Goal: Task Accomplishment & Management: Use online tool/utility

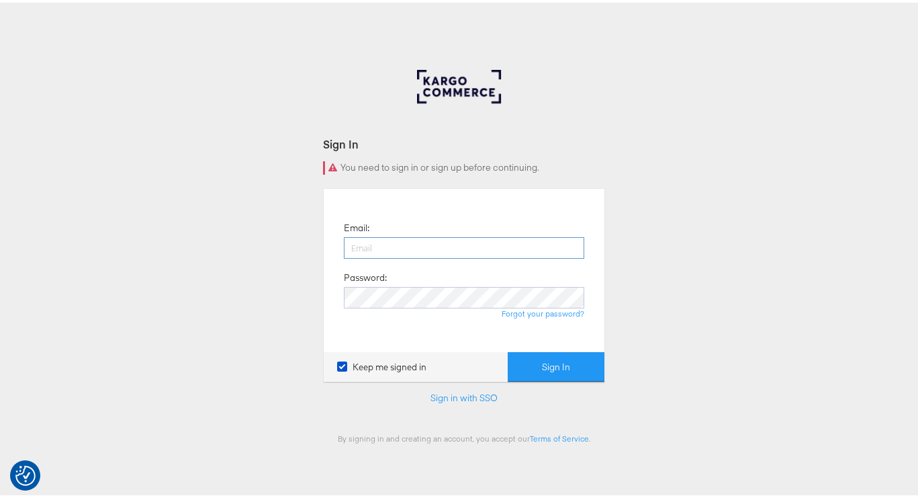
click at [384, 244] on input "email" at bounding box center [464, 244] width 240 height 21
type input "namit.kumar@kargo.com"
click at [508, 349] on button "Sign In" at bounding box center [556, 364] width 97 height 30
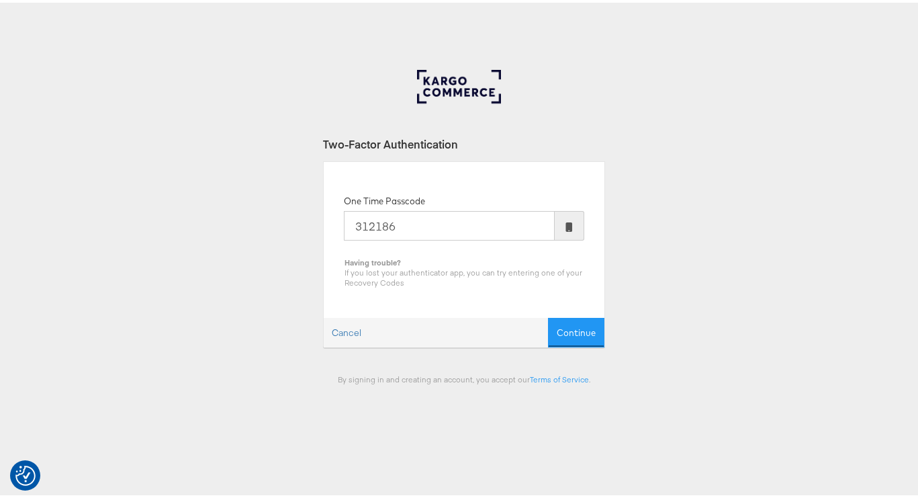
type input "312186"
click at [548, 315] on button "Continue" at bounding box center [576, 330] width 56 height 30
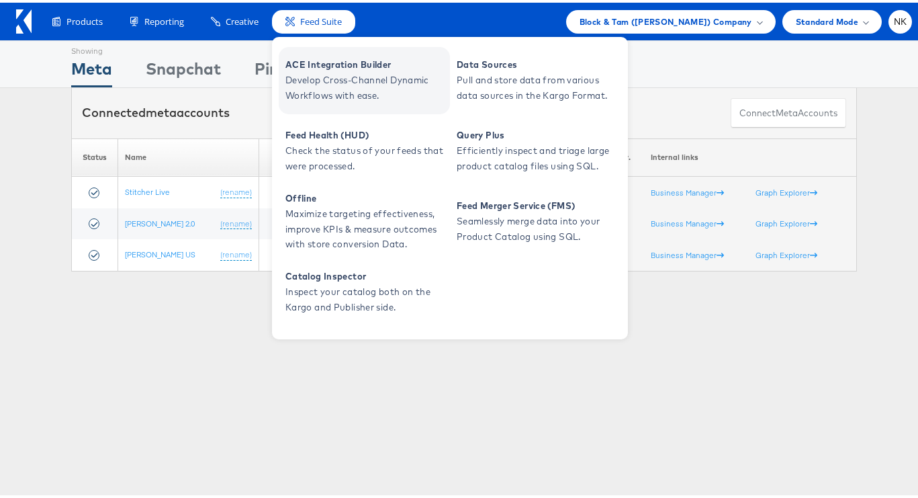
click at [310, 60] on span "ACE Integration Builder" at bounding box center [365, 61] width 161 height 15
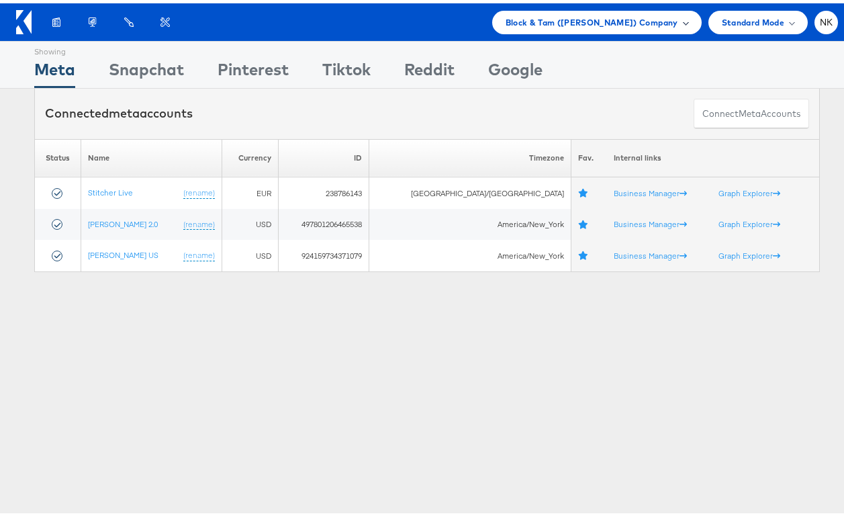
click at [537, 25] on span "Block & Tam ([PERSON_NAME]) Company" at bounding box center [592, 19] width 173 height 14
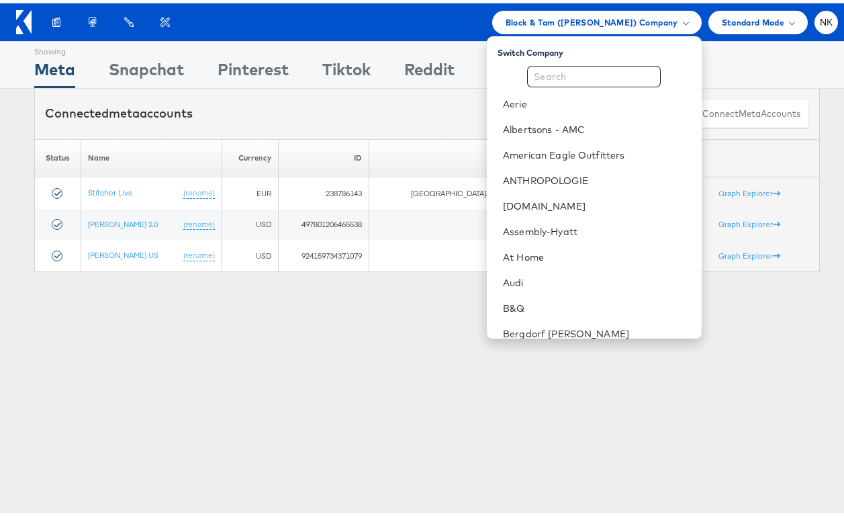
click at [428, 99] on div "Connected meta accounts Connect meta Accounts" at bounding box center [427, 110] width 786 height 50
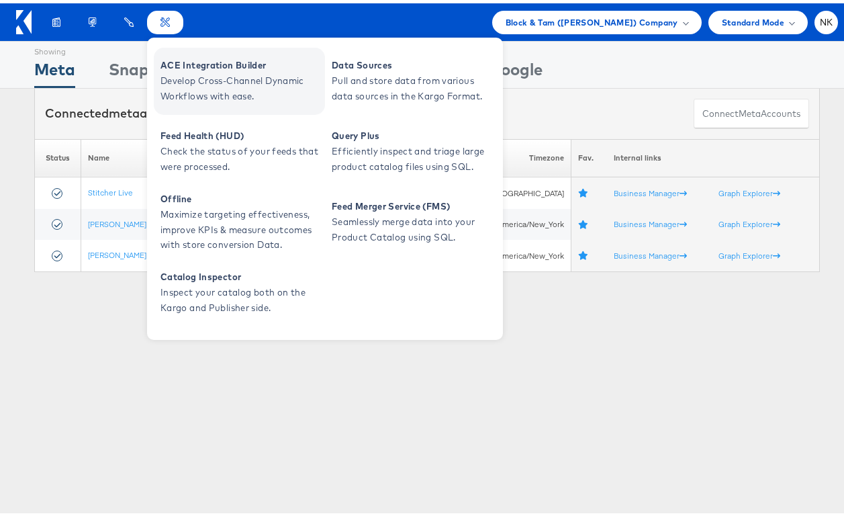
click at [183, 63] on span "ACE Integration Builder" at bounding box center [241, 61] width 161 height 15
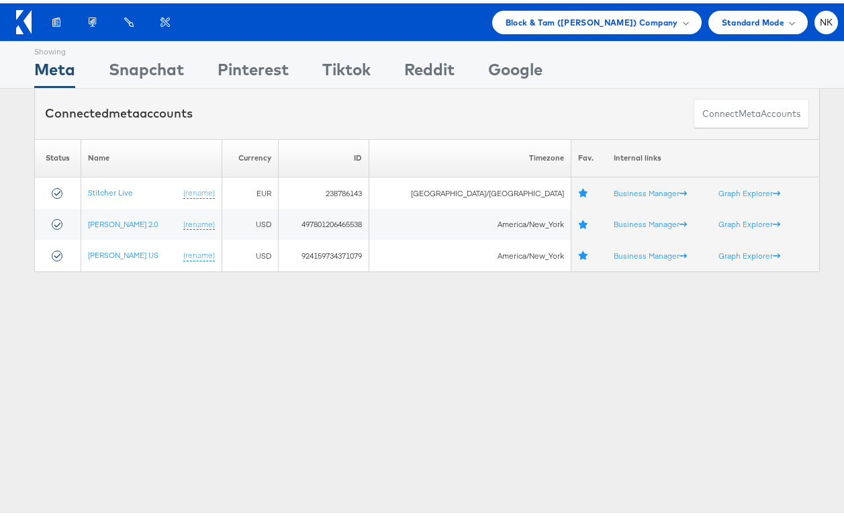
click at [18, 22] on icon at bounding box center [19, 26] width 7 height 9
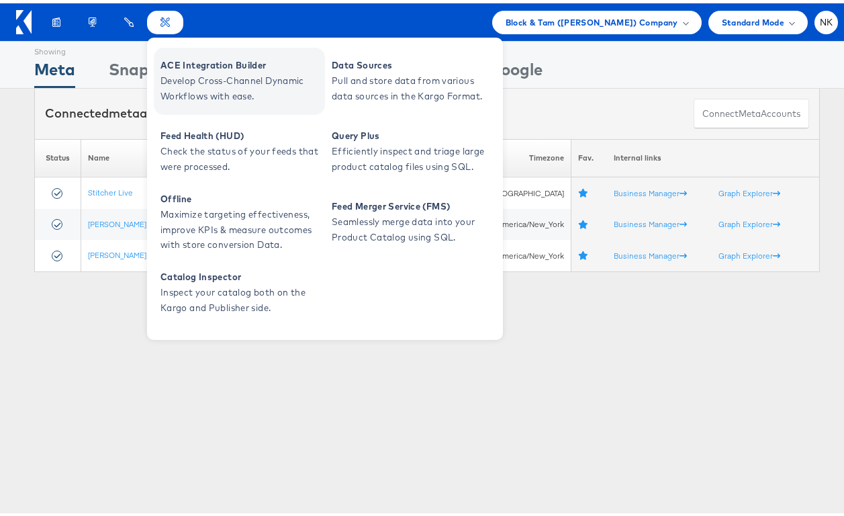
click at [179, 61] on span "ACE Integration Builder" at bounding box center [241, 61] width 161 height 15
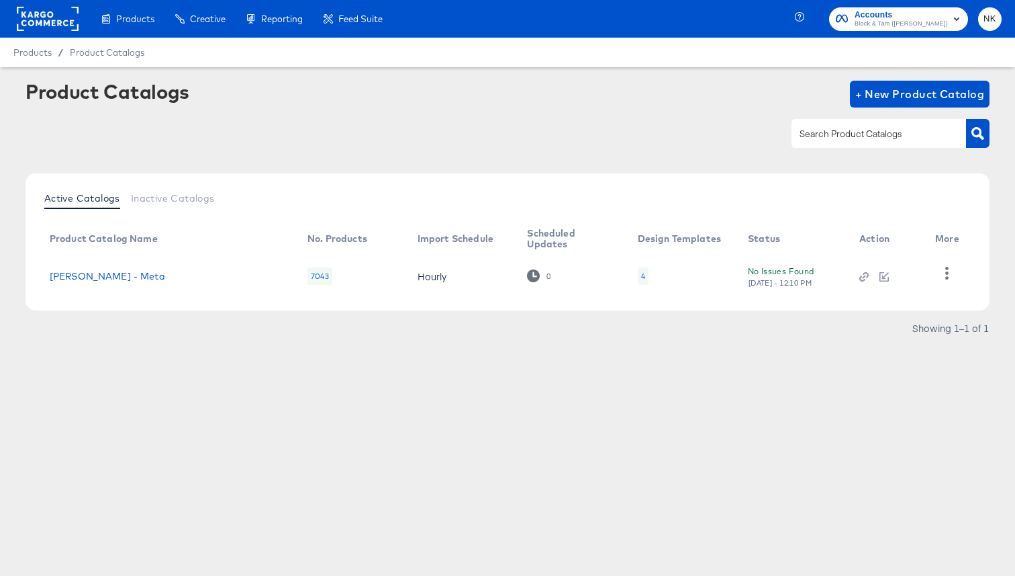
click at [39, 30] on rect at bounding box center [48, 19] width 62 height 24
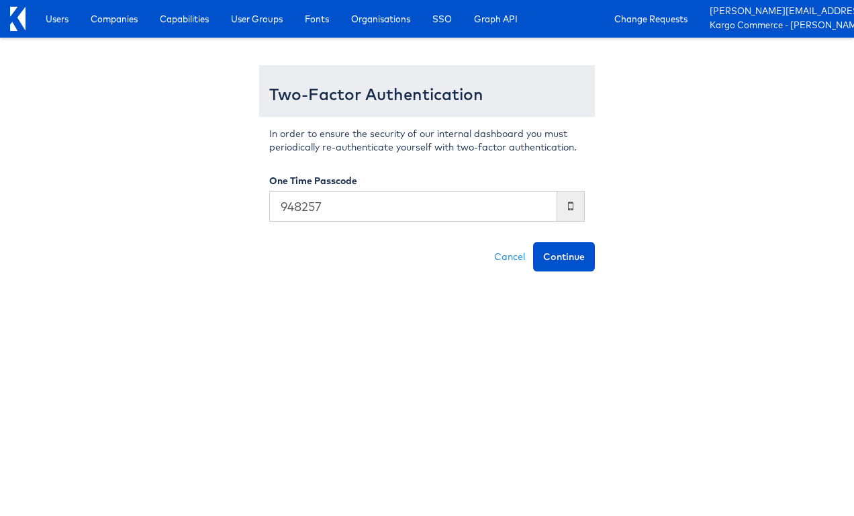
type input "948257"
click at [533, 242] on button "Continue" at bounding box center [564, 257] width 62 height 30
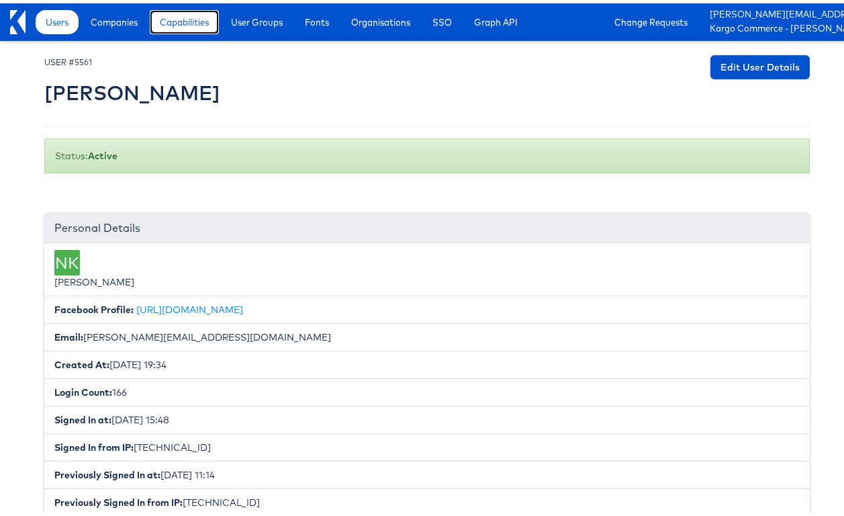
click at [195, 26] on link "Capabilities" at bounding box center [184, 19] width 69 height 24
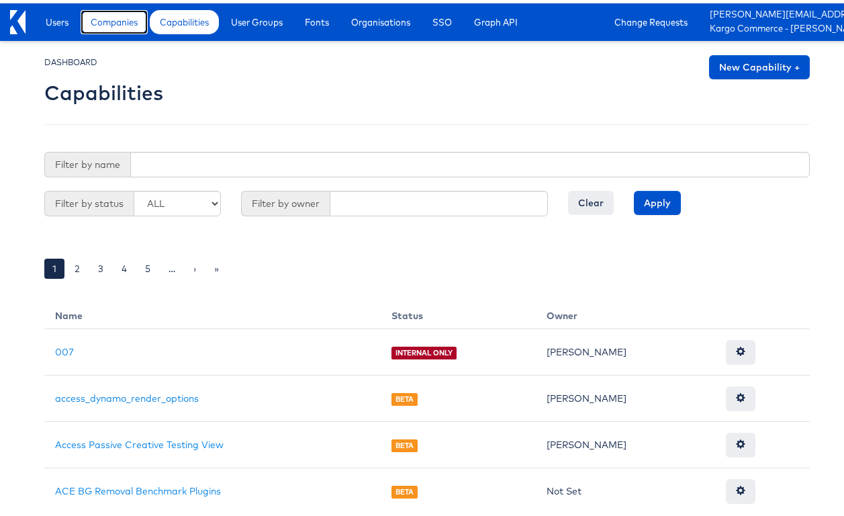
click at [123, 28] on link "Companies" at bounding box center [114, 19] width 67 height 24
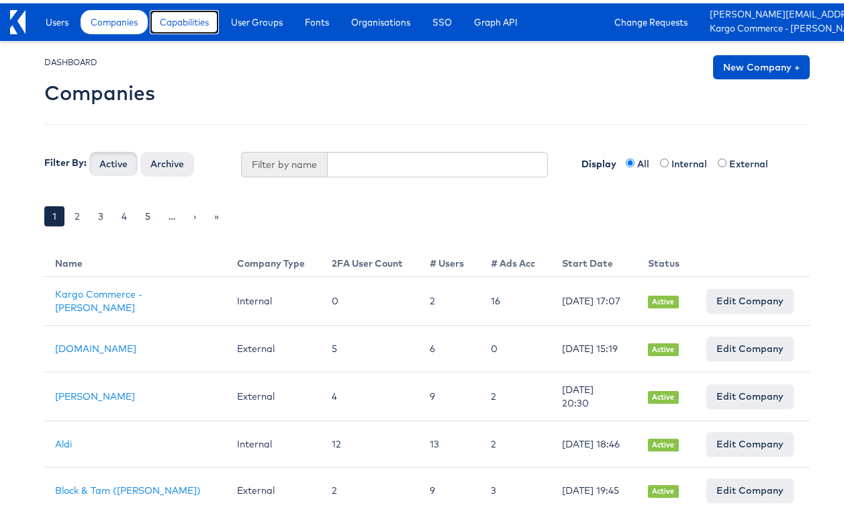
click at [161, 23] on link "Capabilities" at bounding box center [184, 19] width 69 height 24
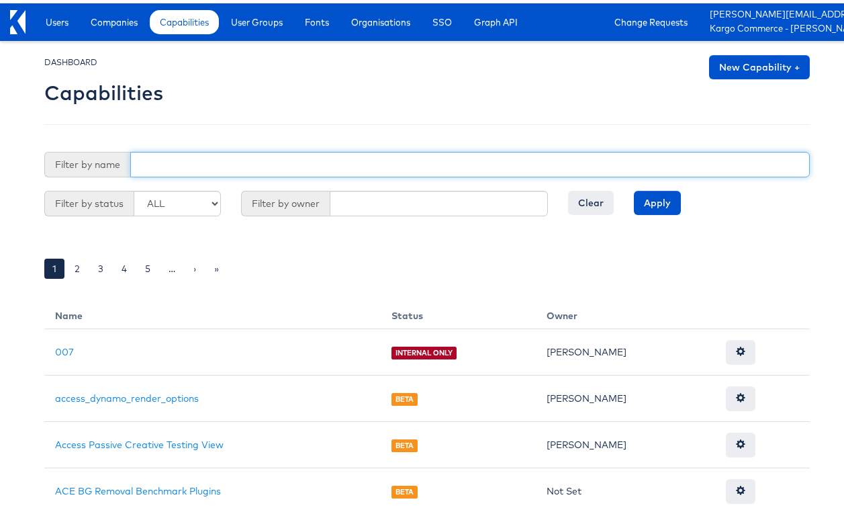
click at [244, 157] on input "text" at bounding box center [470, 161] width 680 height 26
type input "i"
type input "company"
click at [634, 187] on input "Apply" at bounding box center [657, 199] width 47 height 24
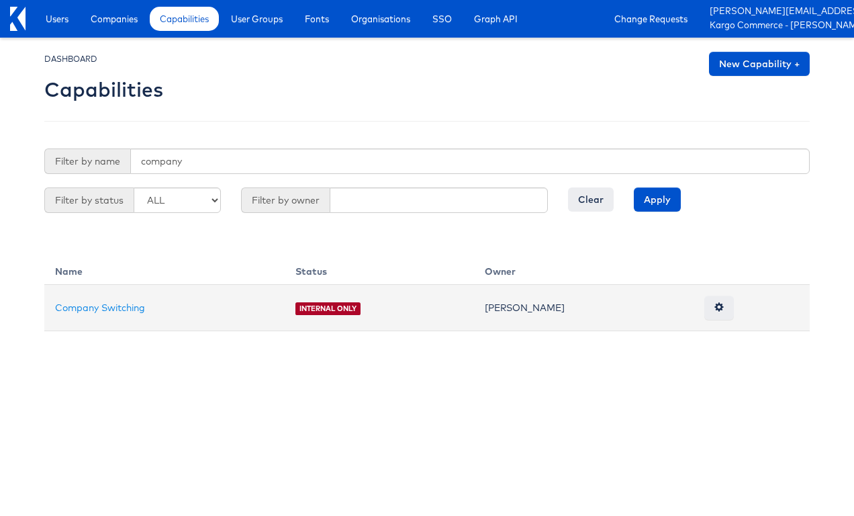
click at [134, 318] on td "Company Switching" at bounding box center [164, 308] width 240 height 46
click at [132, 309] on link "Company Switching" at bounding box center [100, 308] width 90 height 12
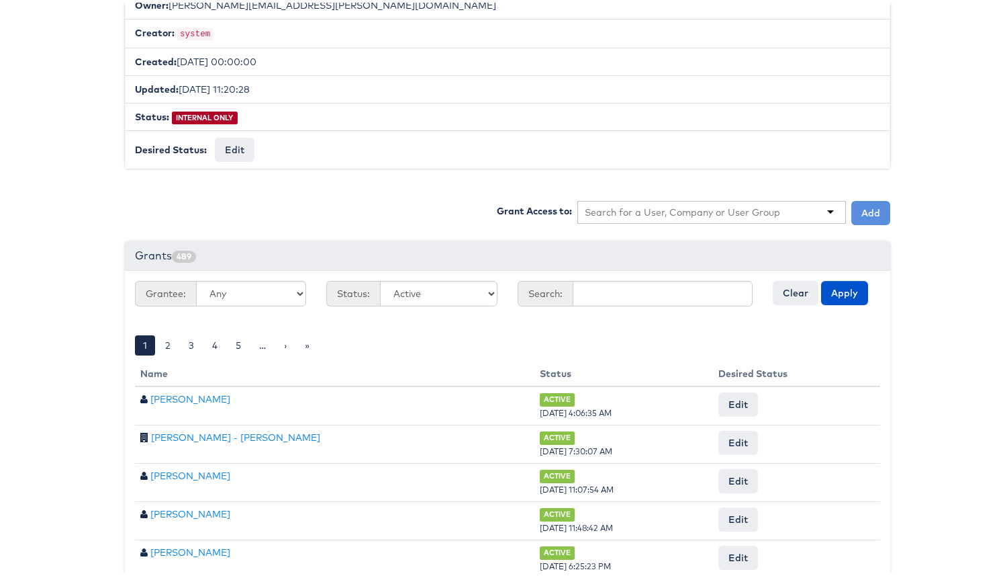
scroll to position [289, 0]
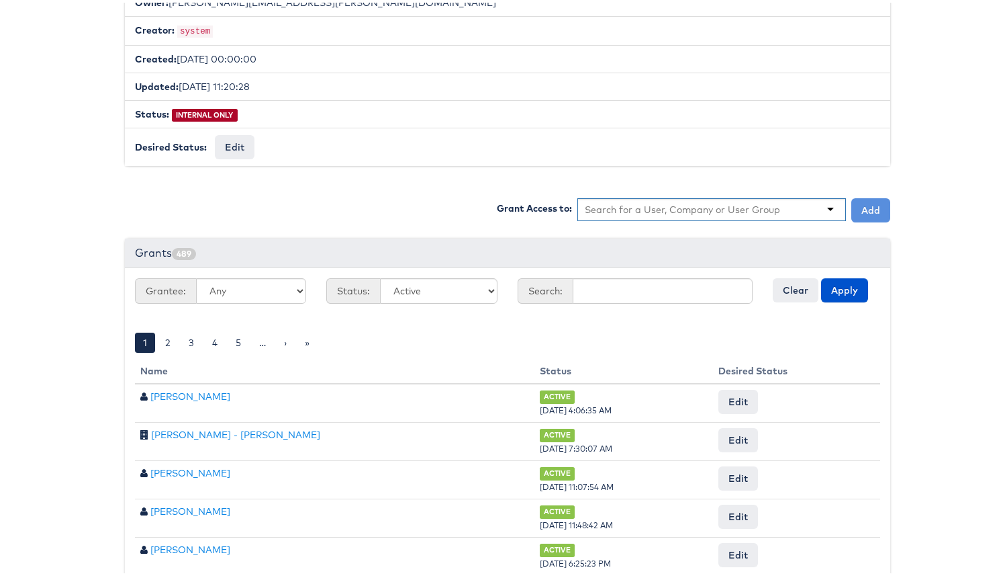
click at [631, 211] on div at bounding box center [712, 206] width 269 height 23
type input "risewe"
click at [844, 210] on button "Add" at bounding box center [871, 207] width 39 height 24
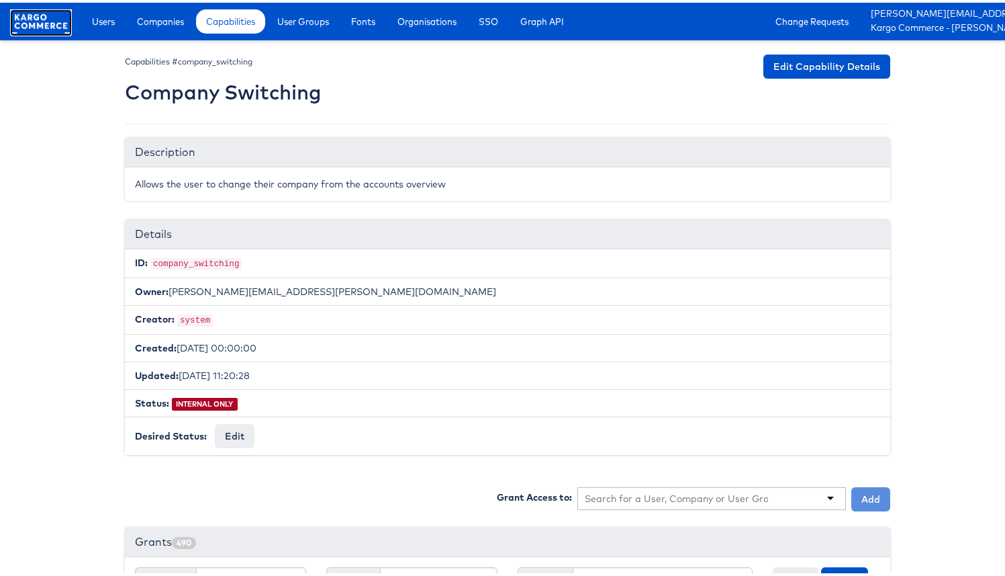
click at [56, 27] on rect at bounding box center [41, 19] width 62 height 24
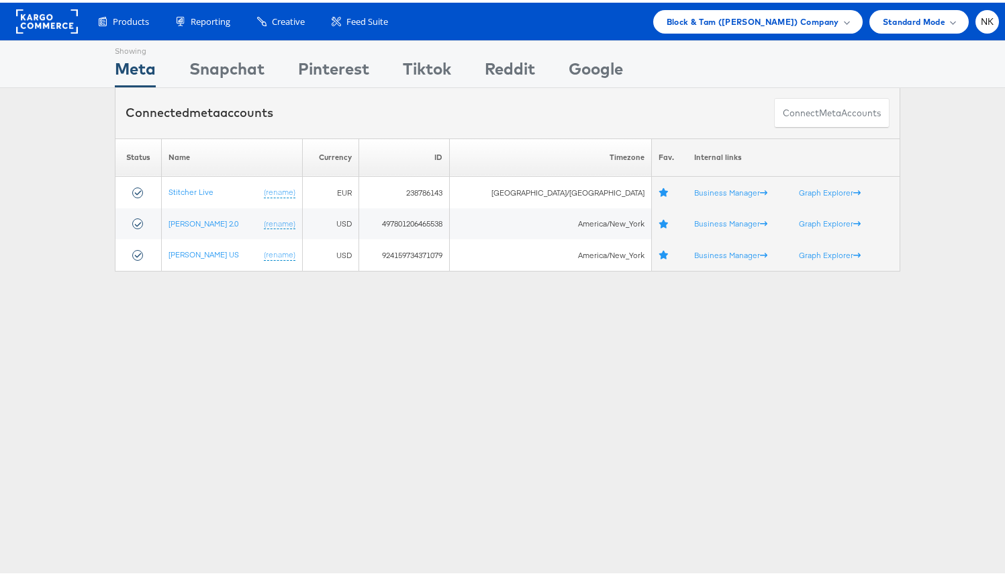
click at [24, 15] on rect at bounding box center [47, 19] width 62 height 24
click at [799, 15] on span "Block & Tam ([PERSON_NAME]) Company" at bounding box center [753, 19] width 173 height 14
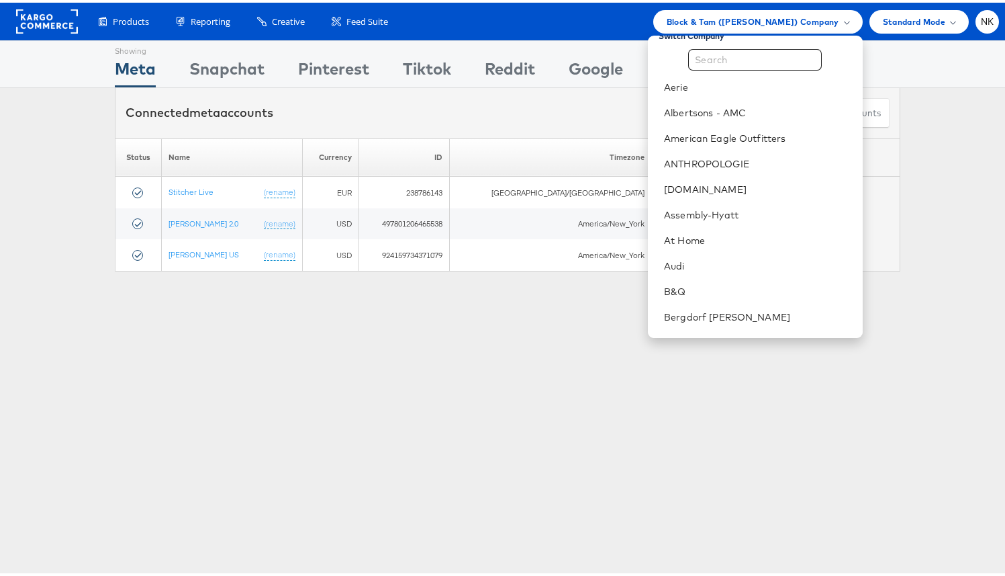
scroll to position [8, 0]
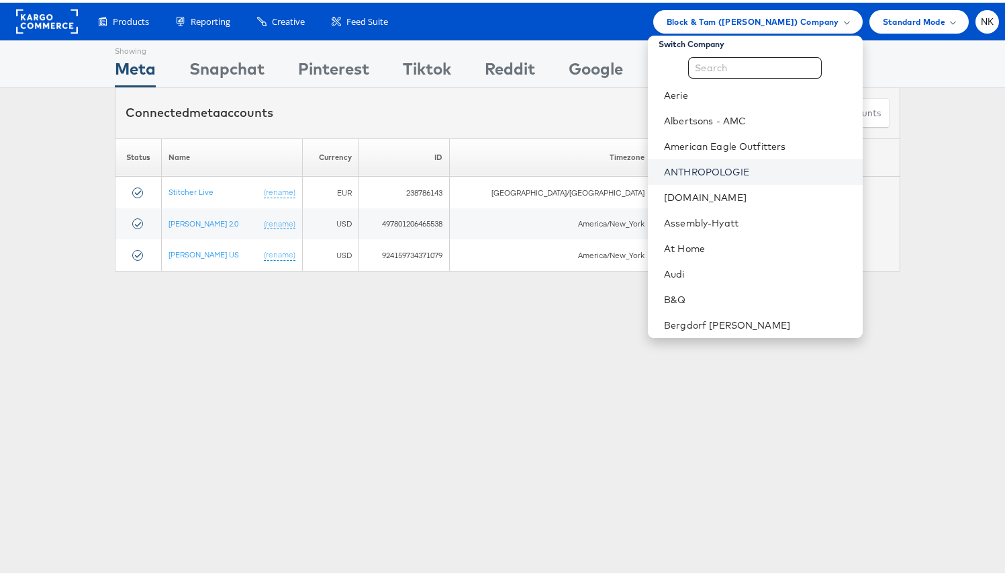
click at [736, 164] on link "ANTHROPOLOGIE" at bounding box center [757, 169] width 187 height 13
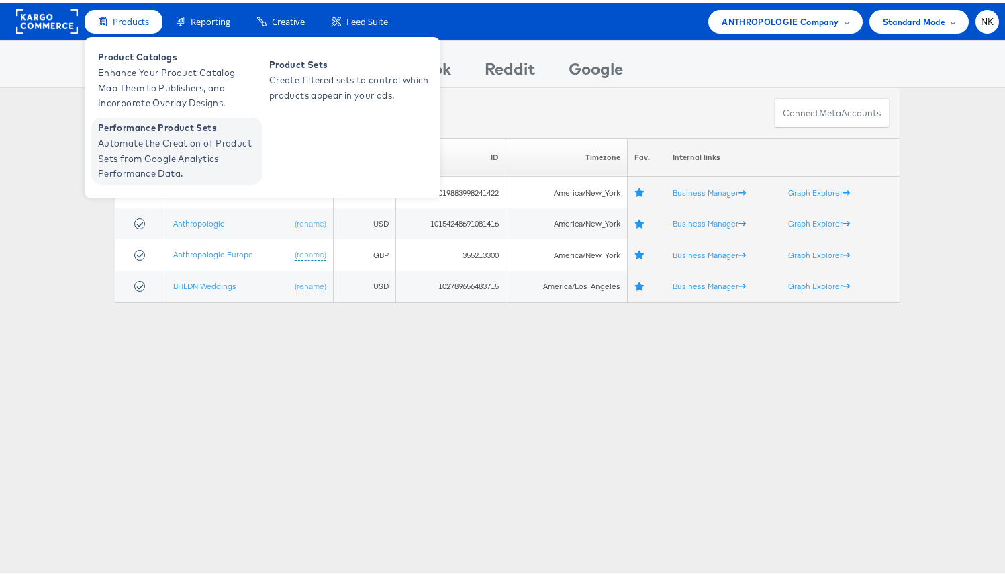
click at [162, 130] on span "Performance Product Sets" at bounding box center [178, 125] width 161 height 15
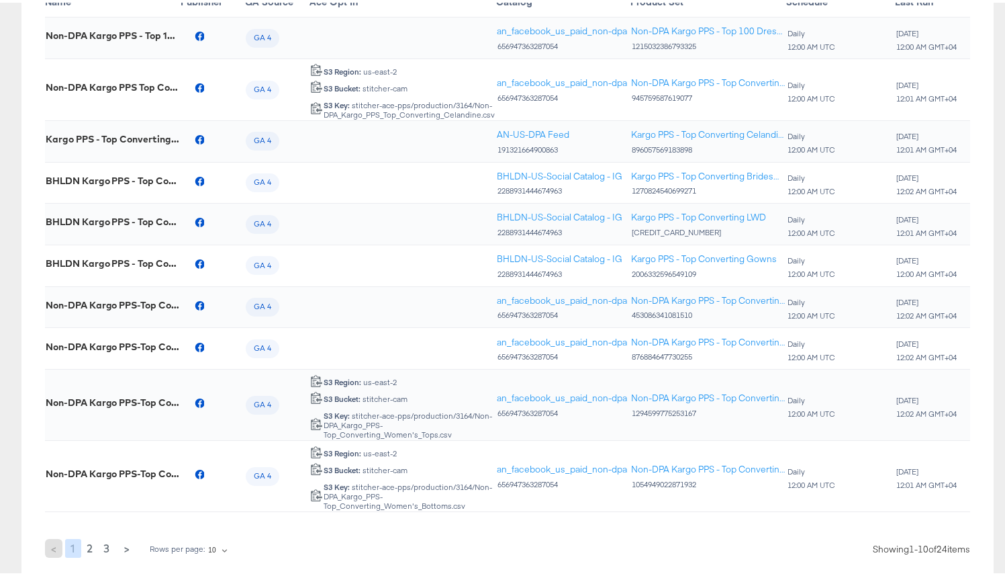
scroll to position [0, 277]
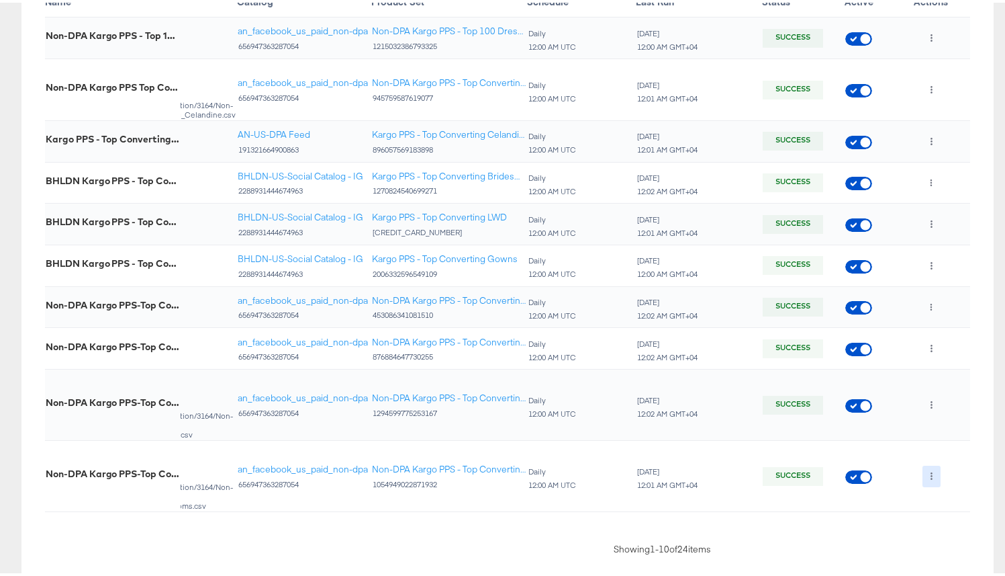
click at [928, 477] on icon "button" at bounding box center [931, 472] width 7 height 7
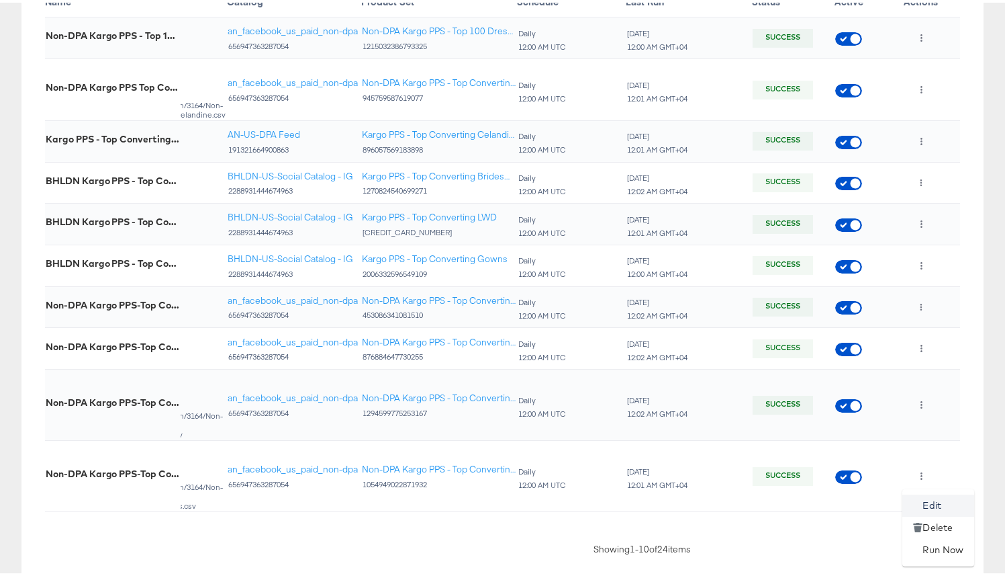
click at [930, 504] on li "Edit" at bounding box center [939, 503] width 72 height 22
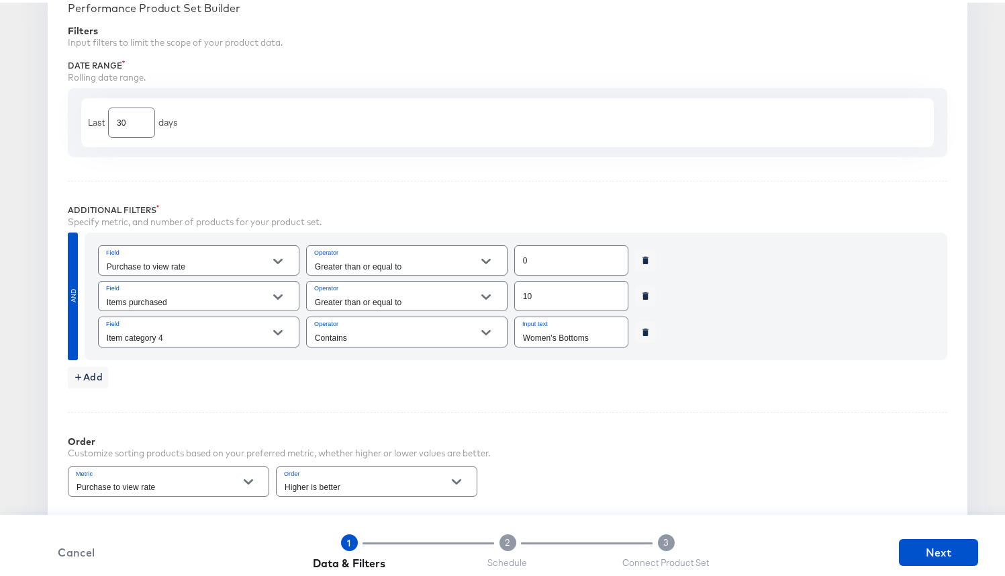
scroll to position [765, 0]
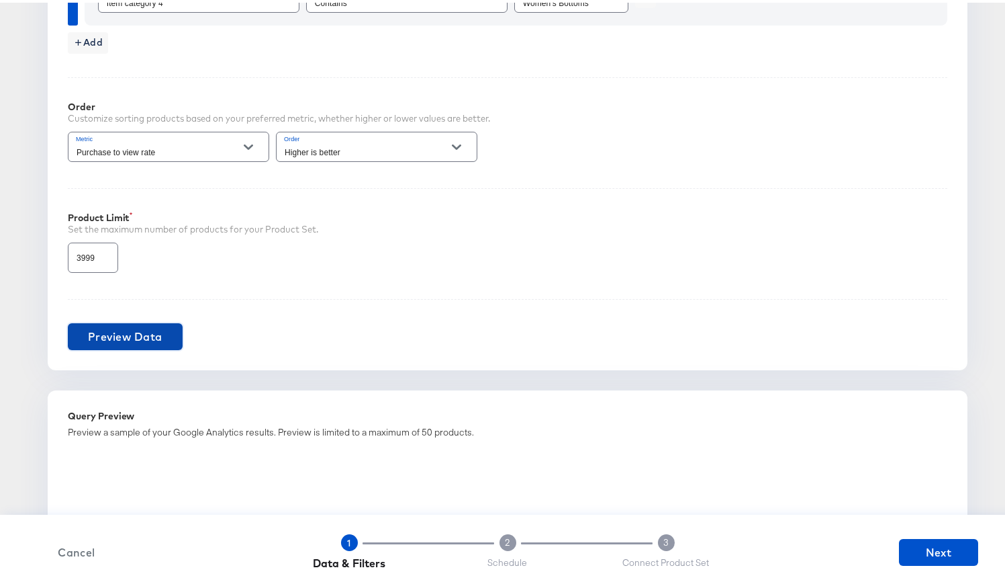
click at [157, 336] on button "Preview Data" at bounding box center [125, 333] width 115 height 27
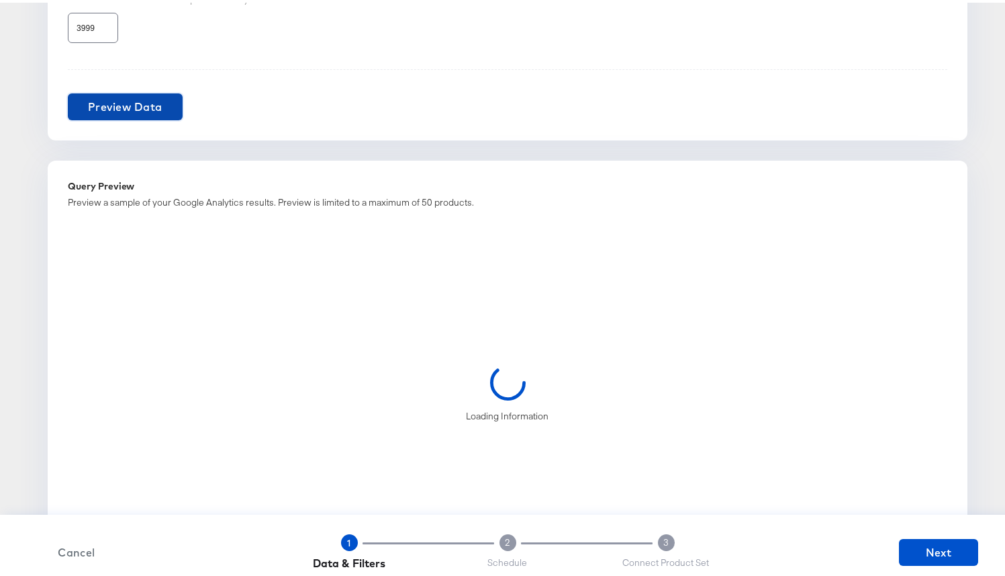
scroll to position [1085, 0]
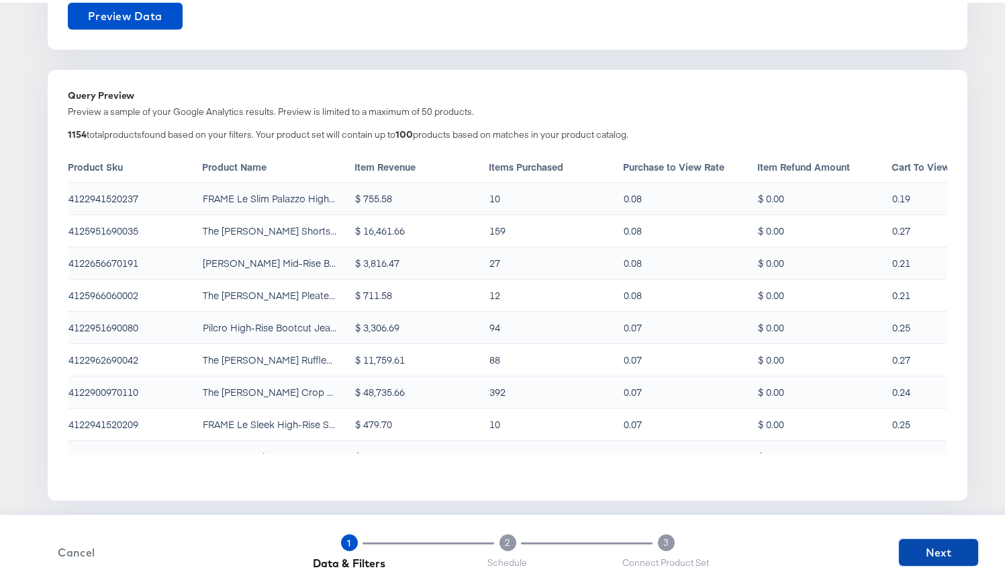
click at [899, 548] on button "Next" at bounding box center [938, 549] width 79 height 27
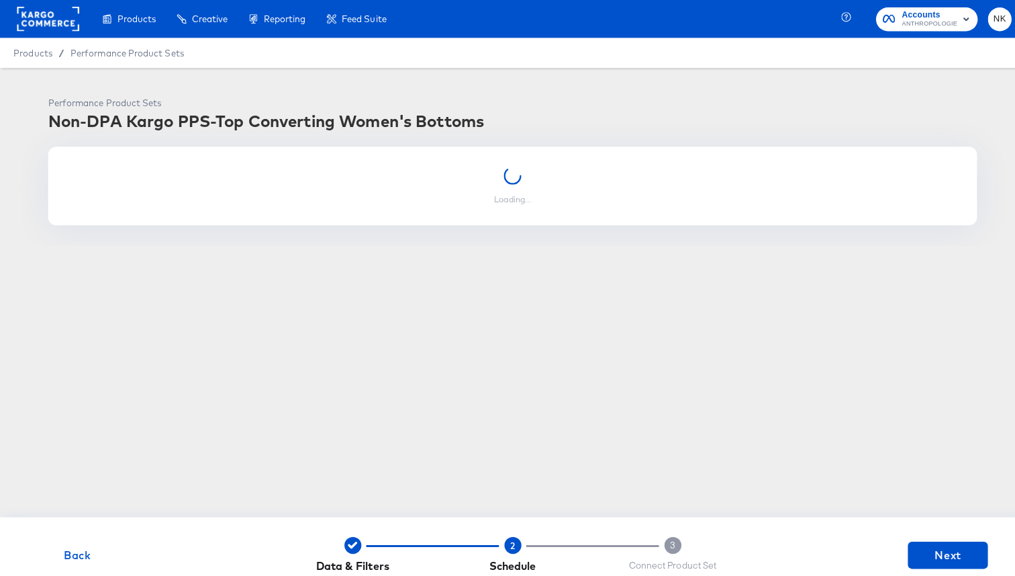
scroll to position [0, 0]
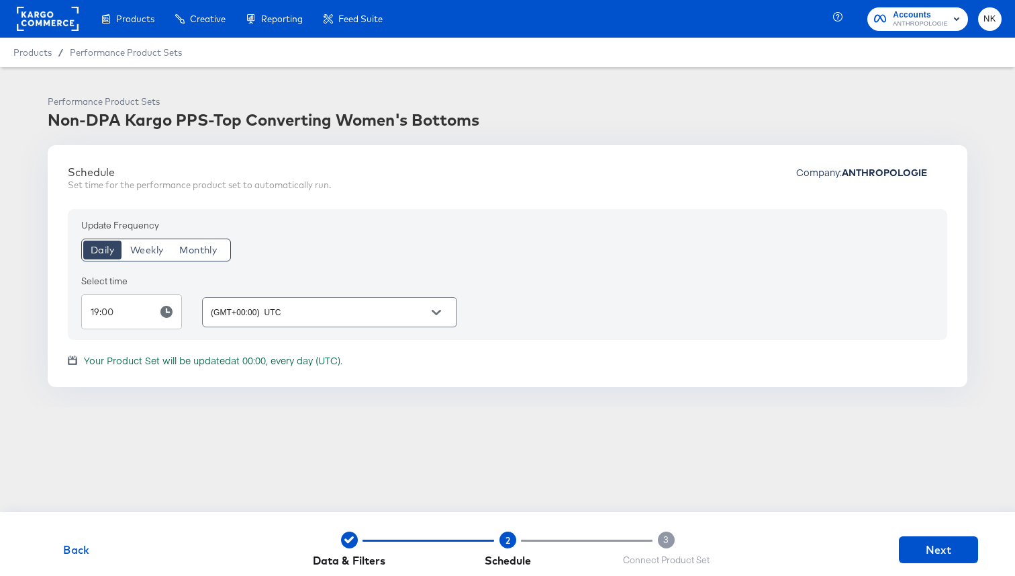
click at [70, 21] on rect at bounding box center [48, 19] width 62 height 24
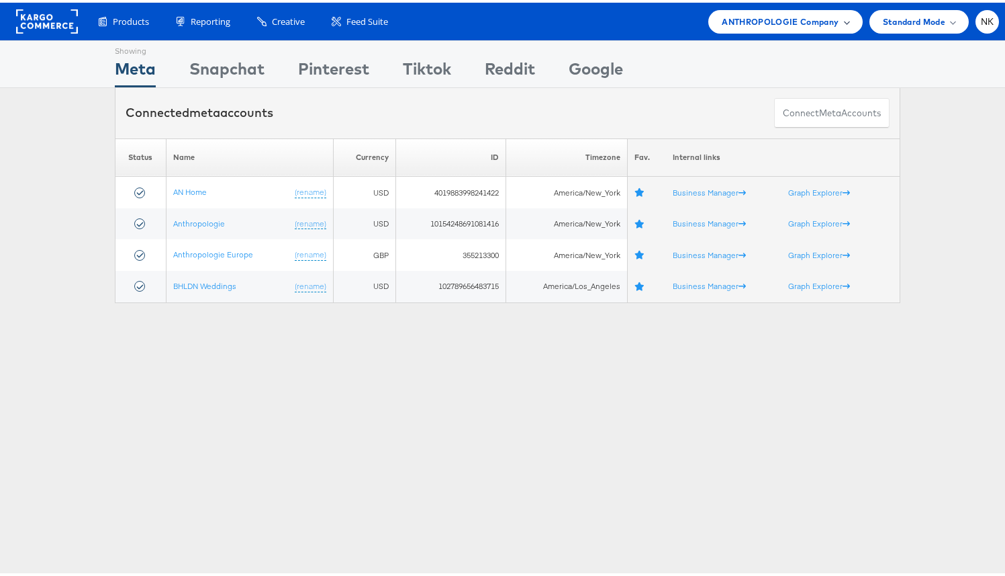
click at [812, 15] on span "ANTHROPOLOGIE Company" at bounding box center [780, 19] width 117 height 14
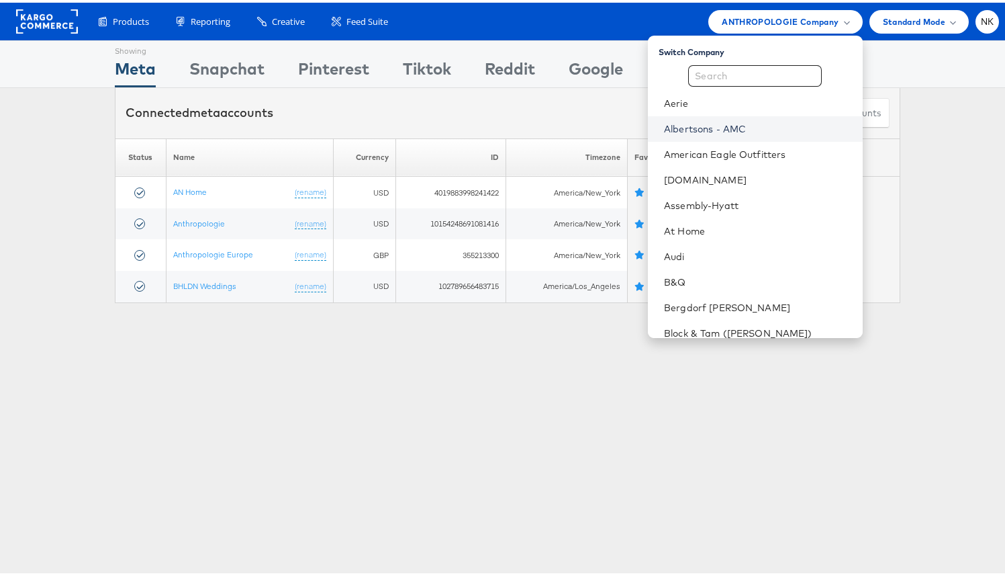
click at [758, 123] on link "Albertsons - AMC" at bounding box center [757, 126] width 187 height 13
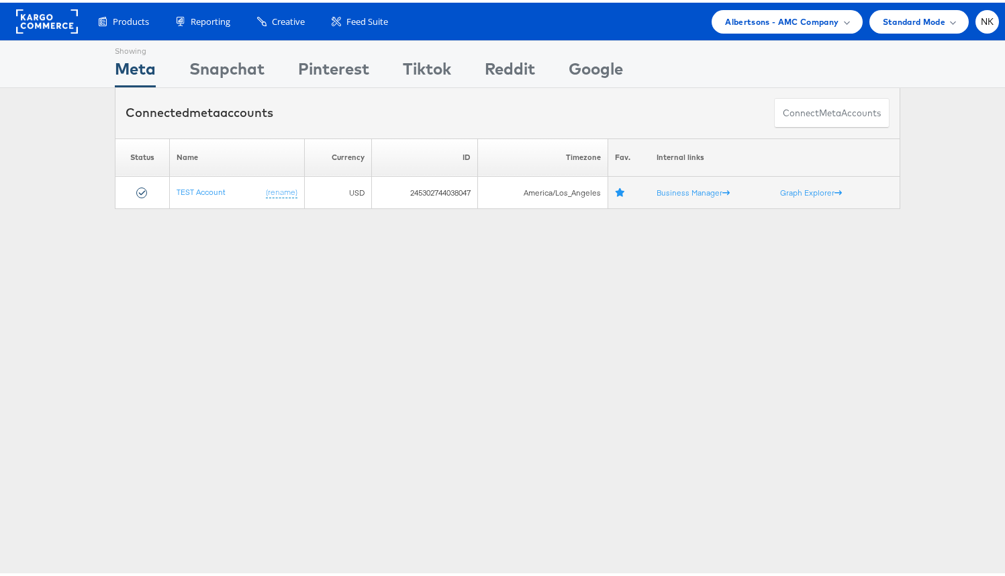
drag, startPoint x: 132, startPoint y: 277, endPoint x: 182, endPoint y: 240, distance: 62.5
click at [142, 268] on div "Showing Meta Showing [GEOGRAPHIC_DATA] Showing Pinterest Showing Tiktok Showing…" at bounding box center [507, 374] width 1015 height 672
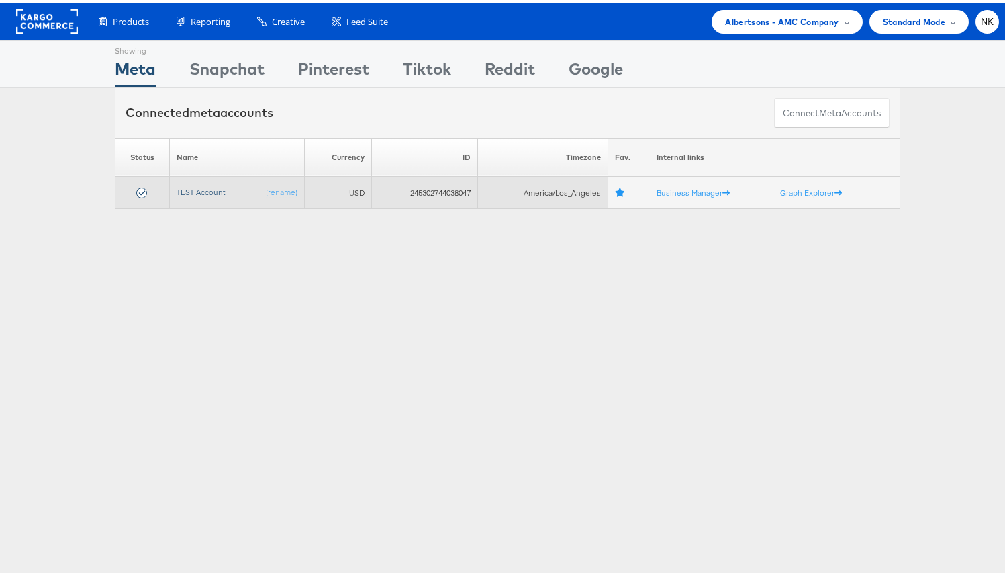
click at [197, 189] on link "TEST Account" at bounding box center [201, 189] width 49 height 10
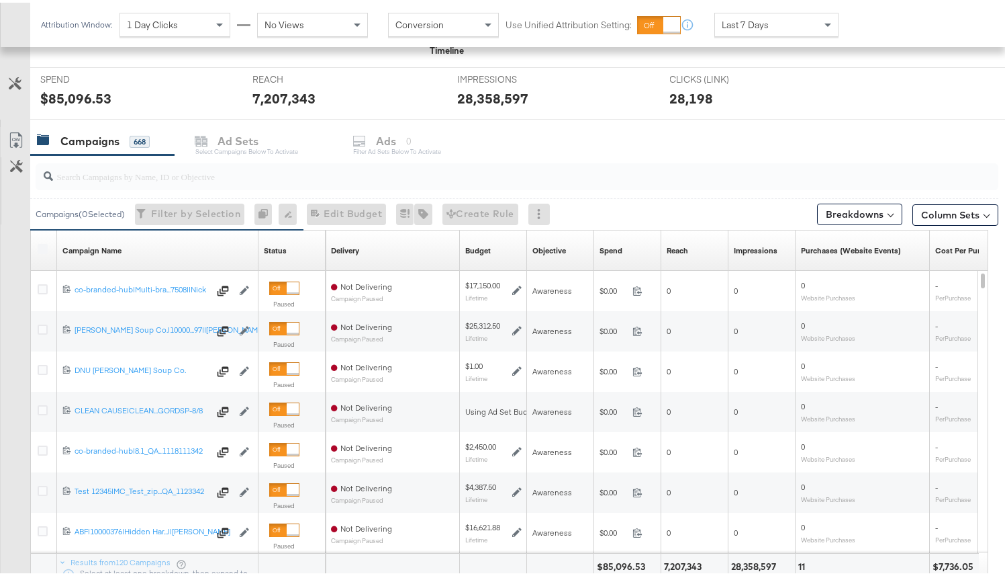
scroll to position [508, 0]
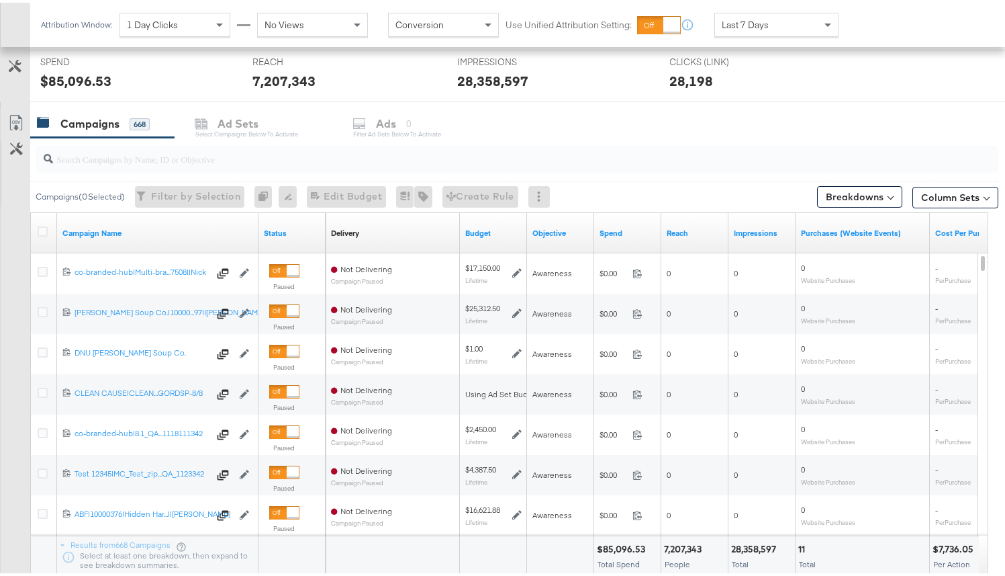
click at [223, 165] on div at bounding box center [517, 156] width 963 height 27
paste input "co-branded-hub|Facebook & Instagram|Social Media|FBIG - Premium Carousel & Prod…"
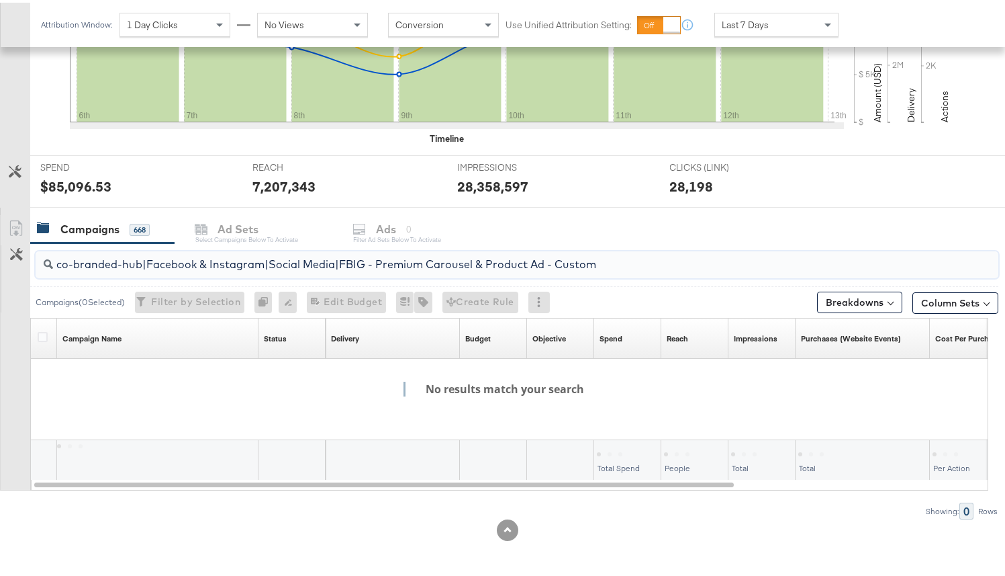
scroll to position [403, 0]
type input "co-branded-hub|Facebook & Instagram|Social Media|FBIG - Premium Carousel & Prod…"
click at [77, 270] on div "co-branded-hub|Facebook & Instagram|Social Media|FBIG - Premium Carousel & Prod…" at bounding box center [517, 261] width 963 height 27
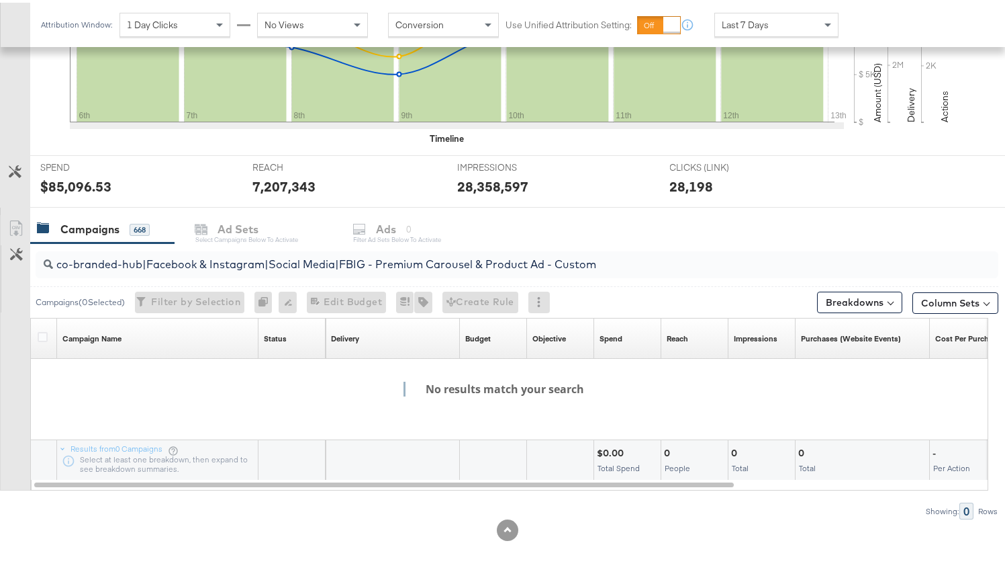
click at [77, 270] on div "co-branded-hub|Facebook & Instagram|Social Media|FBIG - Premium Carousel & Prod…" at bounding box center [517, 261] width 963 height 27
click at [95, 254] on input "co-branded-hub|Facebook & Instagram|Social Media|FBIG - Premium Carousel & Prod…" at bounding box center [483, 256] width 860 height 26
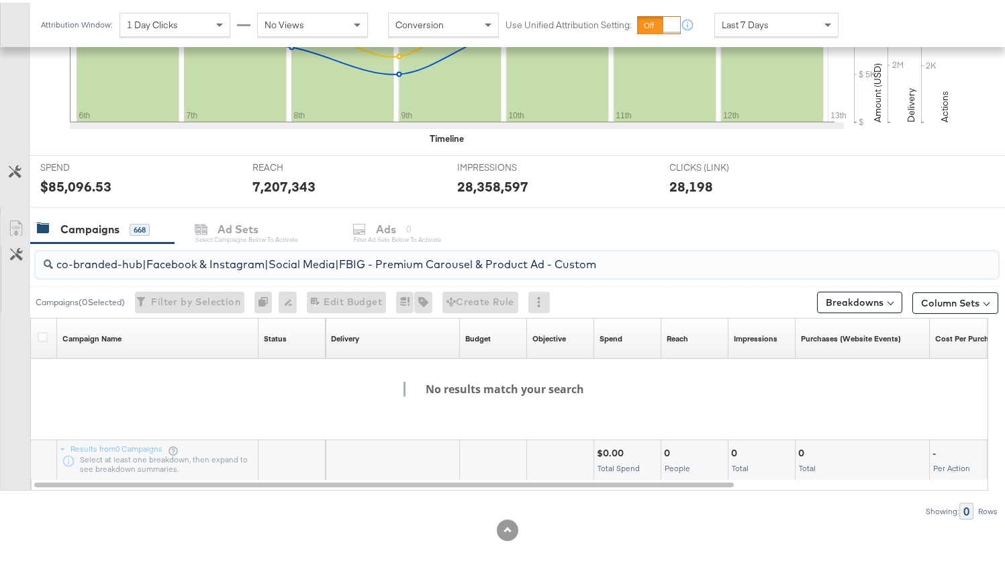
click at [95, 254] on input "co-branded-hub|Facebook & Instagram|Social Media|FBIG - Premium Carousel & Prod…" at bounding box center [483, 256] width 860 height 26
drag, startPoint x: 631, startPoint y: 257, endPoint x: 76, endPoint y: 252, distance: 554.8
click at [77, 255] on input "co-branded-hub|Facebook & Instagram|Social Media|FBIG - Premium Carousel & Prod…" at bounding box center [483, 256] width 860 height 26
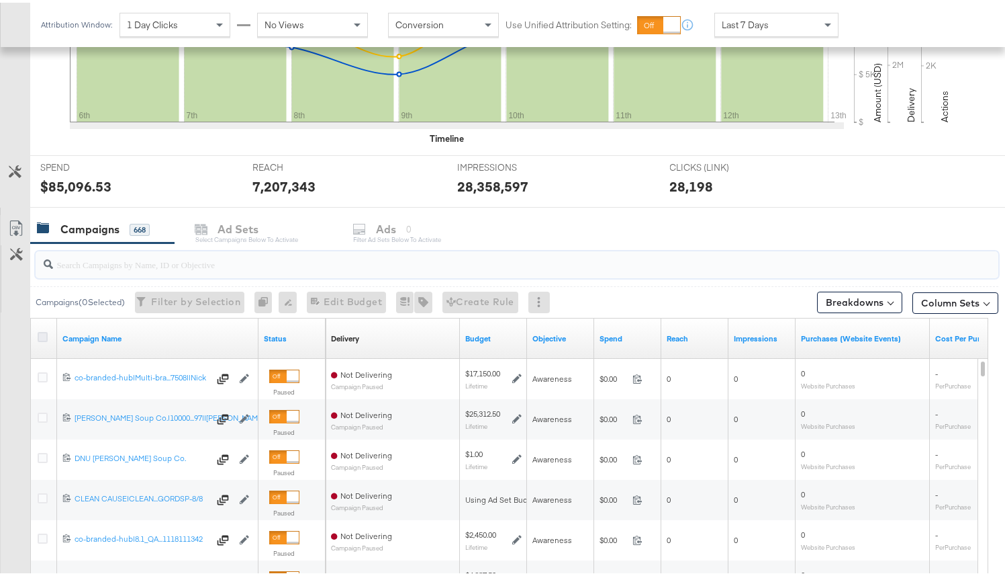
click at [43, 330] on icon at bounding box center [43, 334] width 10 height 10
click at [0, 0] on input "checkbox" at bounding box center [0, 0] width 0 height 0
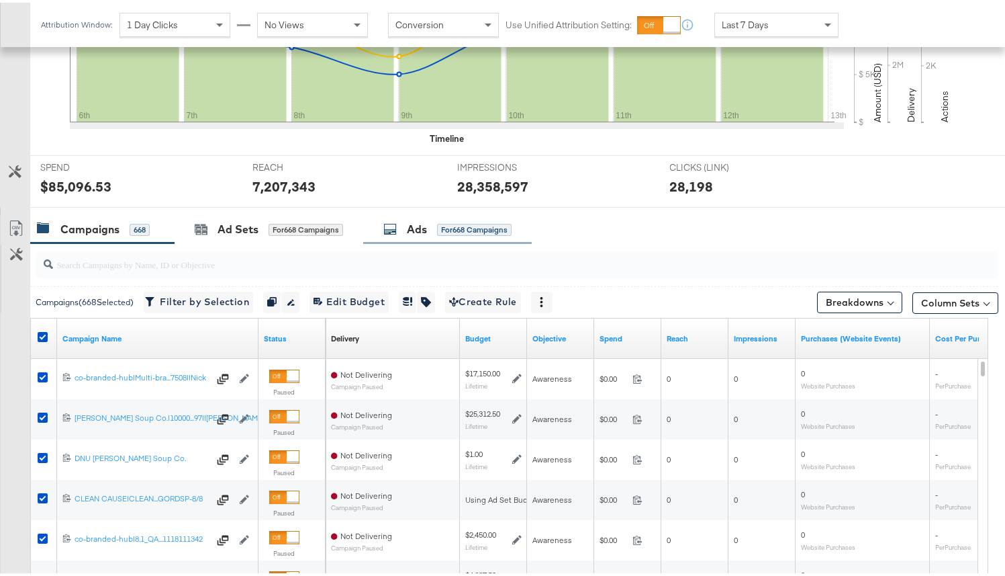
click at [416, 233] on div "Ads" at bounding box center [417, 226] width 20 height 15
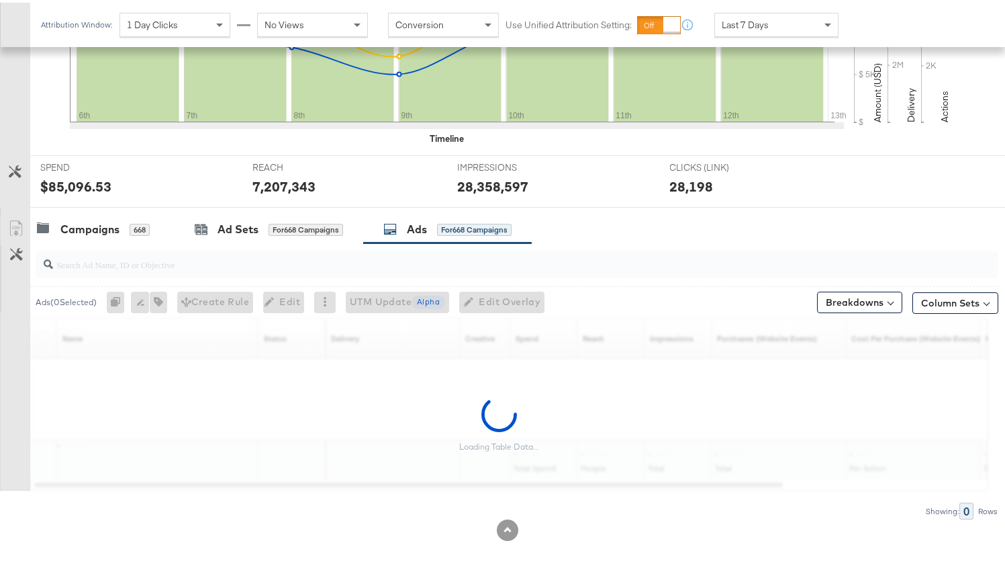
click at [359, 265] on input "search" at bounding box center [483, 256] width 860 height 26
paste input "co-branded-hub|Facebook & Instagram|Social Media|FBIG - Premium Carousel & Prod…"
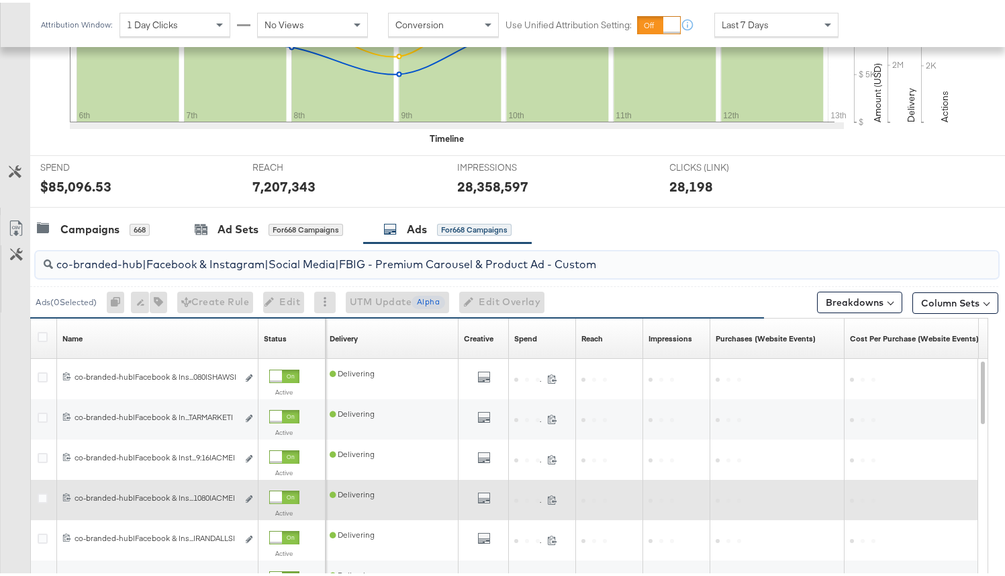
scroll to position [402, 0]
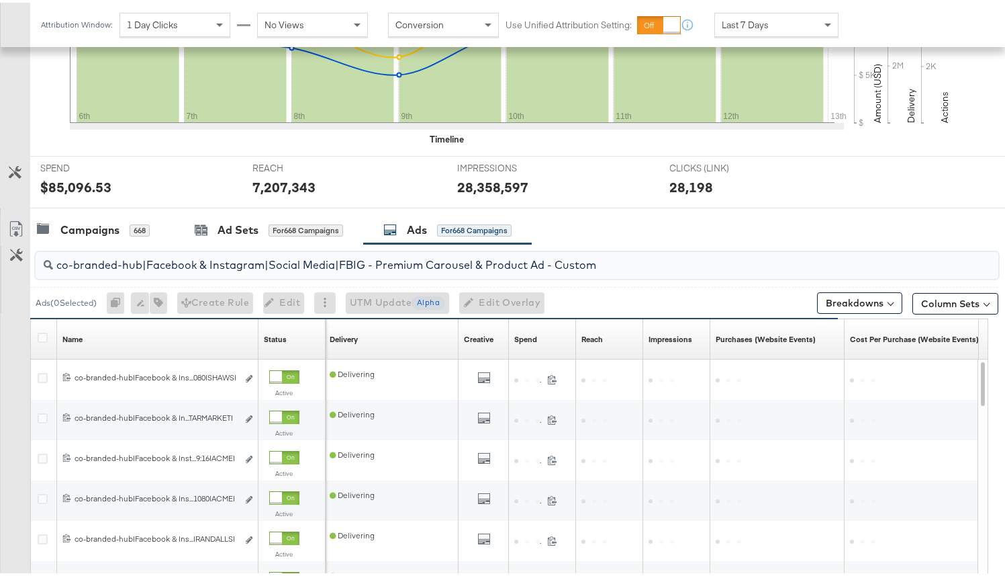
type input "co-branded-hub|Facebook & Instagram|Social Media|FBIG - Premium Carousel & Prod…"
drag, startPoint x: 651, startPoint y: 265, endPoint x: 183, endPoint y: 254, distance: 467.6
click at [184, 254] on input "co-branded-hub|Facebook & Instagram|Social Media|FBIG - Premium Carousel & Prod…" at bounding box center [483, 257] width 860 height 26
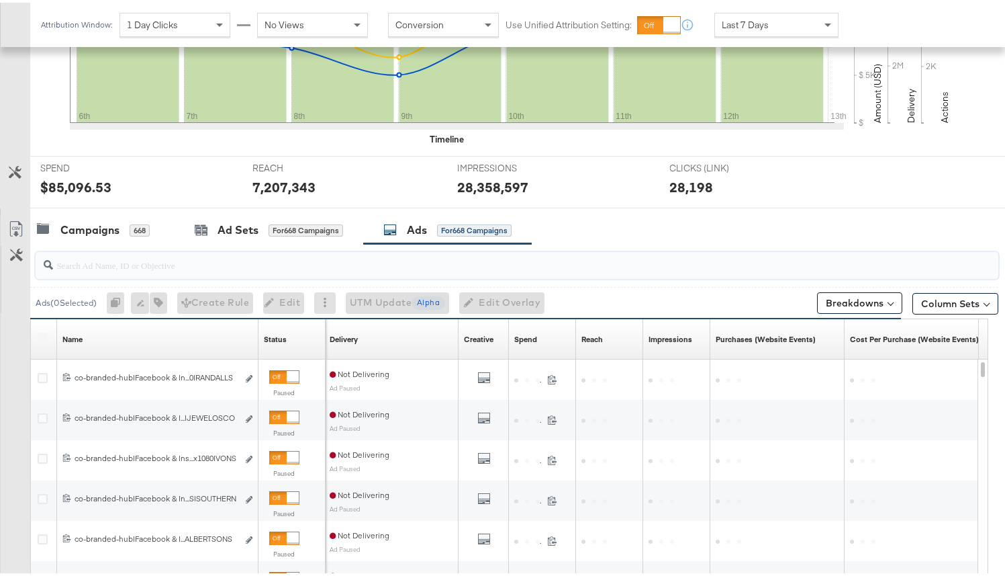
paste input "co-branded-hub|Facebook & Instagram|Social Media|FBIG - Premium Carousel & Prod…"
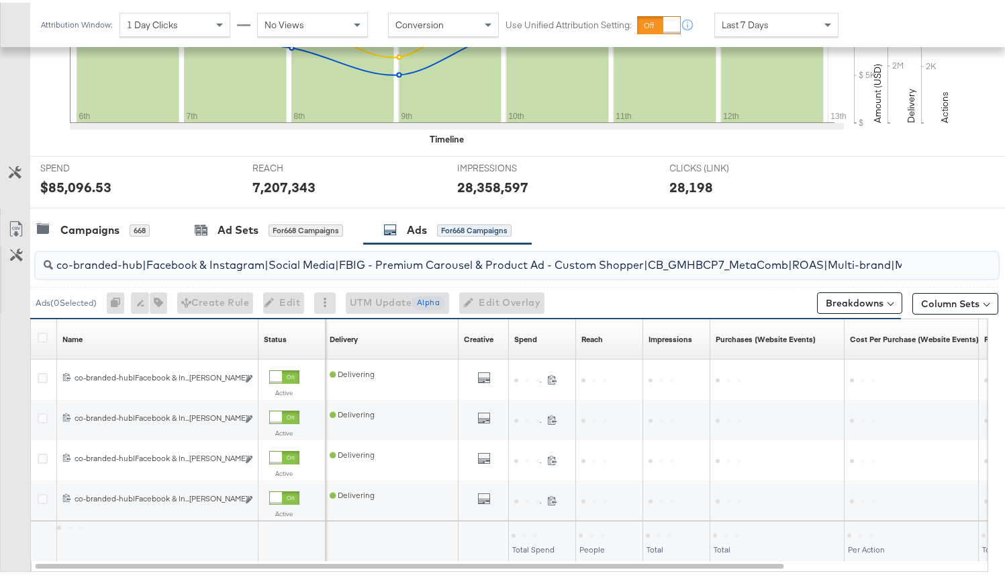
scroll to position [0, 520]
type input "co-branded-hub|Facebook & Instagram|Social Media|FBIG - Premium Carousel & Prod…"
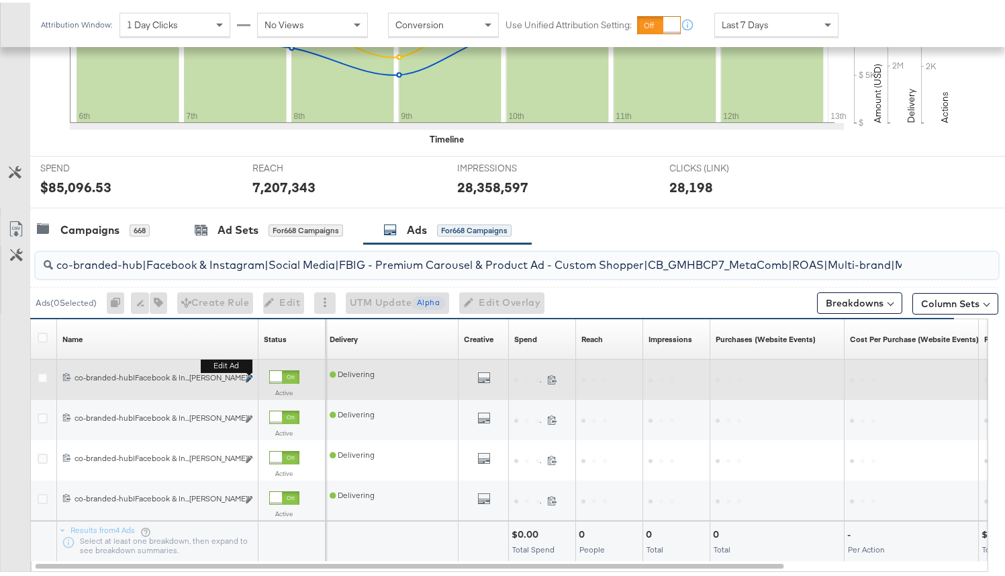
click at [249, 375] on icon "link" at bounding box center [249, 375] width 7 height 7
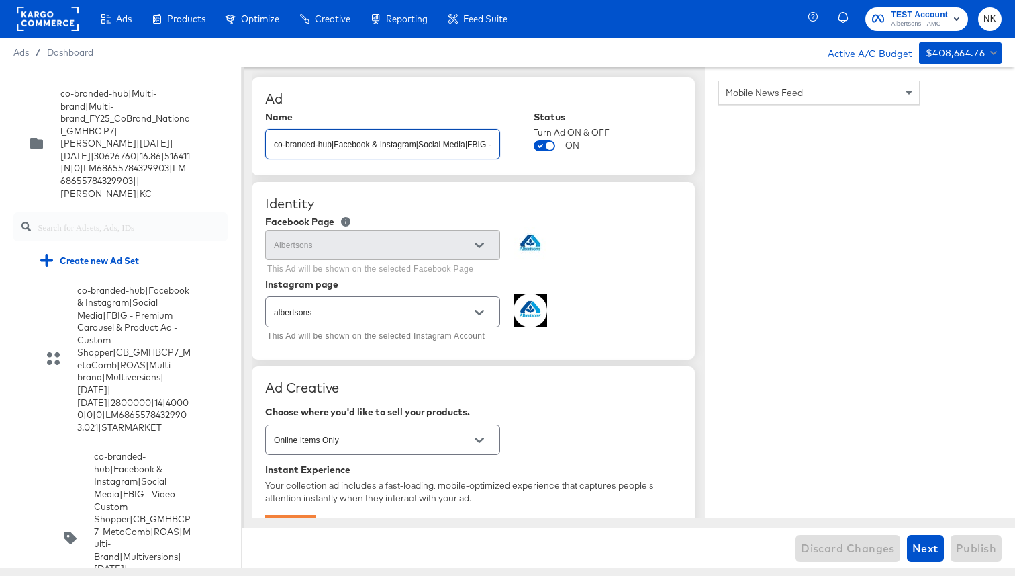
scroll to position [0, 621]
drag, startPoint x: 320, startPoint y: 137, endPoint x: 628, endPoint y: 180, distance: 311.3
click at [449, 138] on input "co-branded-hub|Facebook & Instagram|Social Media|FBIG - Video - Custom Shopper|…" at bounding box center [383, 138] width 234 height 29
drag, startPoint x: 449, startPoint y: 138, endPoint x: 594, endPoint y: 148, distance: 144.7
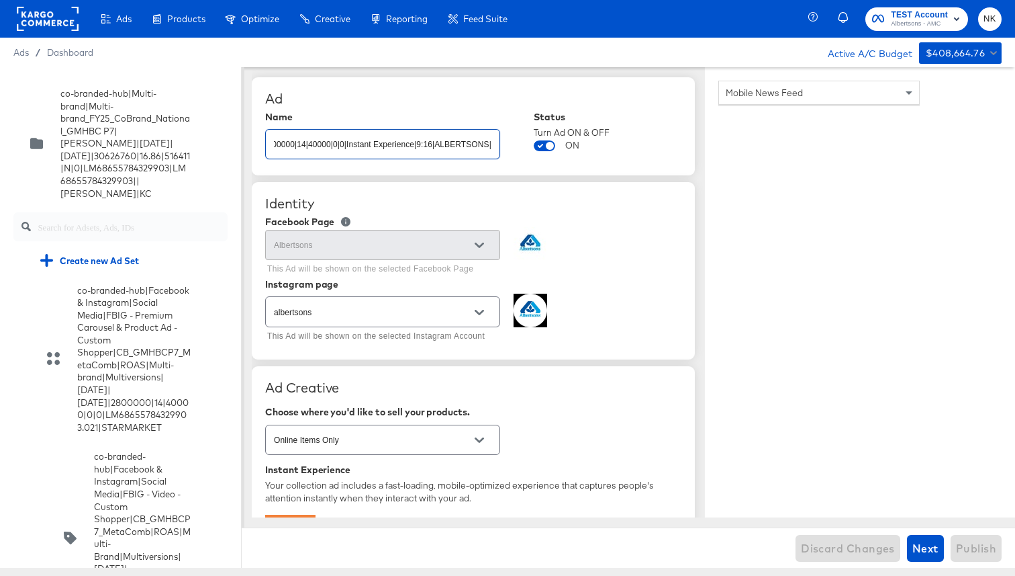
click at [594, 148] on div "Name co-branded-hub|Facebook & Instagram|Social Media|FBIG - Video - Custom Sho…" at bounding box center [473, 136] width 416 height 51
drag, startPoint x: 453, startPoint y: 137, endPoint x: 572, endPoint y: 149, distance: 120.2
click at [572, 148] on div "Name co-branded-hub|Facebook & Instagram|Social Media|FBIG - Video - Custom Sho…" at bounding box center [473, 136] width 416 height 51
click at [429, 154] on div "co-branded-hub|Facebook & Instagram|Social Media|FBIG - Video - Custom Shopper|…" at bounding box center [382, 144] width 235 height 30
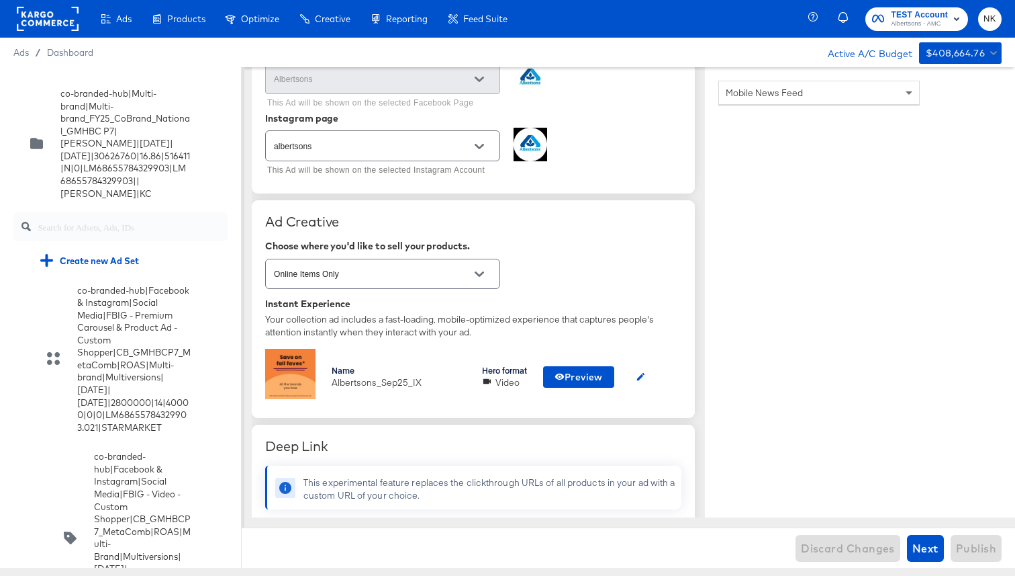
scroll to position [235, 0]
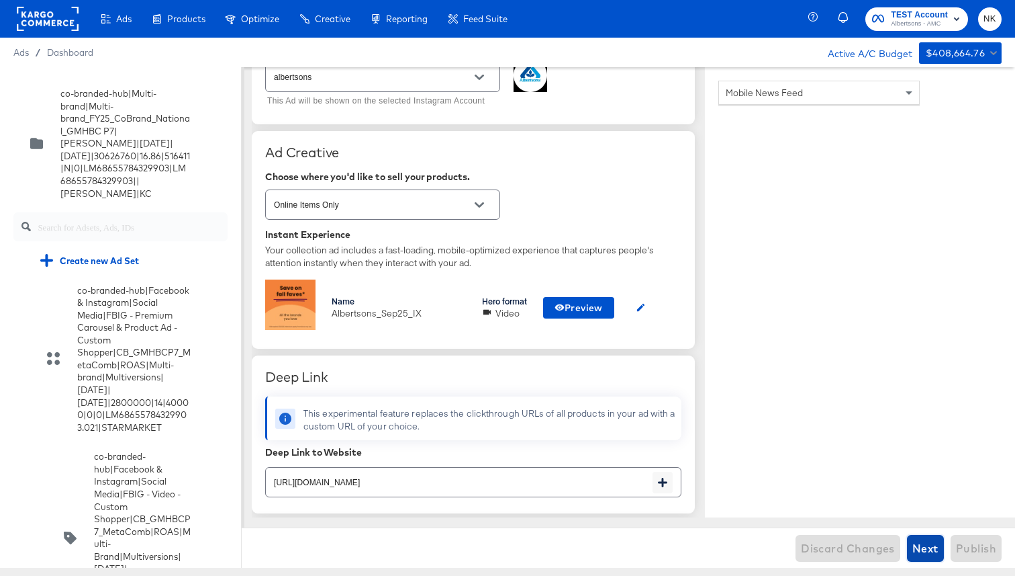
click at [932, 551] on span "Next" at bounding box center [926, 548] width 26 height 19
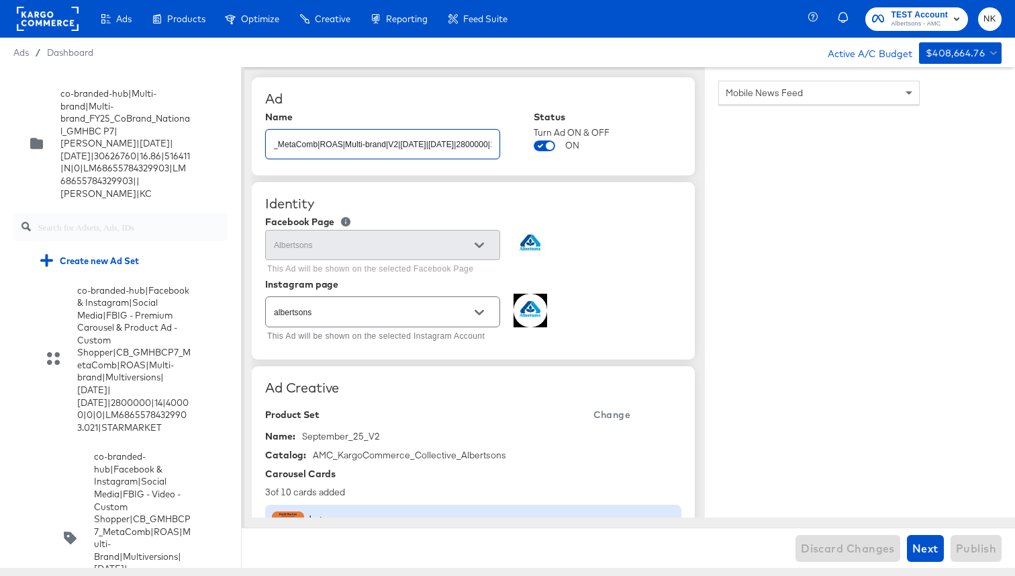
scroll to position [0, 690]
type textarea "x"
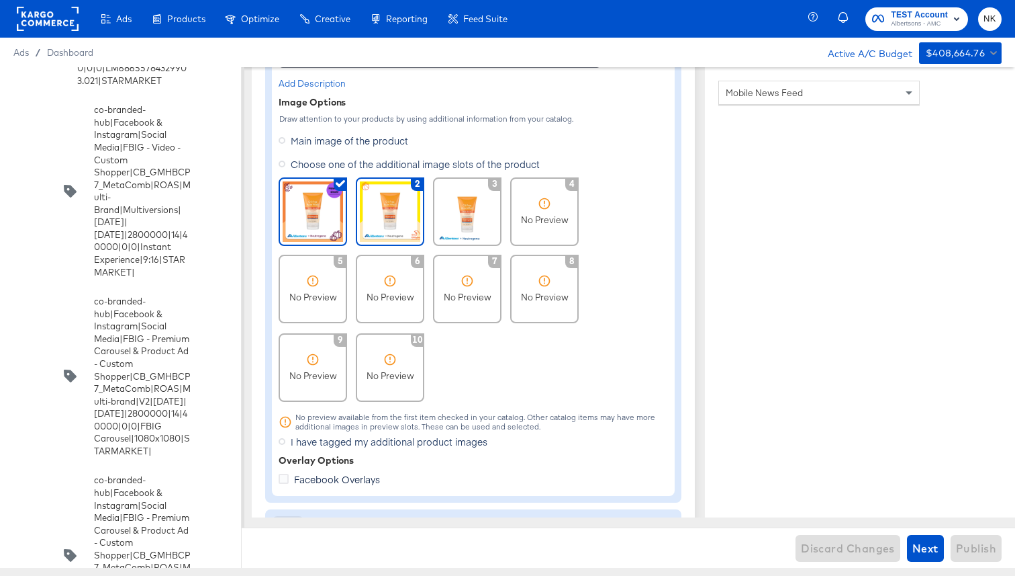
scroll to position [0, 0]
click at [397, 233] on img at bounding box center [390, 211] width 60 height 60
type textarea "x"
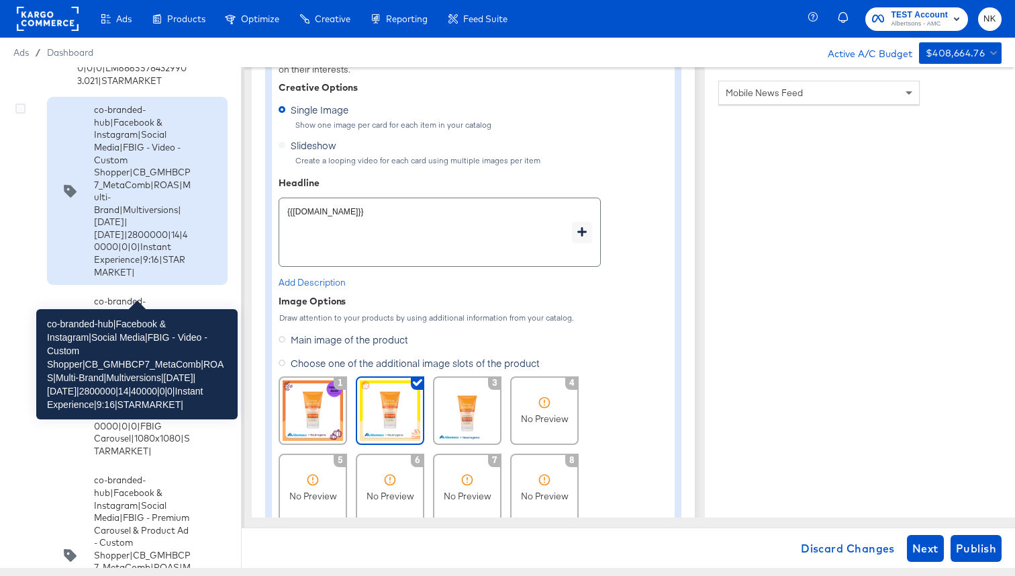
scroll to position [329, 0]
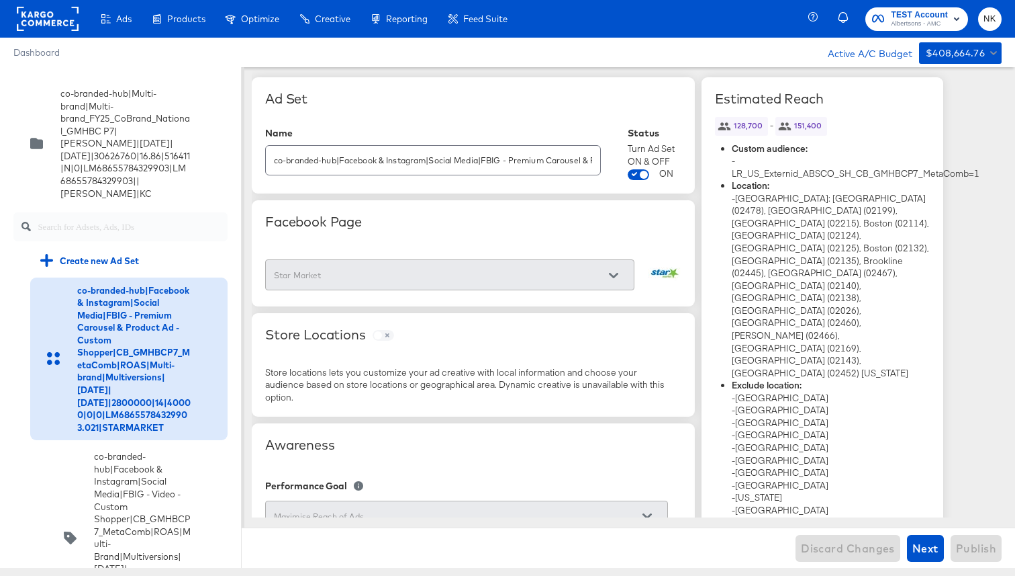
scroll to position [206, 0]
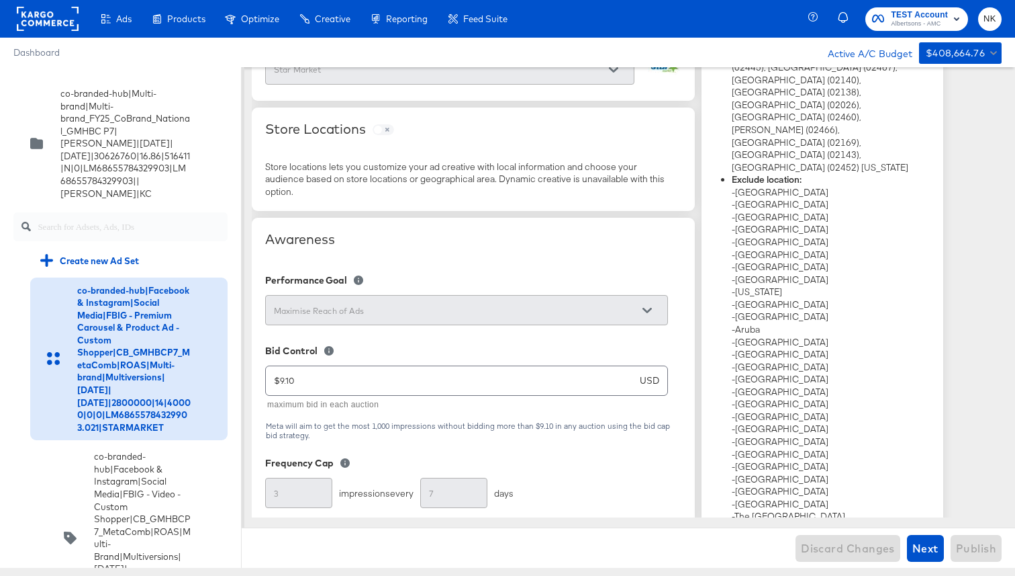
click at [379, 129] on span at bounding box center [383, 129] width 21 height 11
click at [388, 131] on span at bounding box center [383, 129] width 21 height 11
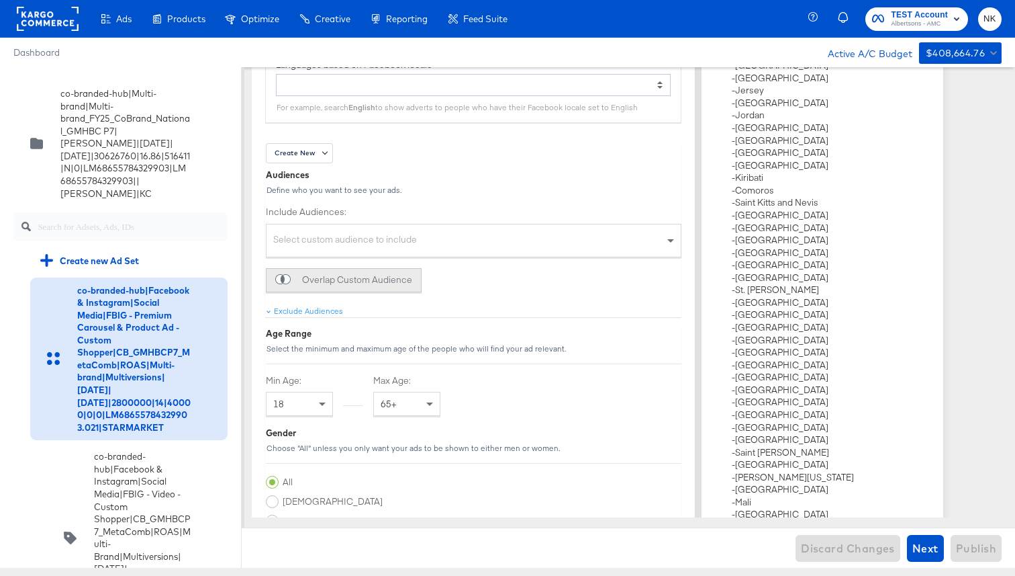
scroll to position [1586, 0]
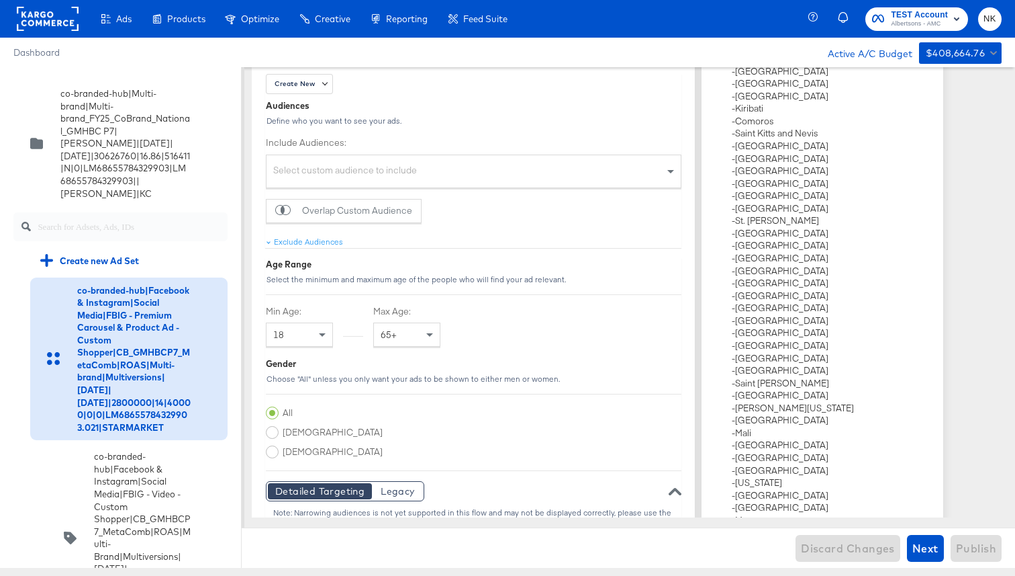
click at [512, 232] on div "Create New Audiences Define who you want to see your ads. Include Audiences: Se…" at bounding box center [473, 160] width 416 height 173
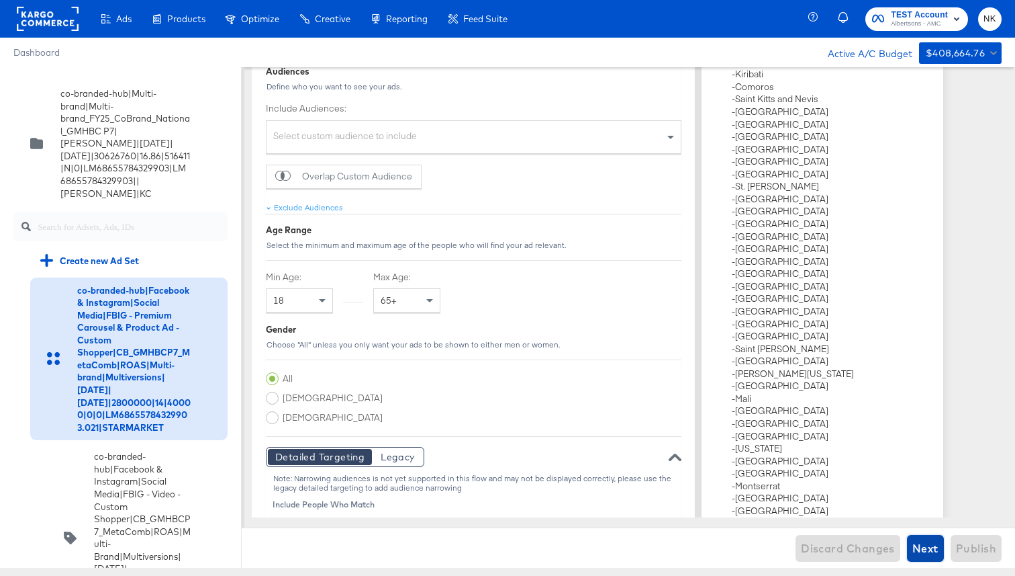
click at [928, 547] on span "Next" at bounding box center [926, 548] width 26 height 19
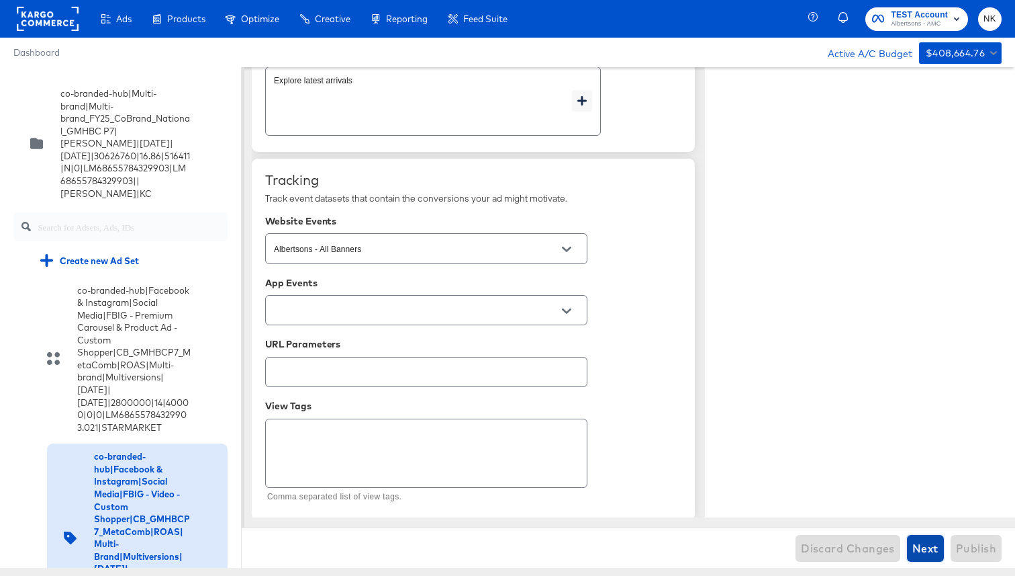
scroll to position [843, 0]
click at [915, 551] on span "Next" at bounding box center [926, 548] width 26 height 19
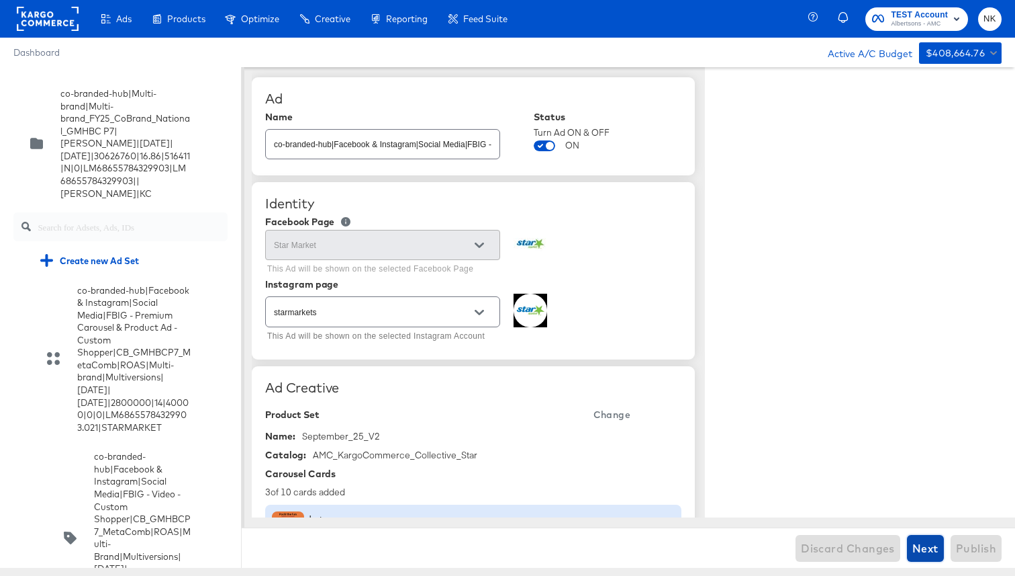
type textarea "x"
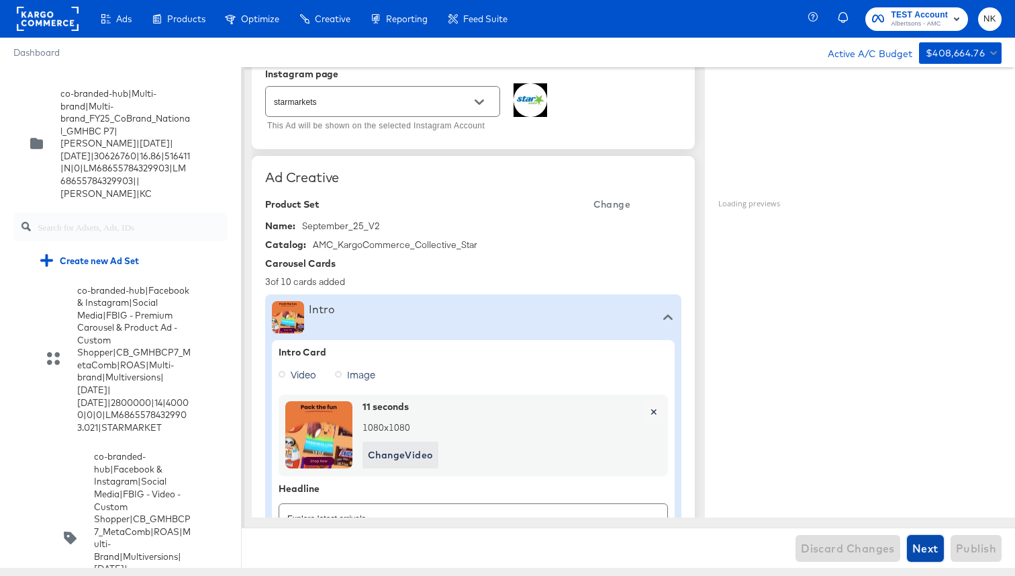
scroll to position [219, 0]
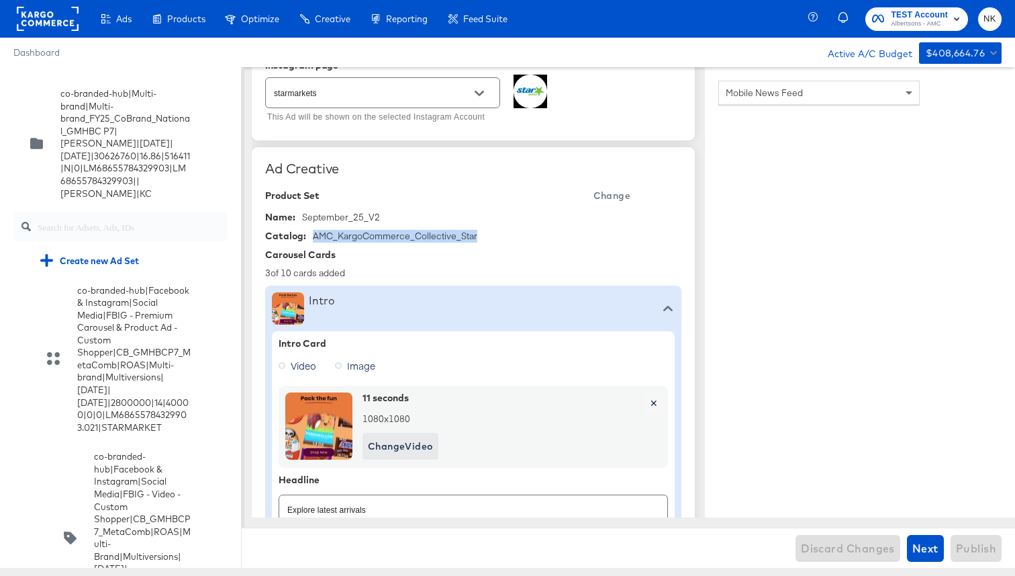
drag, startPoint x: 489, startPoint y: 234, endPoint x: 308, endPoint y: 234, distance: 180.7
click at [308, 234] on div "Catalog: AMC_KargoCommerce_Collective_Star" at bounding box center [473, 236] width 416 height 13
copy div "AMC_KargoCommerce_Collective_Star"
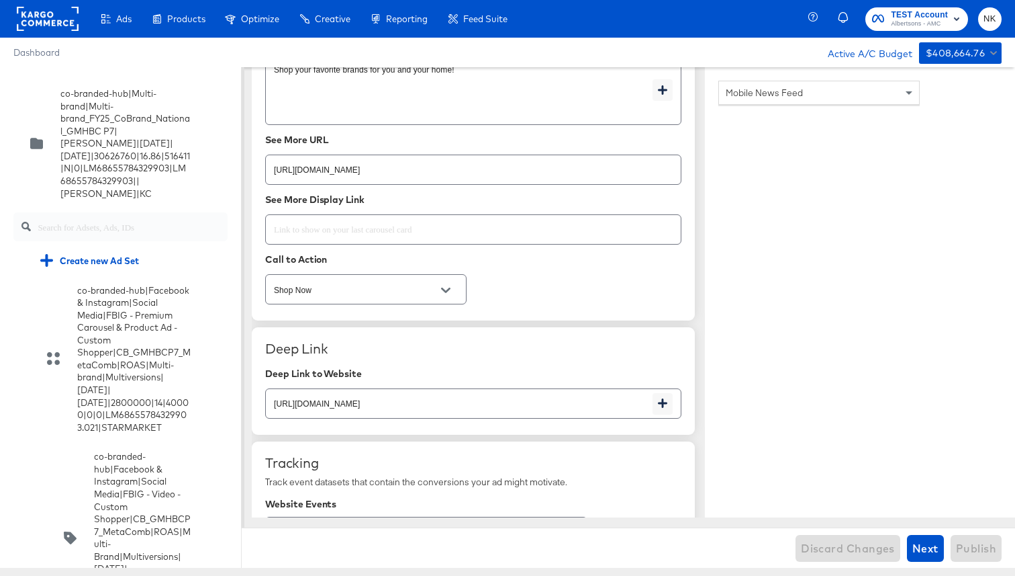
scroll to position [2293, 0]
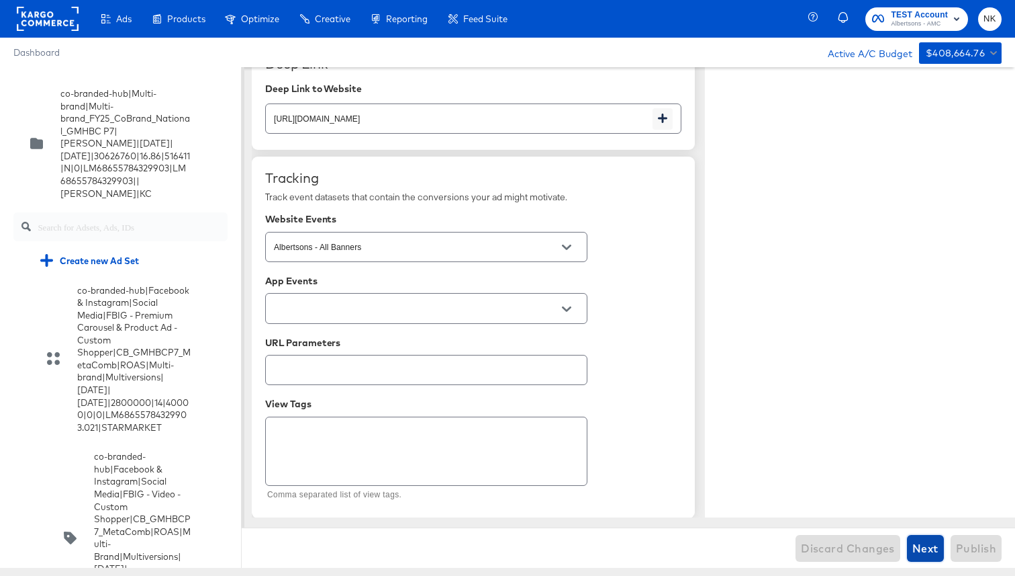
click at [932, 549] on span "Next" at bounding box center [926, 548] width 26 height 19
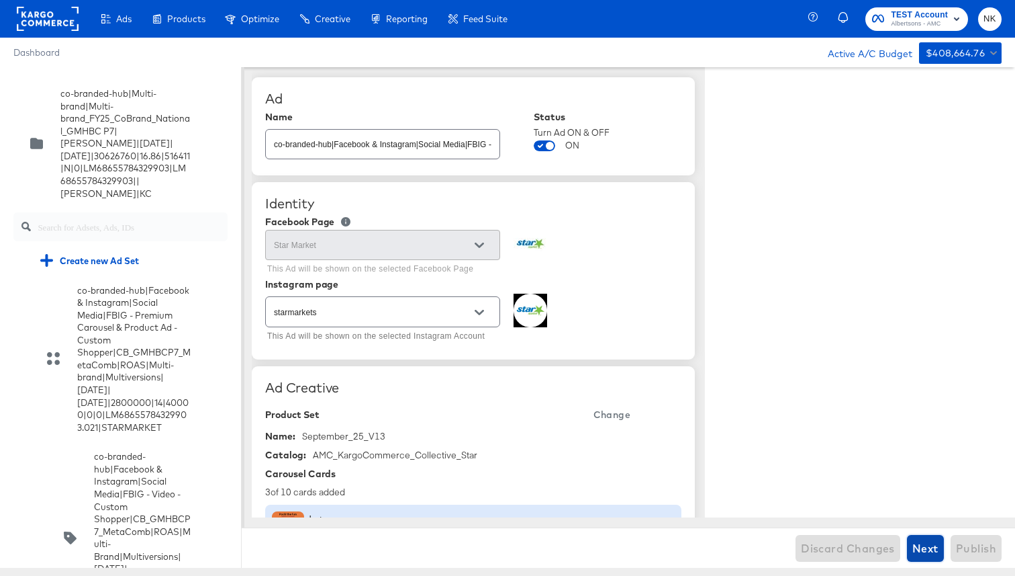
type textarea "x"
click at [433, 234] on div "Star Market" at bounding box center [382, 245] width 235 height 30
click at [454, 296] on div "starmarkets This Ad will be shown on the selected Instagram Account" at bounding box center [382, 319] width 235 height 52
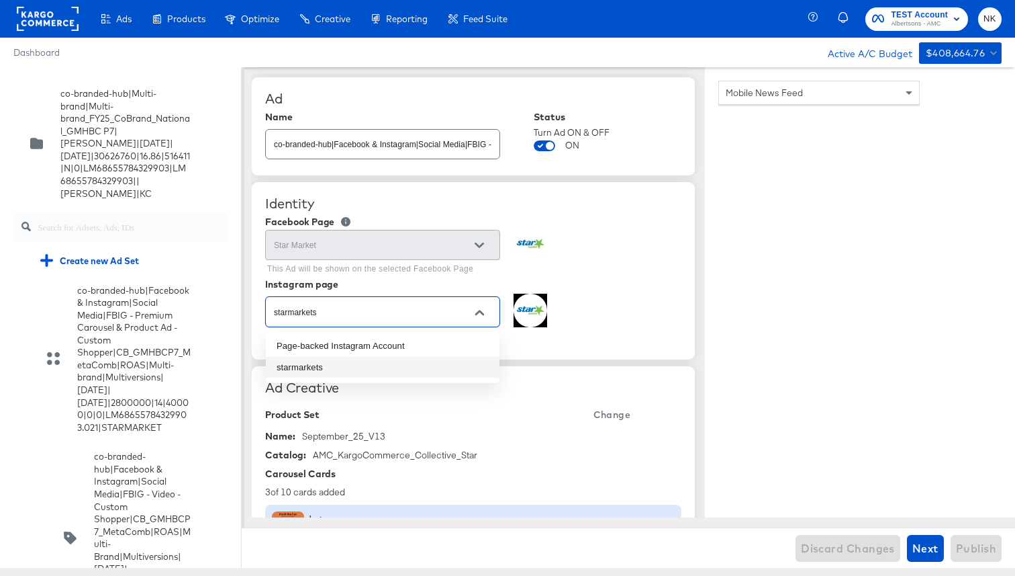
click at [453, 306] on input "starmarkets" at bounding box center [372, 311] width 202 height 15
click at [473, 242] on div at bounding box center [479, 245] width 28 height 20
click at [492, 241] on div at bounding box center [479, 245] width 28 height 20
click at [572, 228] on div "Star Market This Ad will be shown on the selected Facebook Page" at bounding box center [473, 253] width 416 height 52
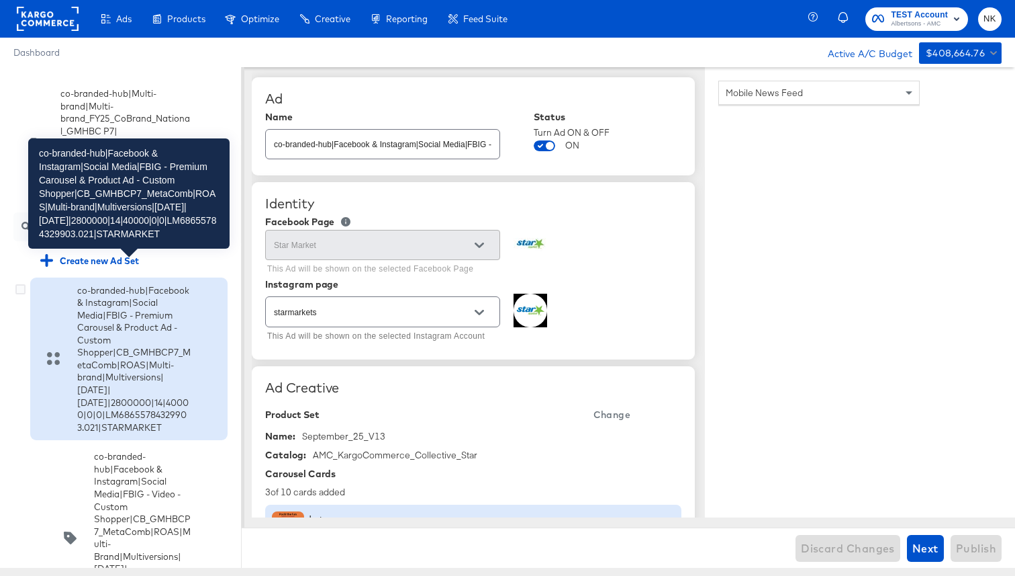
click at [121, 314] on div "co-branded-hub|Facebook & Instagram|Social Media|FBIG - Premium Carousel & Prod…" at bounding box center [134, 359] width 114 height 150
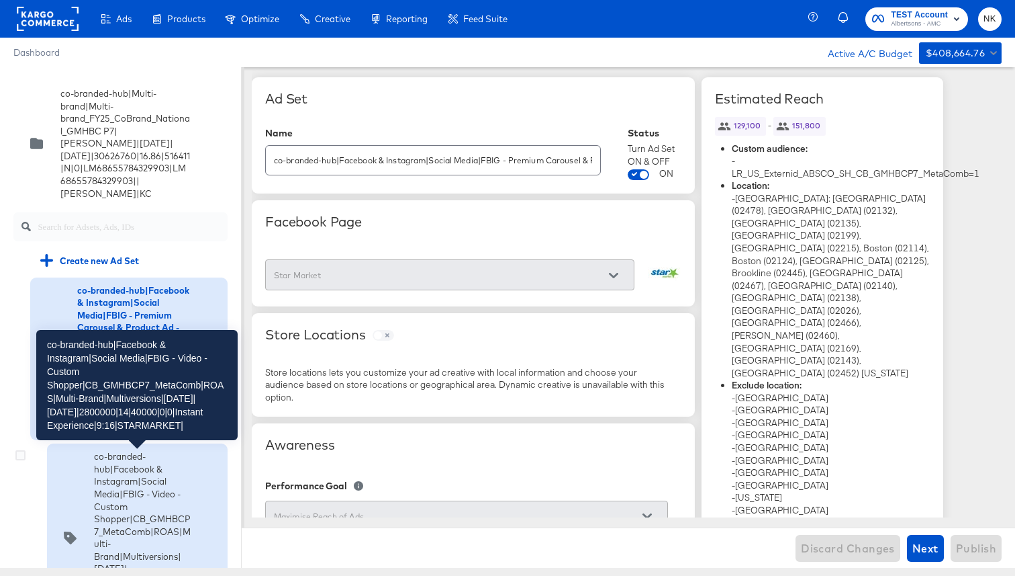
click at [103, 484] on div "co-branded-hub|Facebook & Instagram|Social Media|FBIG - Video - Custom Shopper|…" at bounding box center [142, 537] width 97 height 175
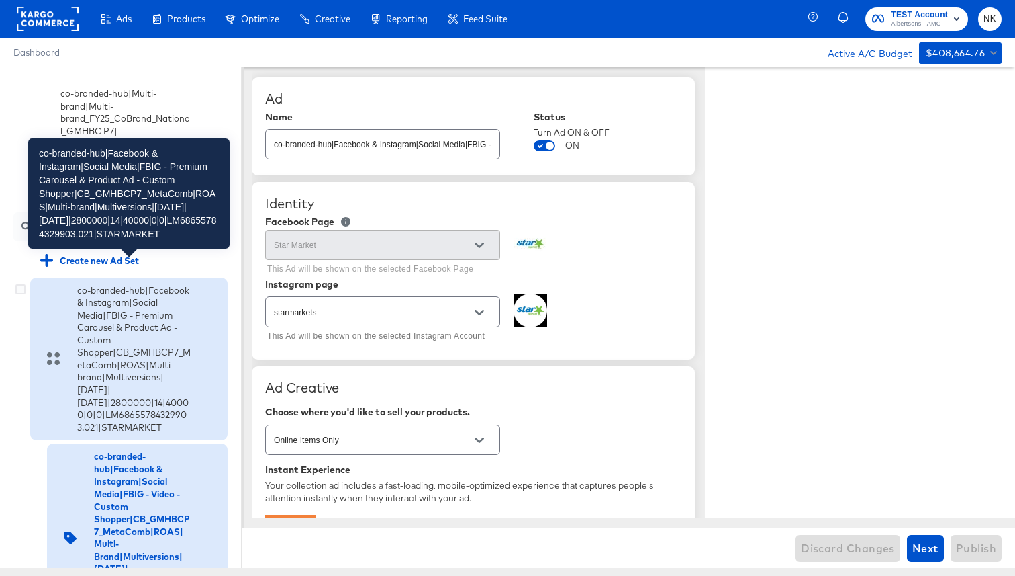
click at [107, 334] on div "co-branded-hub|Facebook & Instagram|Social Media|FBIG - Premium Carousel & Prod…" at bounding box center [134, 359] width 114 height 150
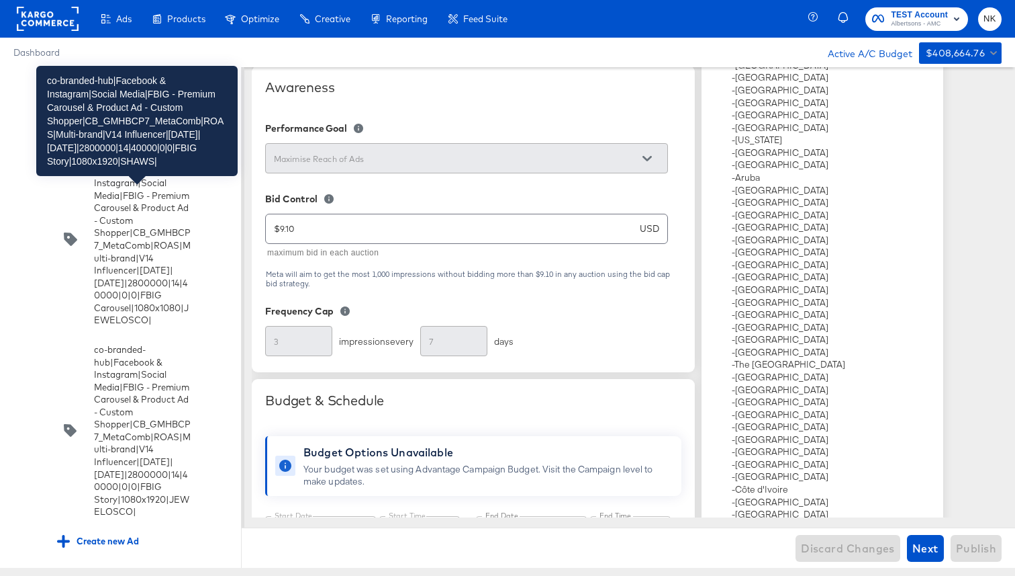
scroll to position [16952, 0]
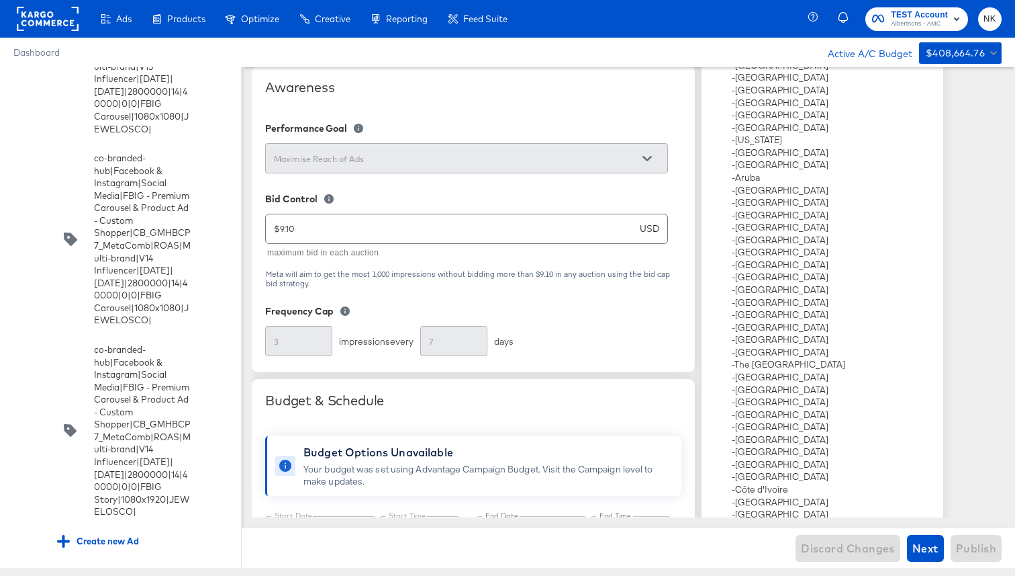
click at [0, 0] on input "checkbox" at bounding box center [0, 0] width 0 height 0
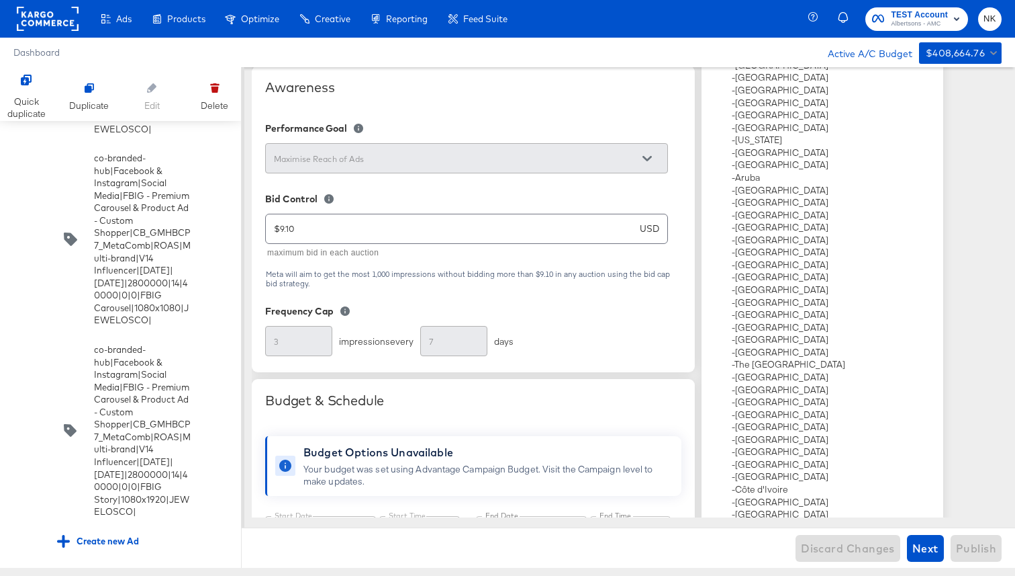
click at [0, 0] on input "checkbox" at bounding box center [0, 0] width 0 height 0
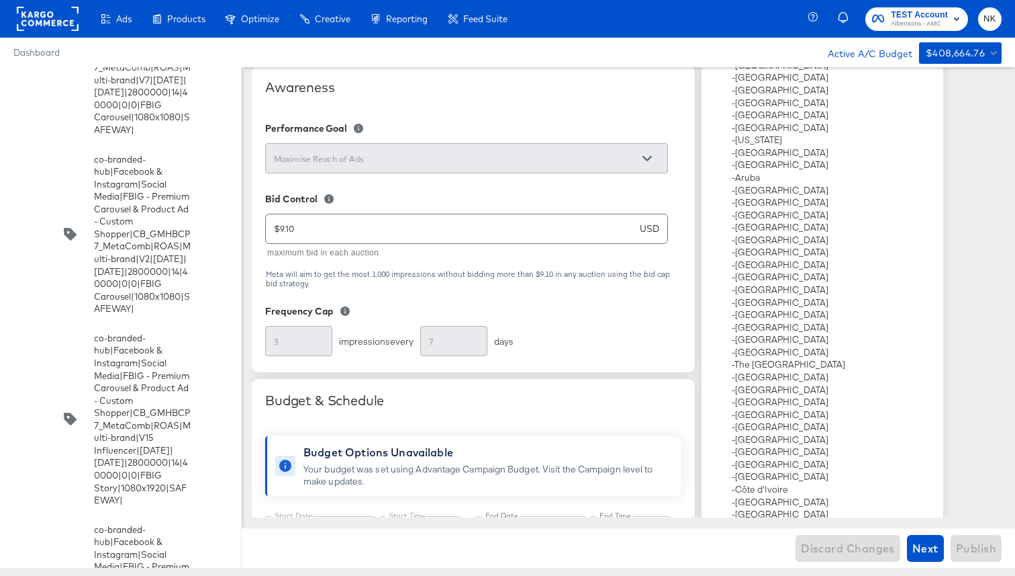
scroll to position [5588, 0]
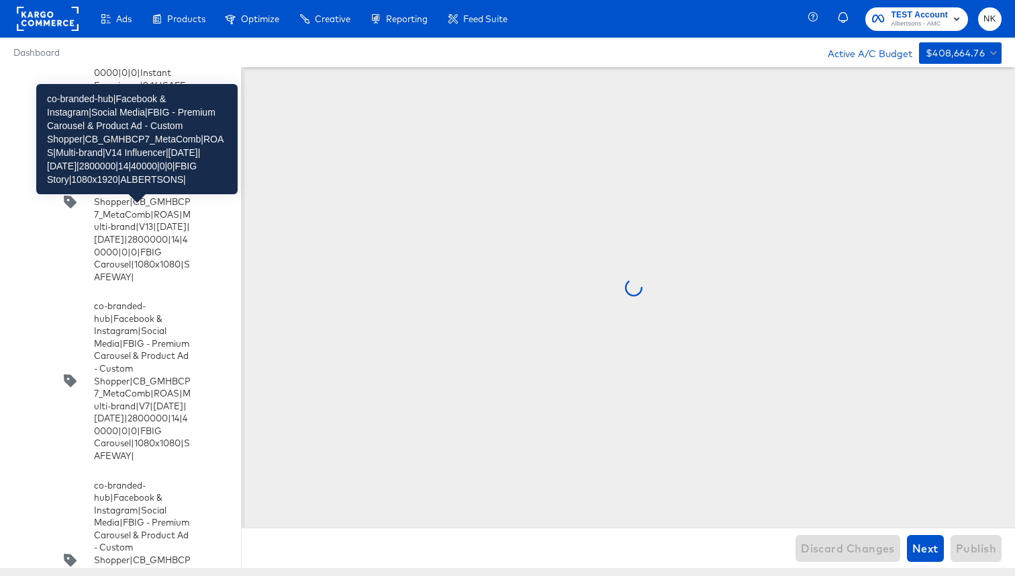
scroll to position [0, 0]
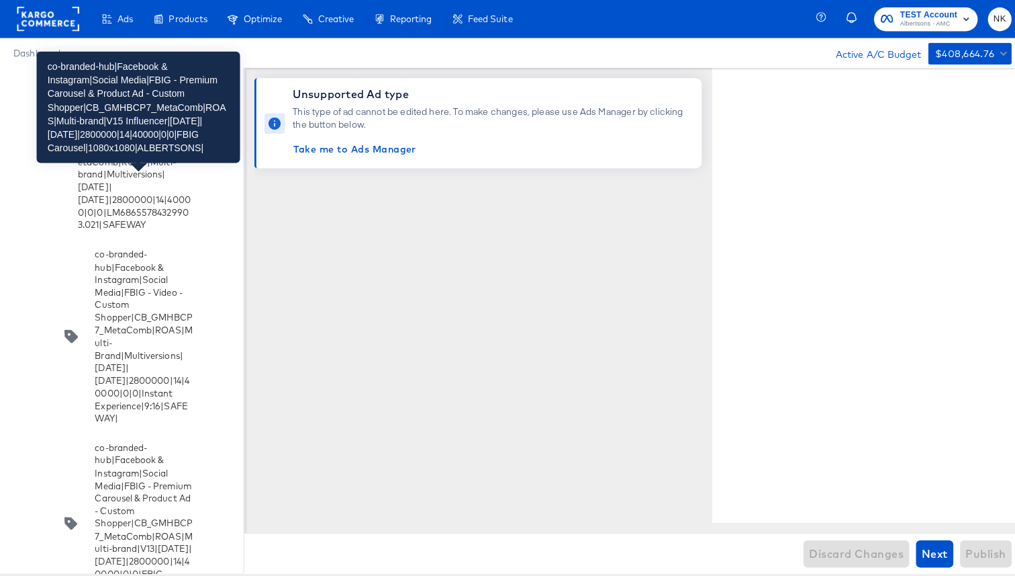
scroll to position [5189, 0]
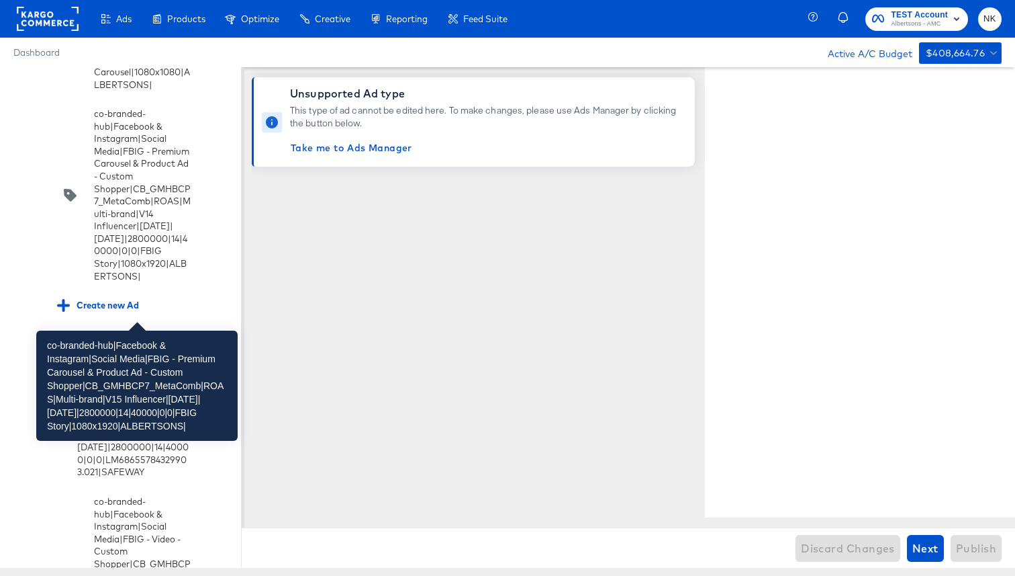
scroll to position [4962, 0]
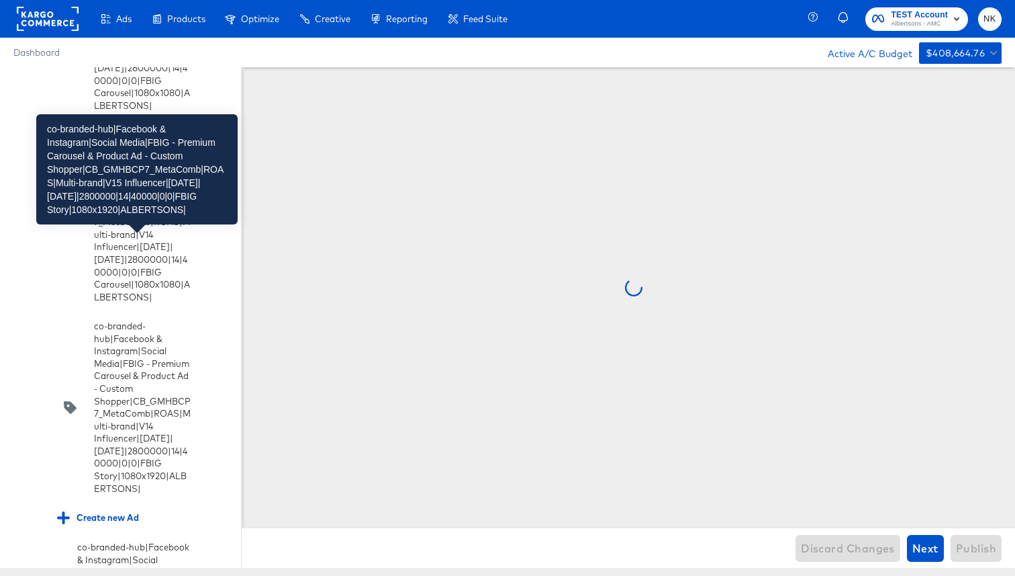
scroll to position [4720, 0]
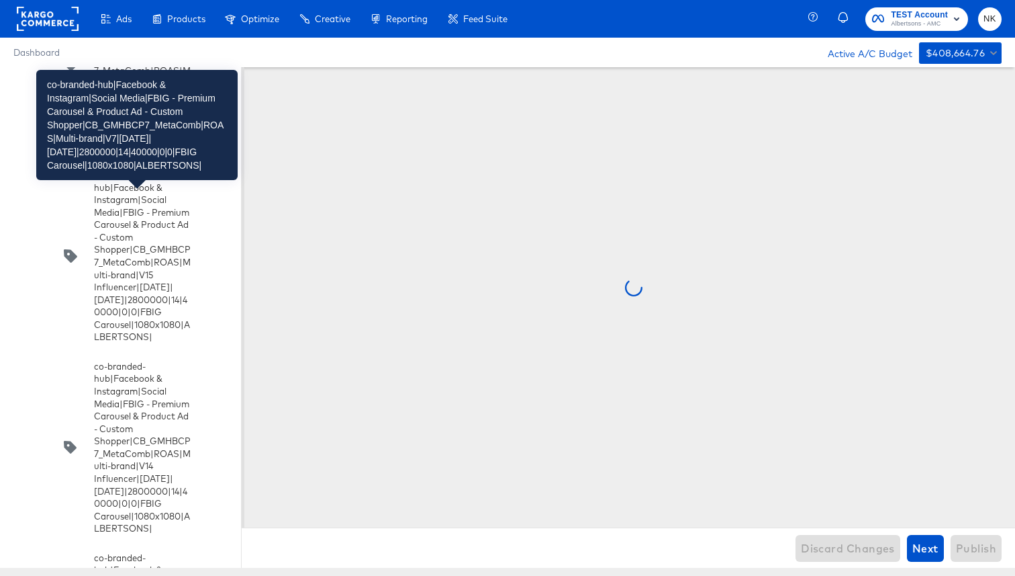
scroll to position [4500, 0]
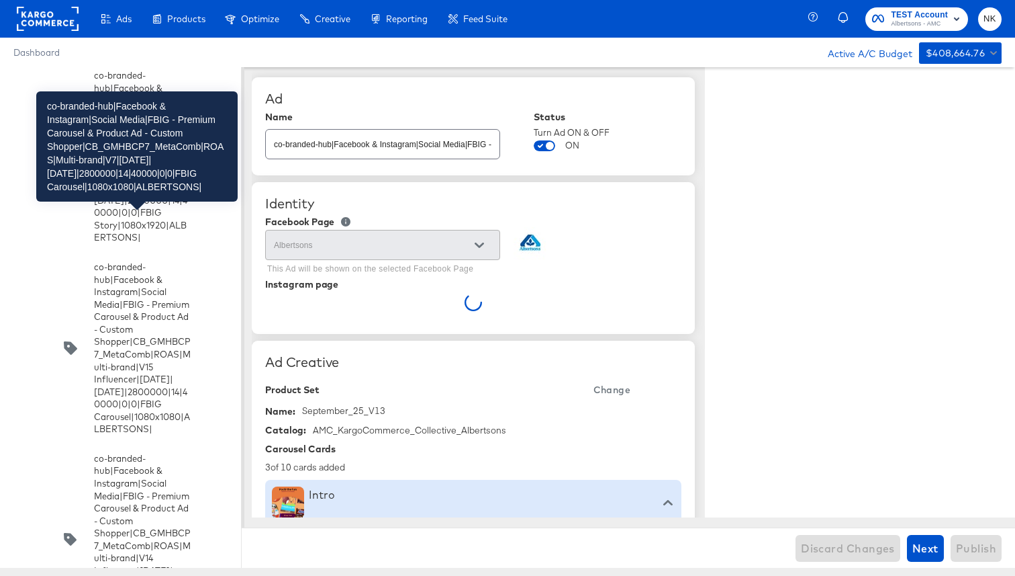
type textarea "x"
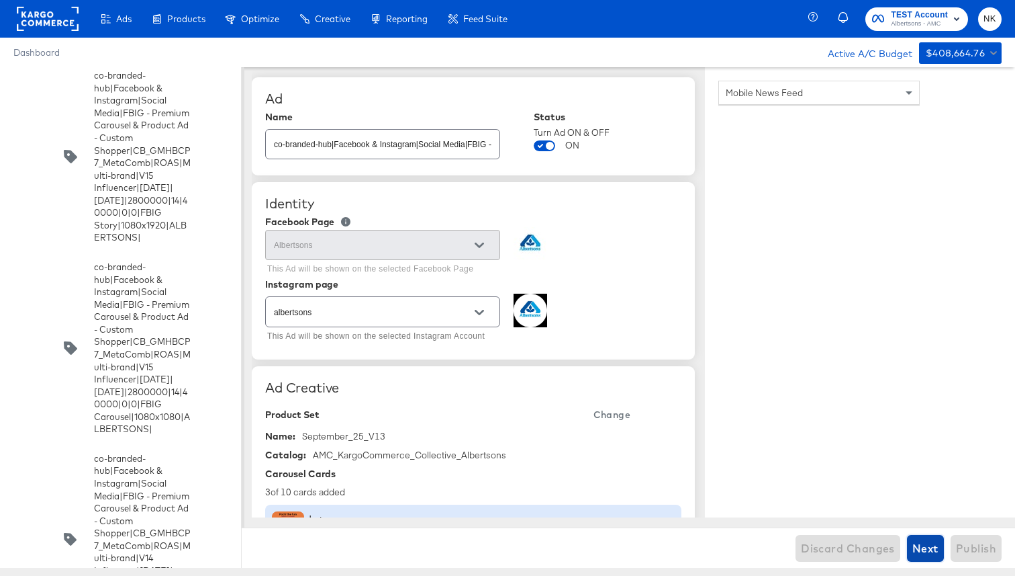
click at [930, 552] on span "Next" at bounding box center [926, 548] width 26 height 19
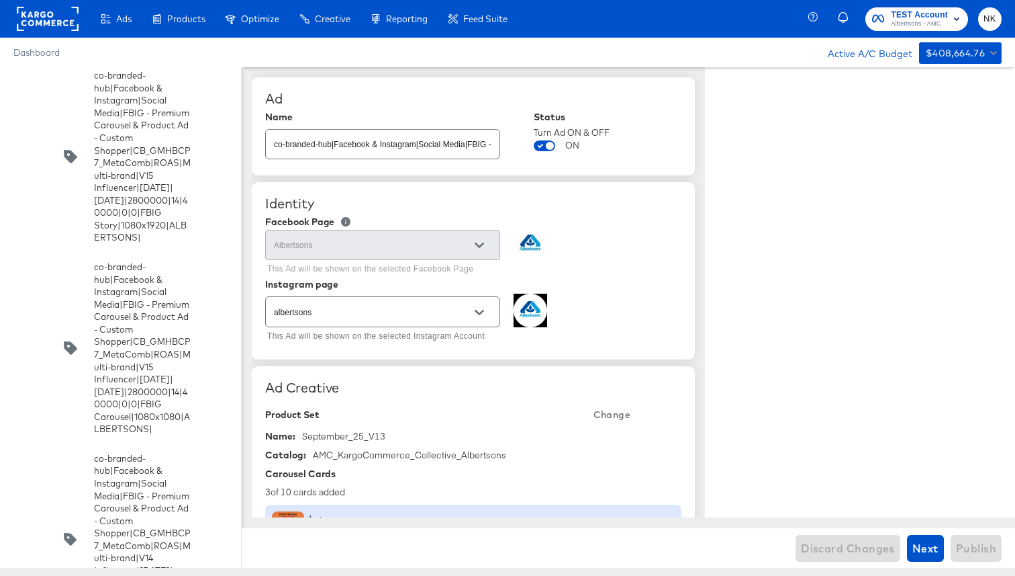
type textarea "x"
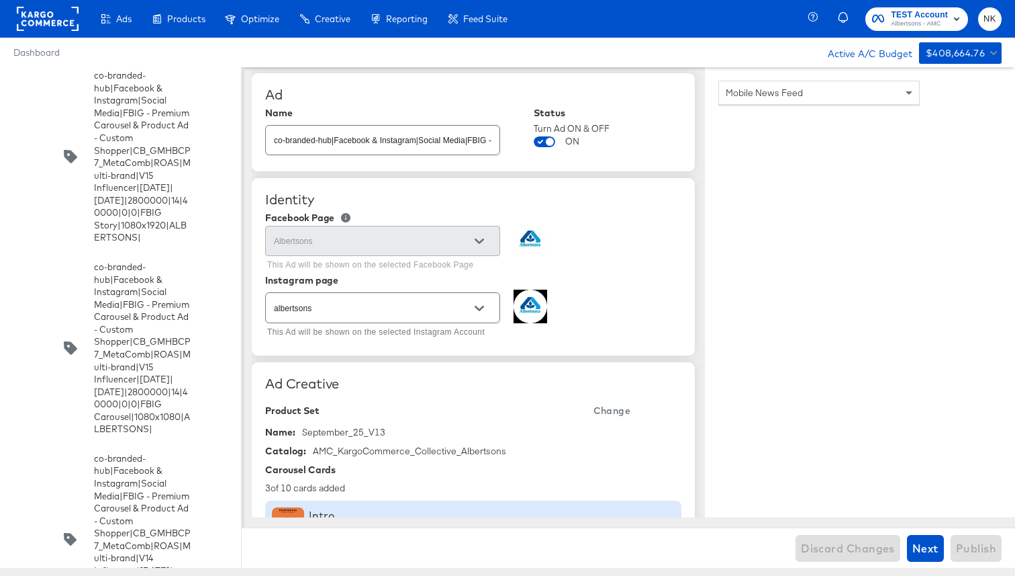
click at [469, 145] on input "co-branded-hub|Facebook & Instagram|Social Media|FBIG - Premium Carousel & Prod…" at bounding box center [383, 134] width 234 height 29
type input "co-branded-hub|Facebook & Instagram|Social Media|FBIG - Premium Carousel & Prod…"
click at [562, 209] on div "Identity Facebook Page Albertsons This Ad will be shown on the selected Faceboo…" at bounding box center [473, 266] width 443 height 177
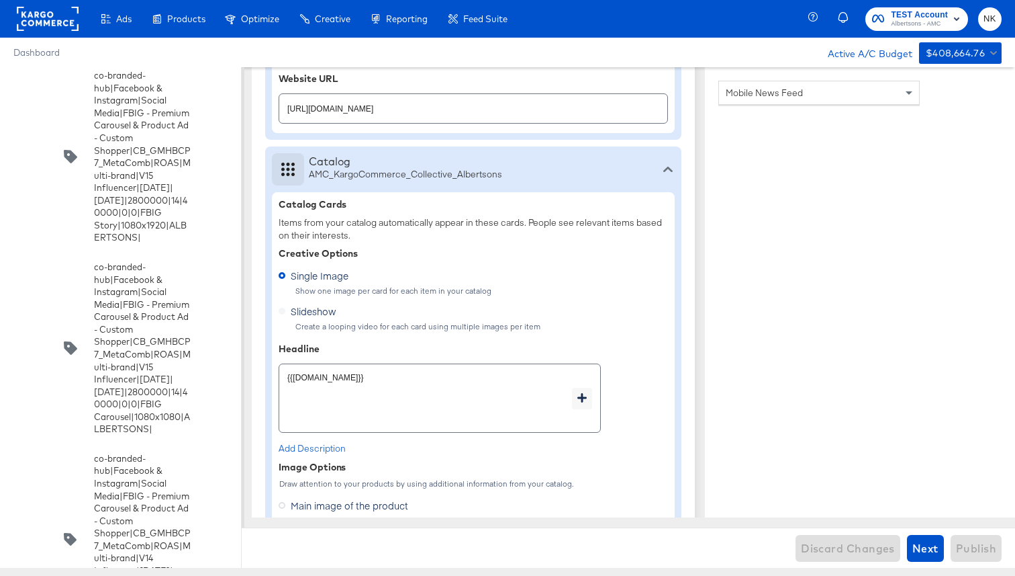
scroll to position [935, 0]
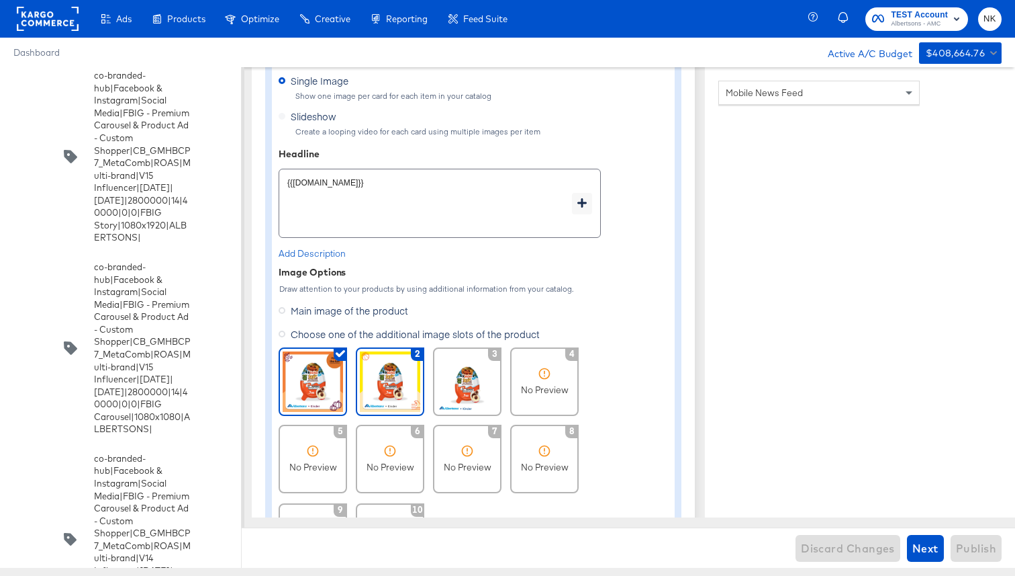
click at [414, 369] on img at bounding box center [390, 381] width 60 height 60
type textarea "x"
click at [323, 384] on img at bounding box center [313, 381] width 60 height 60
type textarea "x"
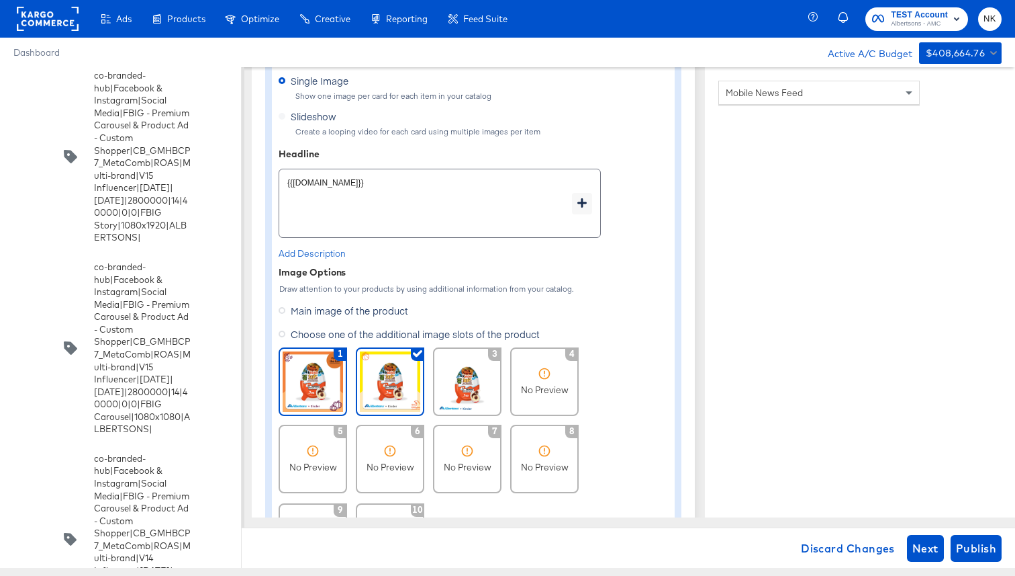
type textarea "x"
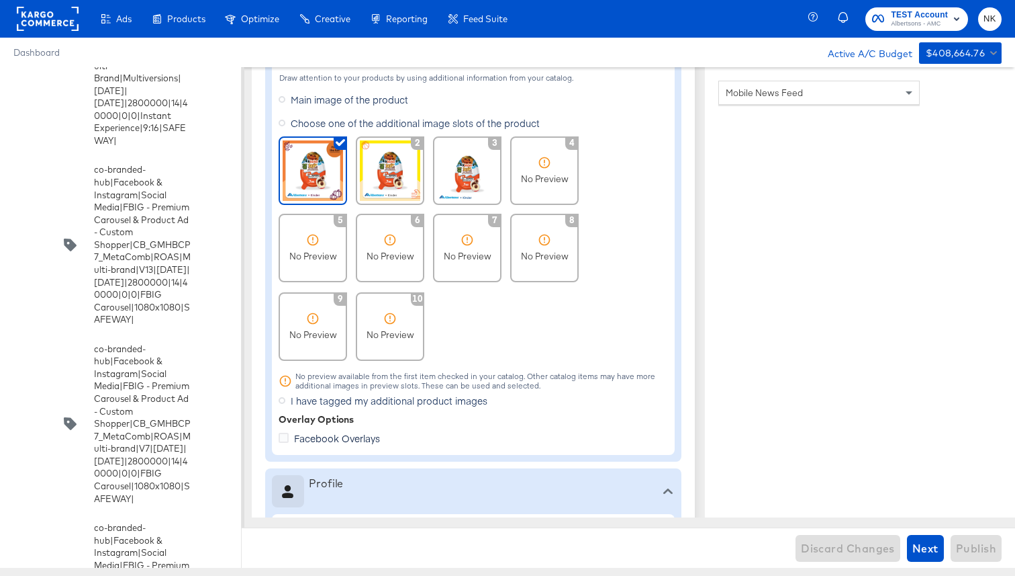
scroll to position [5559, 0]
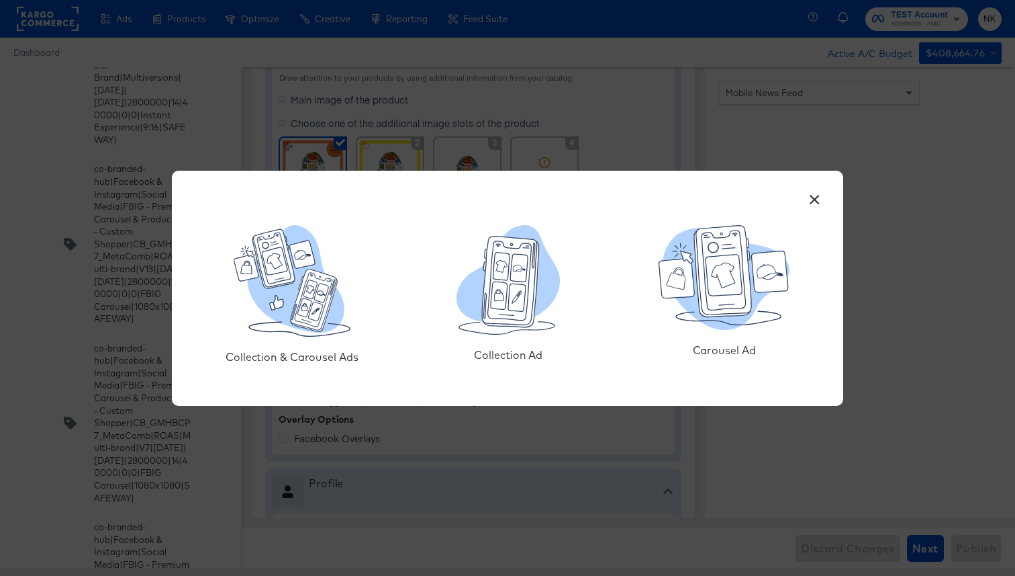
click at [815, 202] on button "×" at bounding box center [815, 196] width 24 height 24
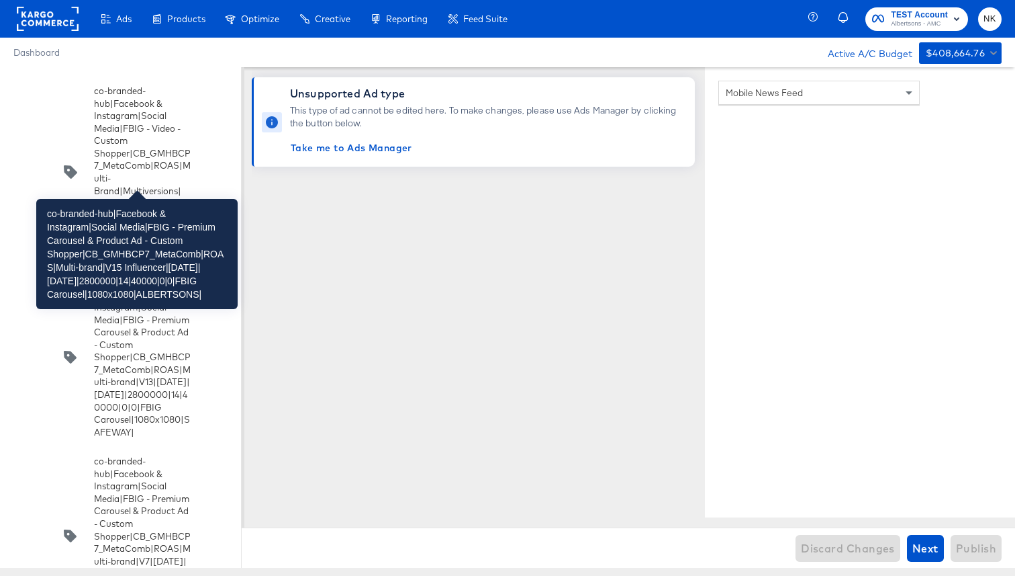
scroll to position [5360, 0]
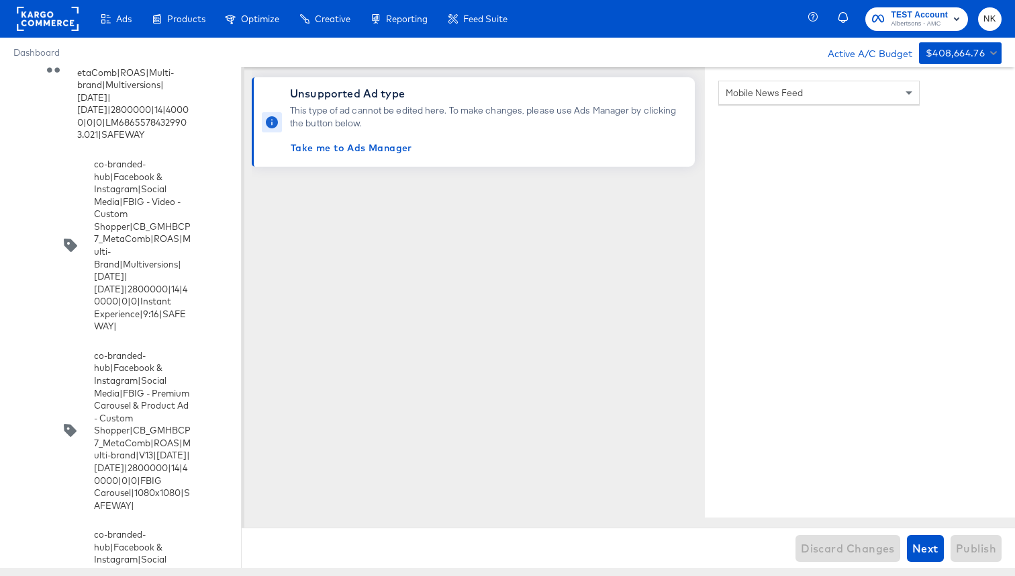
click at [0, 0] on input "checkbox" at bounding box center [0, 0] width 0 height 0
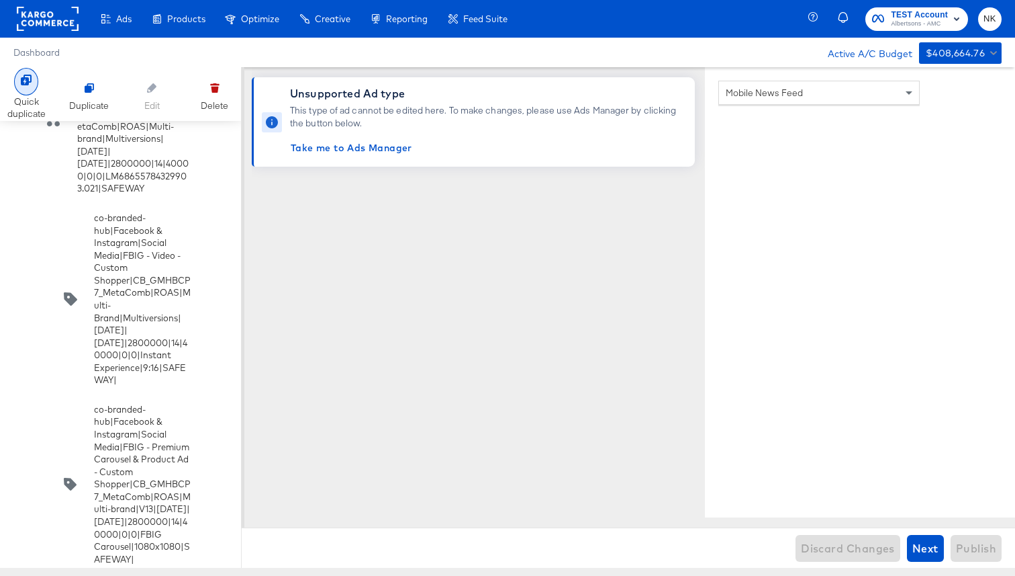
click at [35, 92] on div "Quick duplicate" at bounding box center [26, 94] width 38 height 52
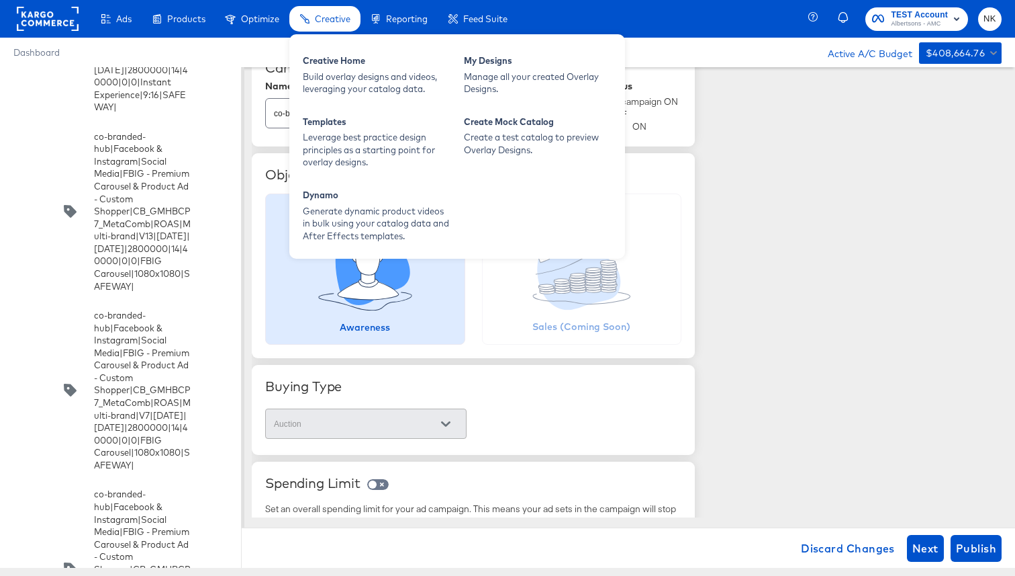
scroll to position [6021, 0]
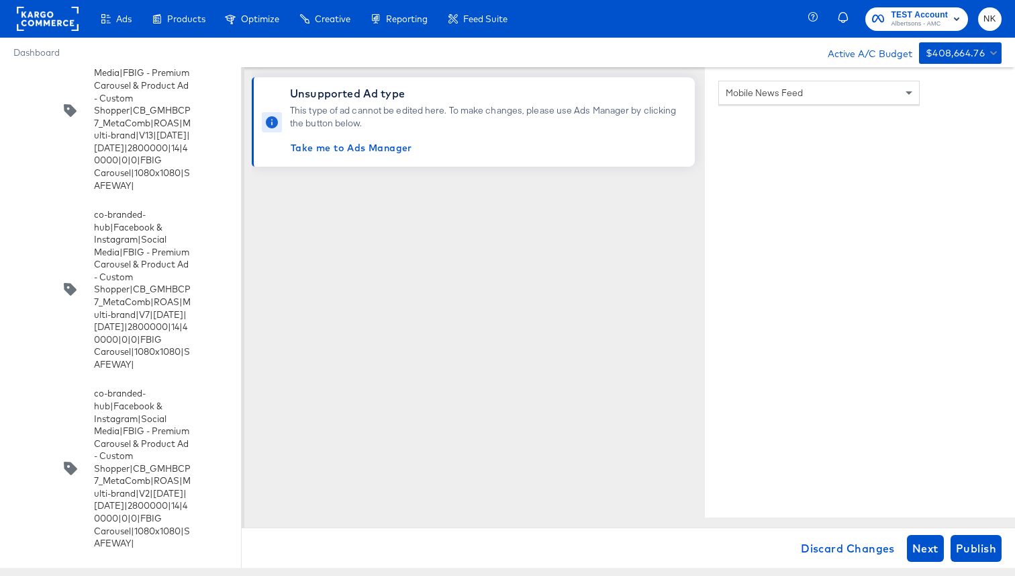
scroll to position [5868, 0]
click at [812, 551] on span "Discard Changes" at bounding box center [848, 548] width 94 height 19
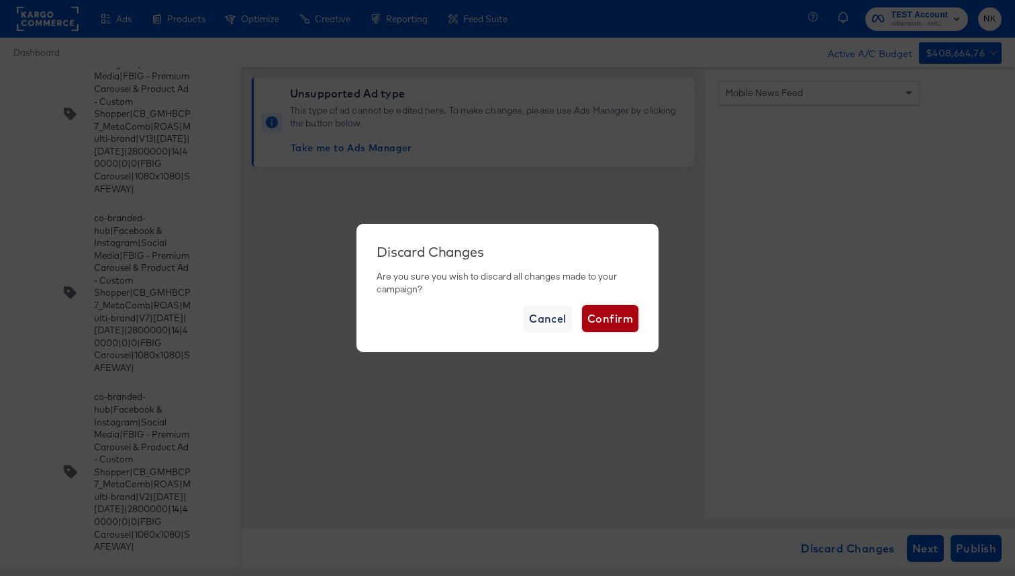
click at [625, 323] on span "Confirm" at bounding box center [611, 318] width 46 height 19
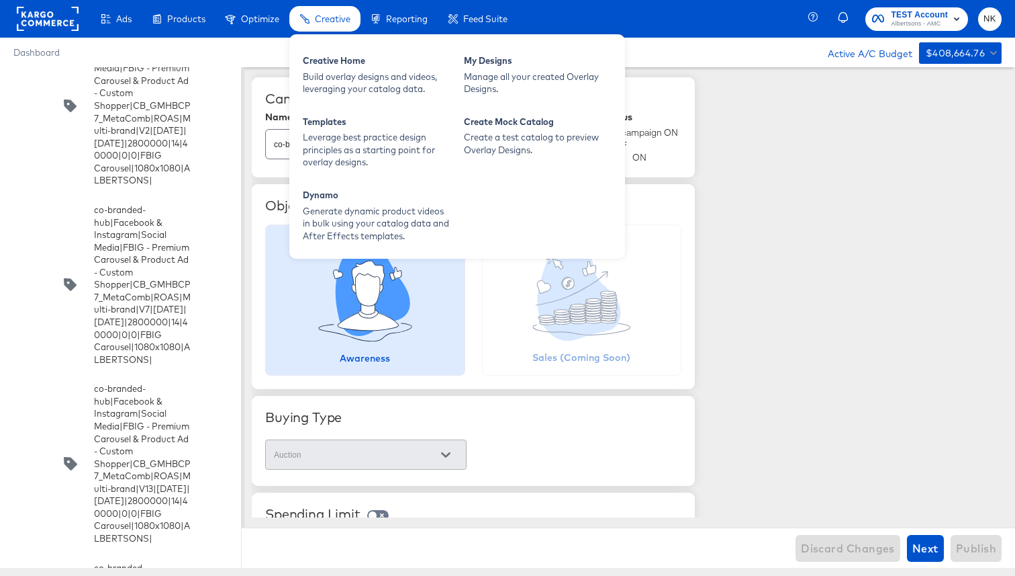
scroll to position [3978, 0]
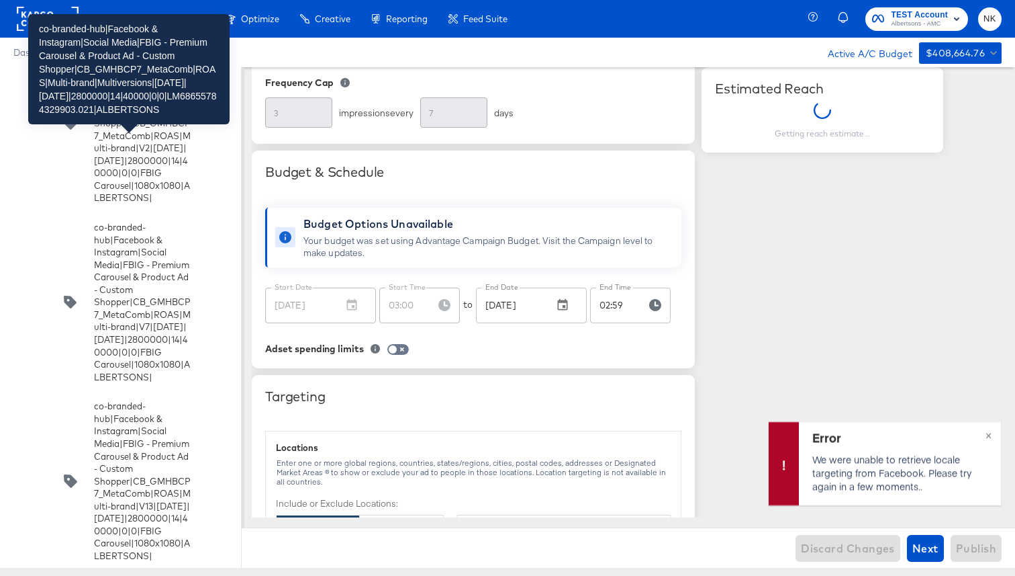
scroll to position [0, 0]
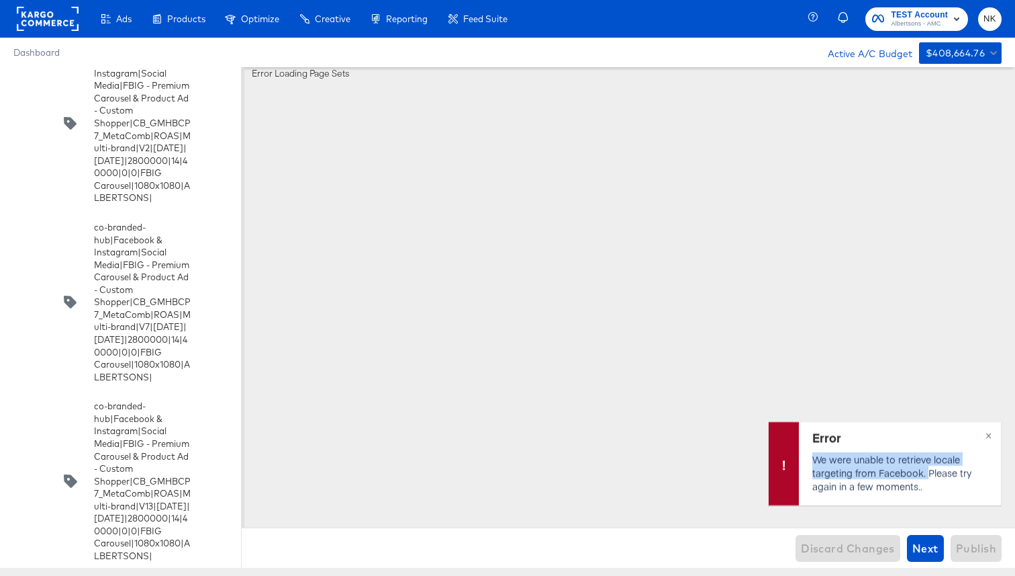
drag, startPoint x: 135, startPoint y: 224, endPoint x: 926, endPoint y: 478, distance: 831.1
click at [926, 478] on p "We were unable to retrieve locale targeting from Facebook. Please try again in …" at bounding box center [899, 472] width 172 height 40
copy p "We were unable to retrieve locale targeting from Facebook."
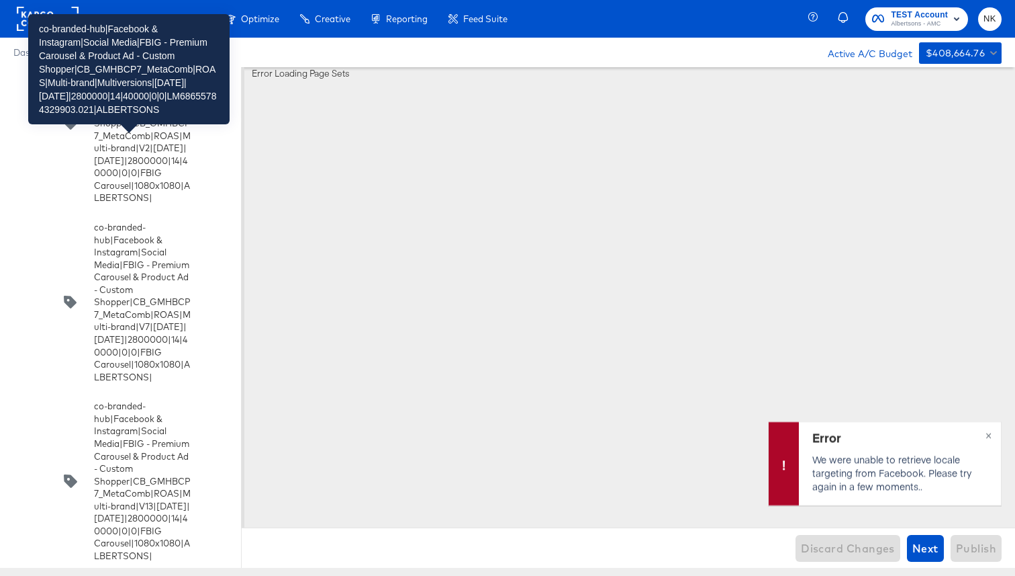
drag, startPoint x: 75, startPoint y: 155, endPoint x: 111, endPoint y: 212, distance: 66.7
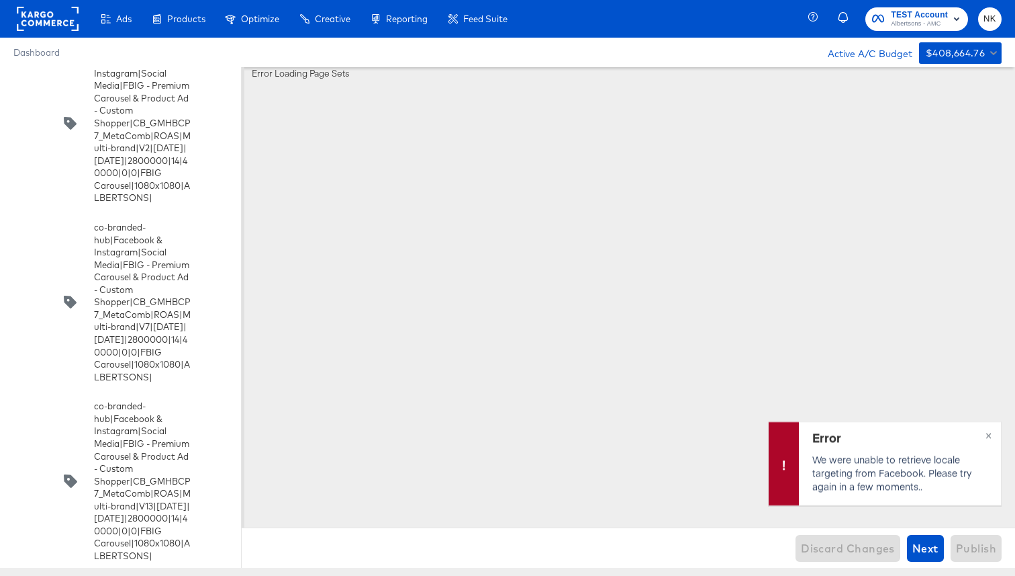
copy div "co-branded-hub|Facebook & Instagram|Social Media|FBIG - Premium Carousel & Prod…"
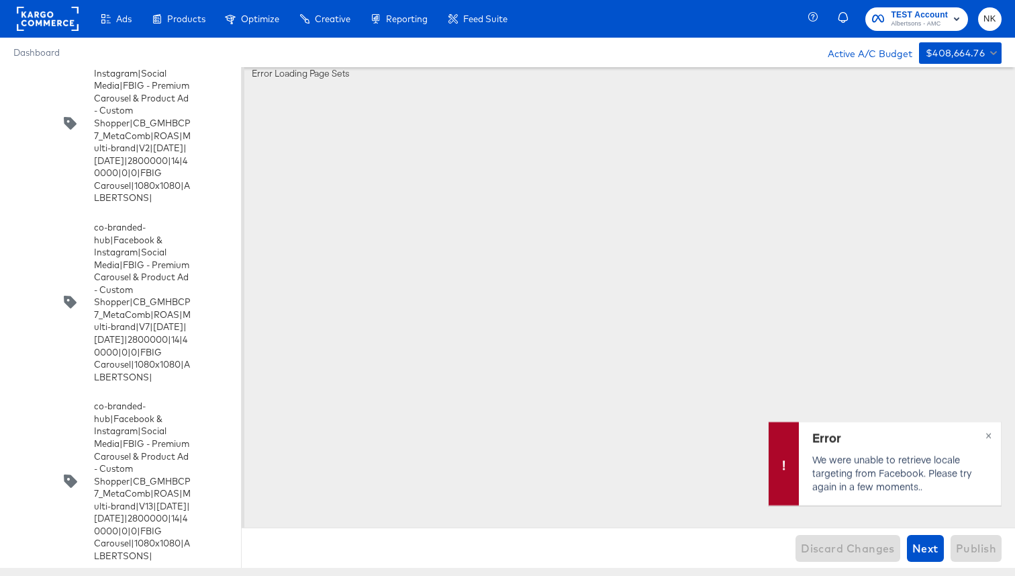
drag, startPoint x: 76, startPoint y: 153, endPoint x: 131, endPoint y: 323, distance: 178.6
copy div "co-branded-hub|Facebook & Instagram|Social Media|FBIG - Premium Carousel & Prod…"
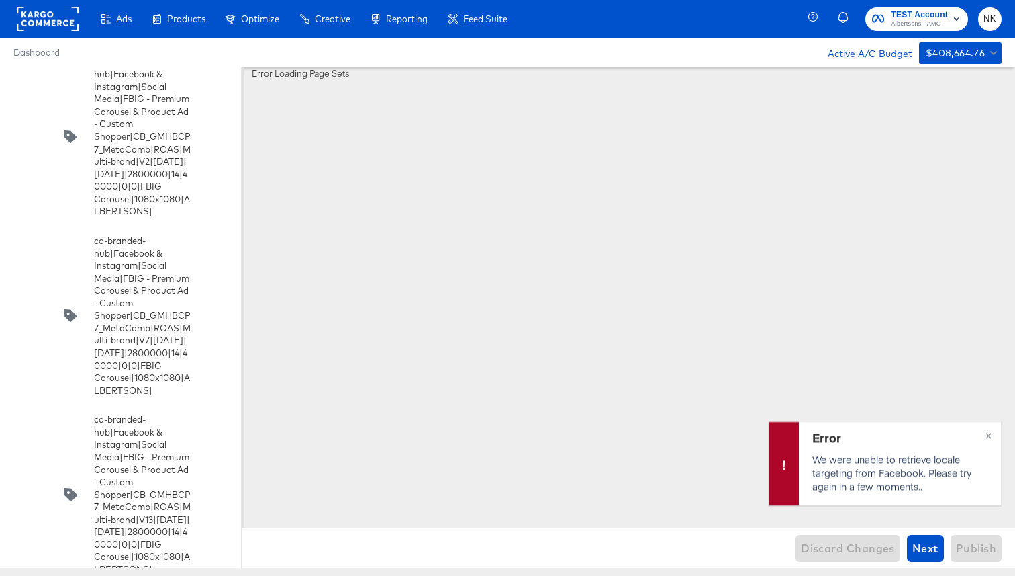
scroll to position [3956, 0]
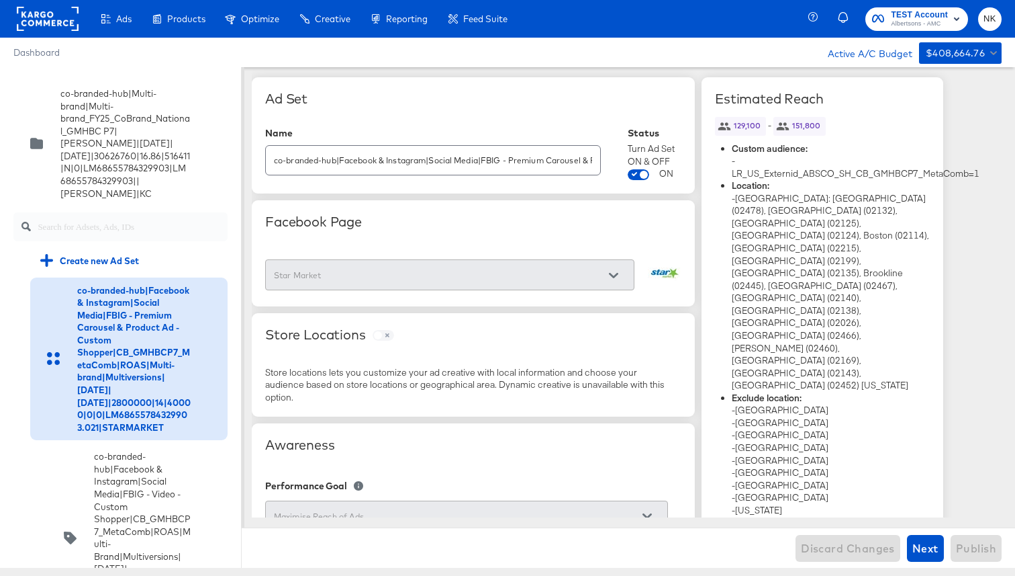
drag, startPoint x: 614, startPoint y: 288, endPoint x: 610, endPoint y: 269, distance: 19.9
click at [614, 287] on div "Star Market" at bounding box center [449, 274] width 369 height 30
click at [609, 269] on div at bounding box center [614, 275] width 28 height 20
click at [18, 284] on icon at bounding box center [20, 289] width 10 height 10
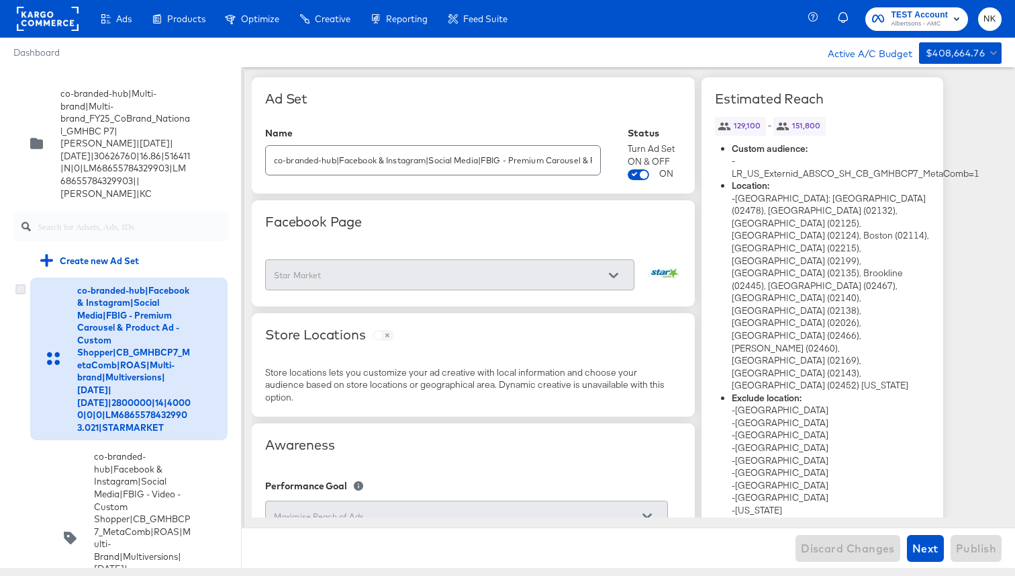
click at [0, 0] on input "checkbox" at bounding box center [0, 0] width 0 height 0
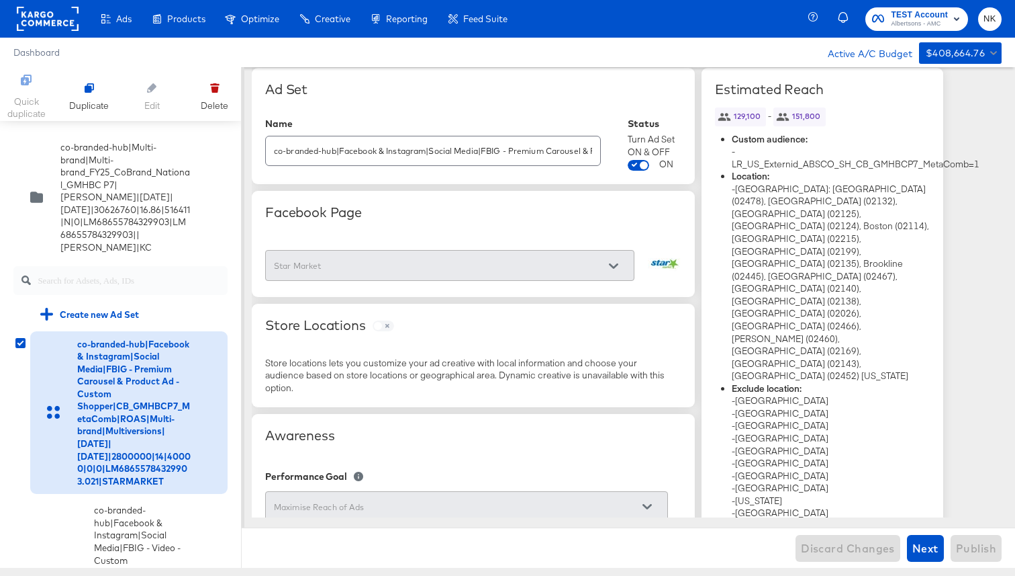
scroll to position [1, 0]
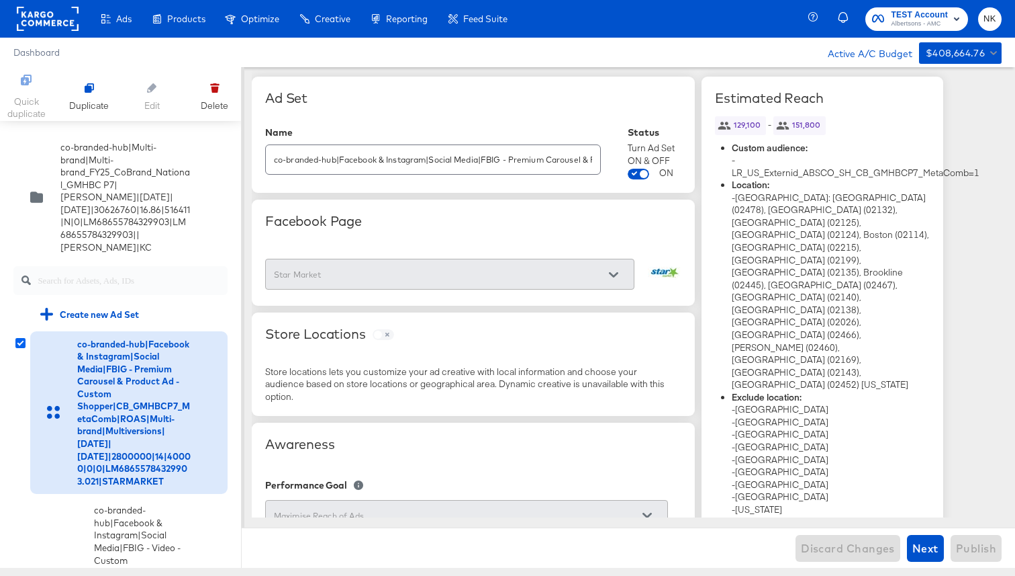
click at [18, 338] on icon at bounding box center [20, 343] width 10 height 10
click at [0, 0] on input "checkbox" at bounding box center [0, 0] width 0 height 0
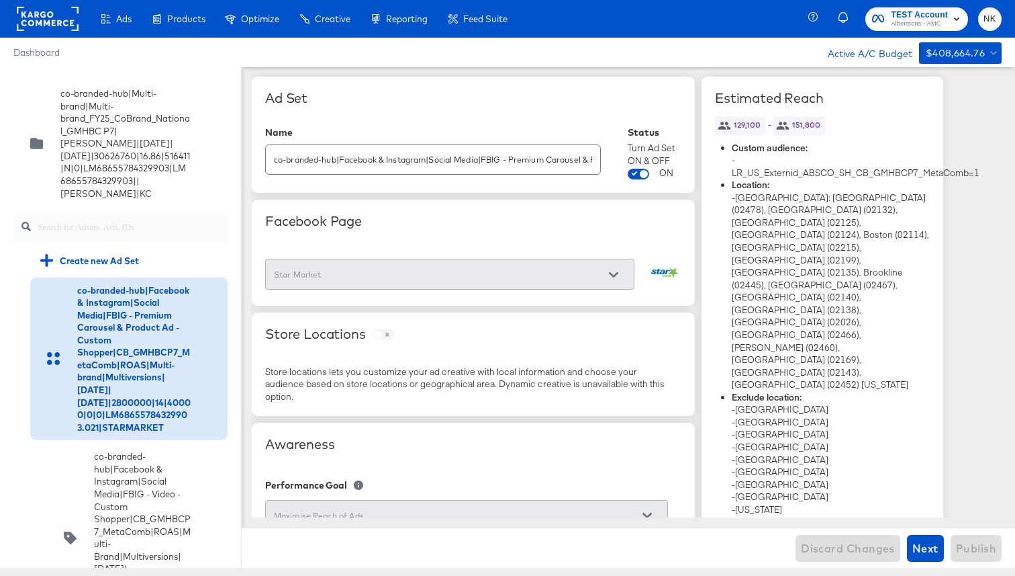
click at [75, 208] on input "text" at bounding box center [133, 221] width 190 height 29
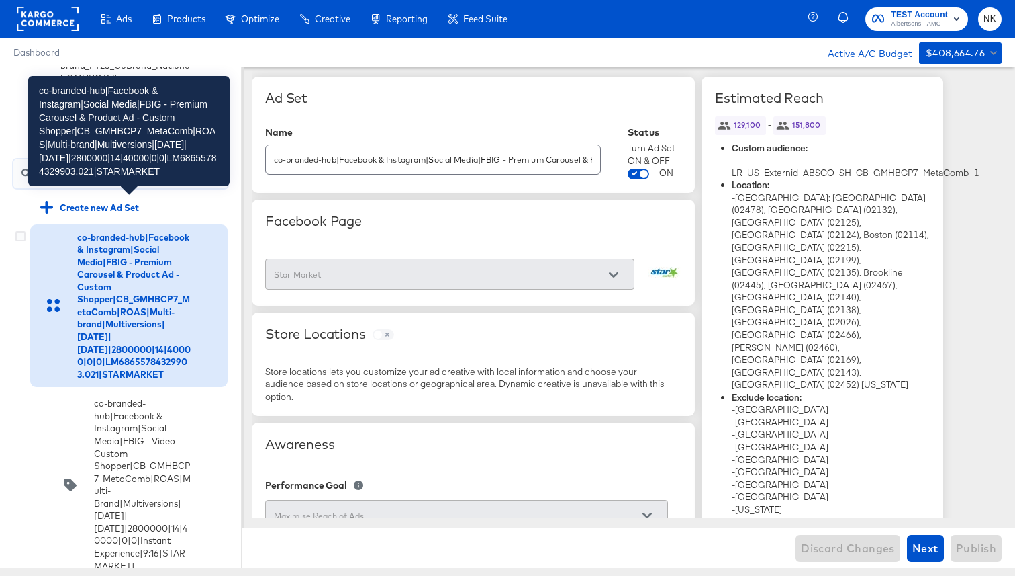
scroll to position [50, 0]
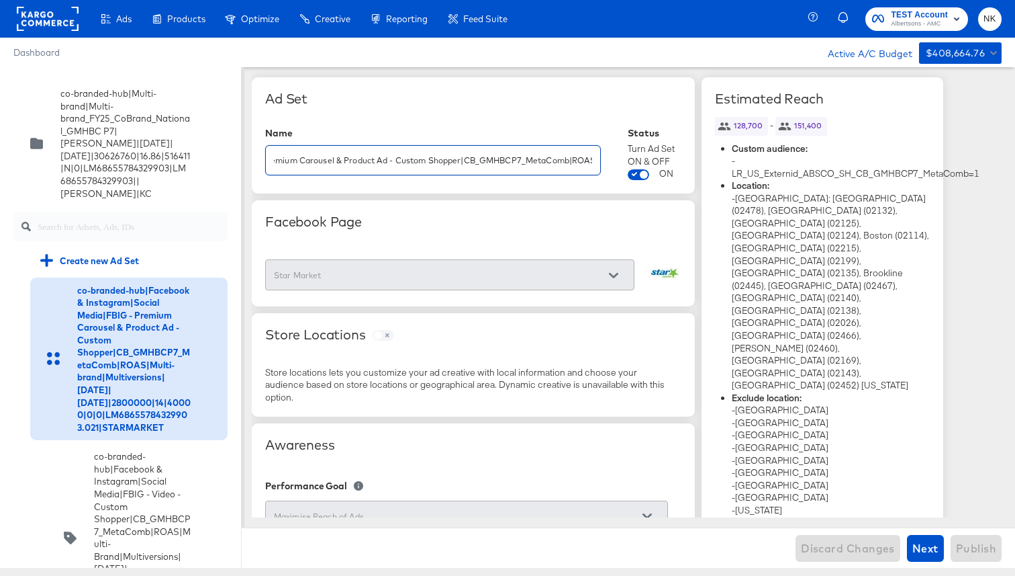
scroll to position [0, 718]
drag, startPoint x: 342, startPoint y: 161, endPoint x: 746, endPoint y: 155, distance: 404.3
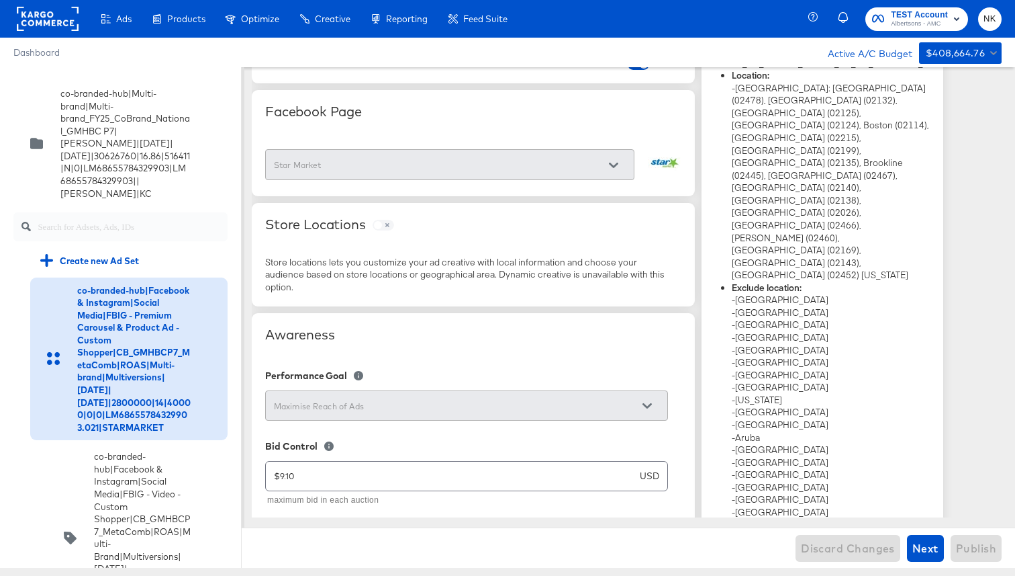
scroll to position [112, 0]
click at [914, 545] on span "Next" at bounding box center [926, 548] width 26 height 19
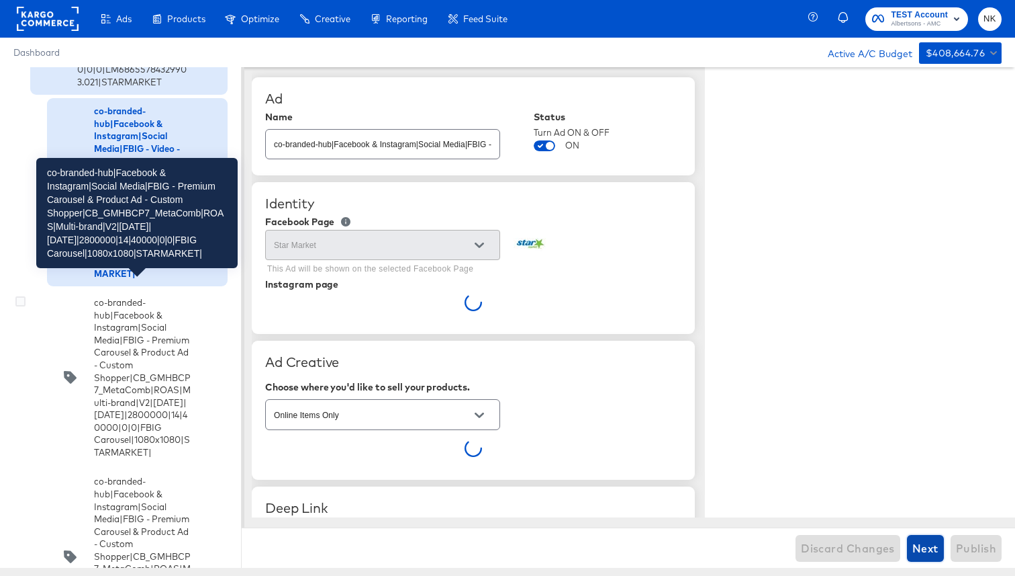
scroll to position [344, 0]
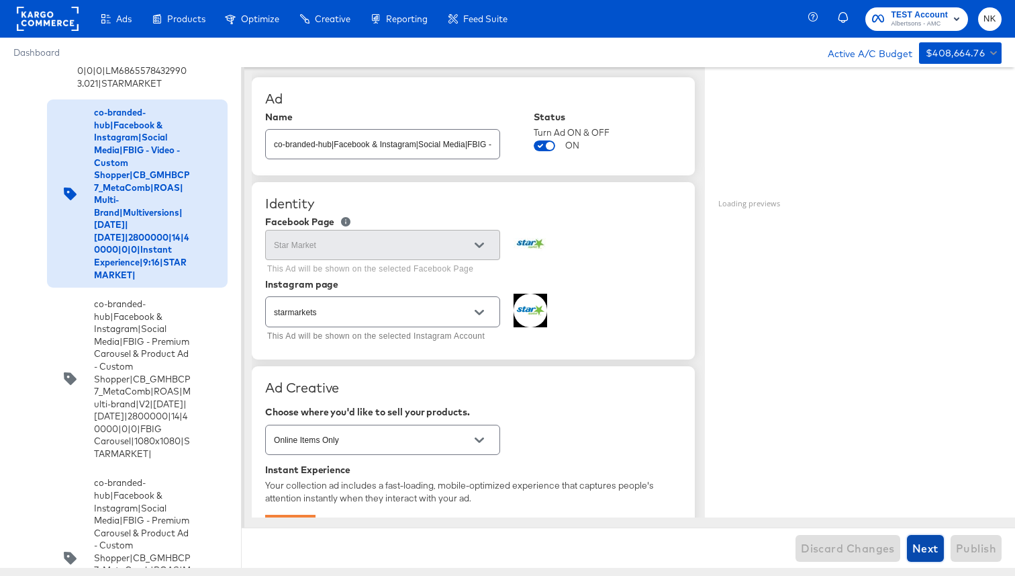
click at [475, 242] on div at bounding box center [479, 245] width 28 height 20
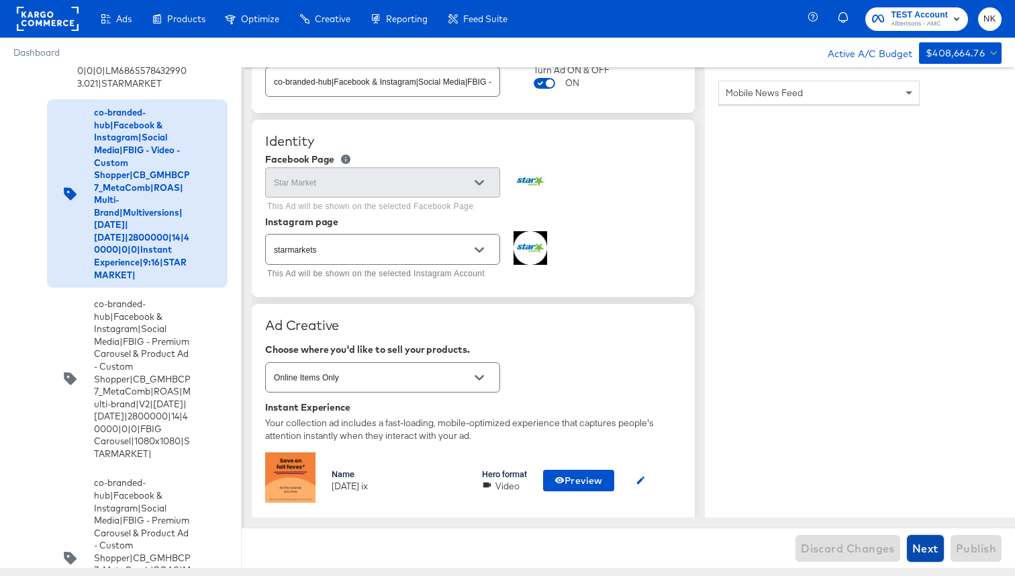
scroll to position [92, 0]
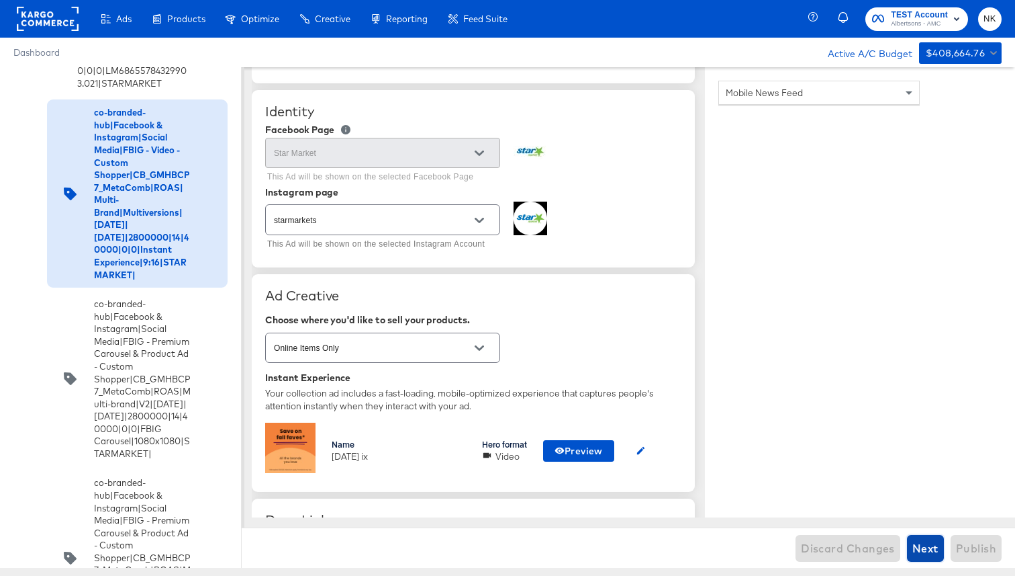
click at [921, 545] on span "Next" at bounding box center [926, 548] width 26 height 19
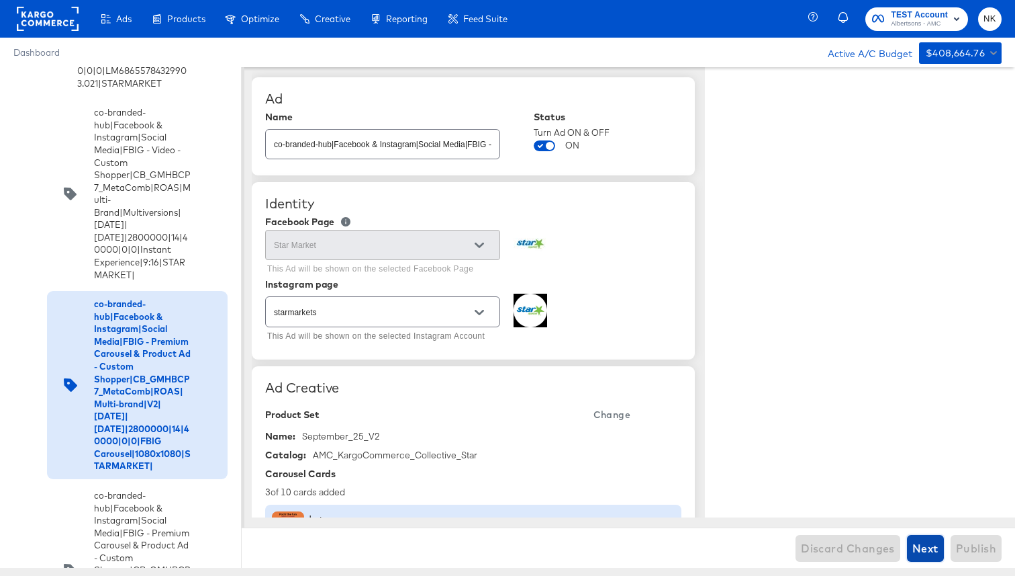
type textarea "x"
click at [919, 544] on span "Next" at bounding box center [926, 548] width 26 height 19
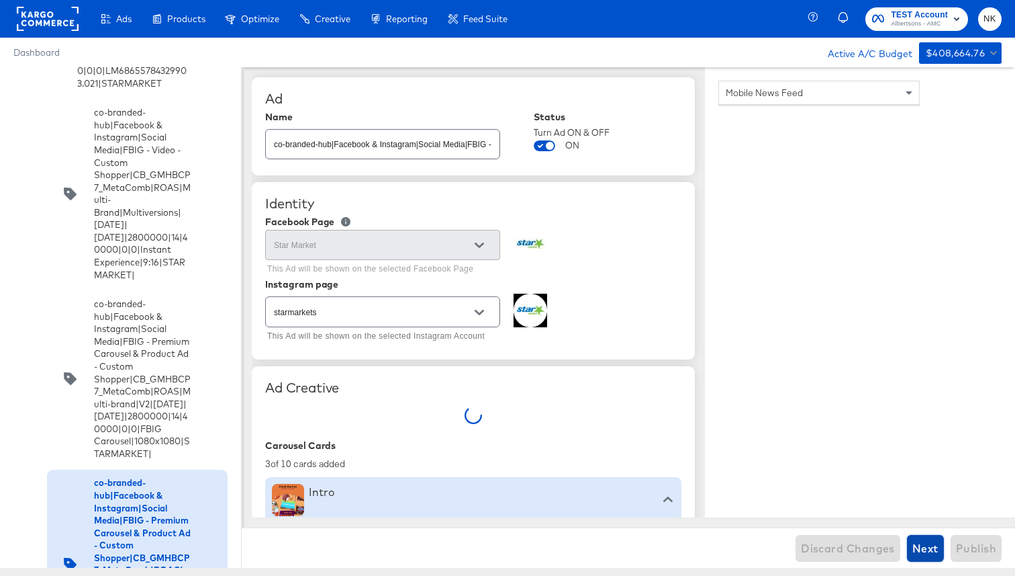
type textarea "x"
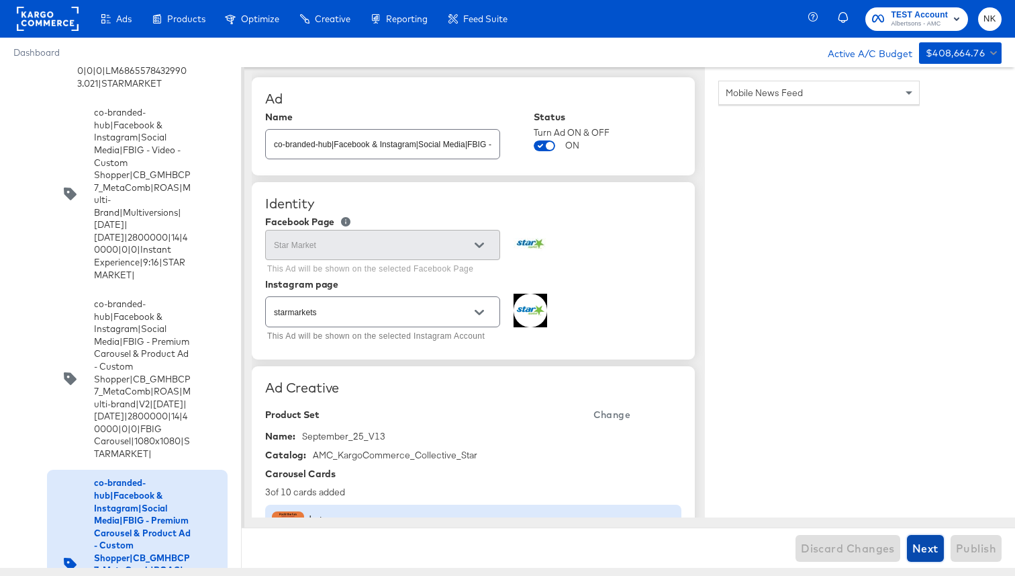
click at [918, 545] on span "Next" at bounding box center [926, 548] width 26 height 19
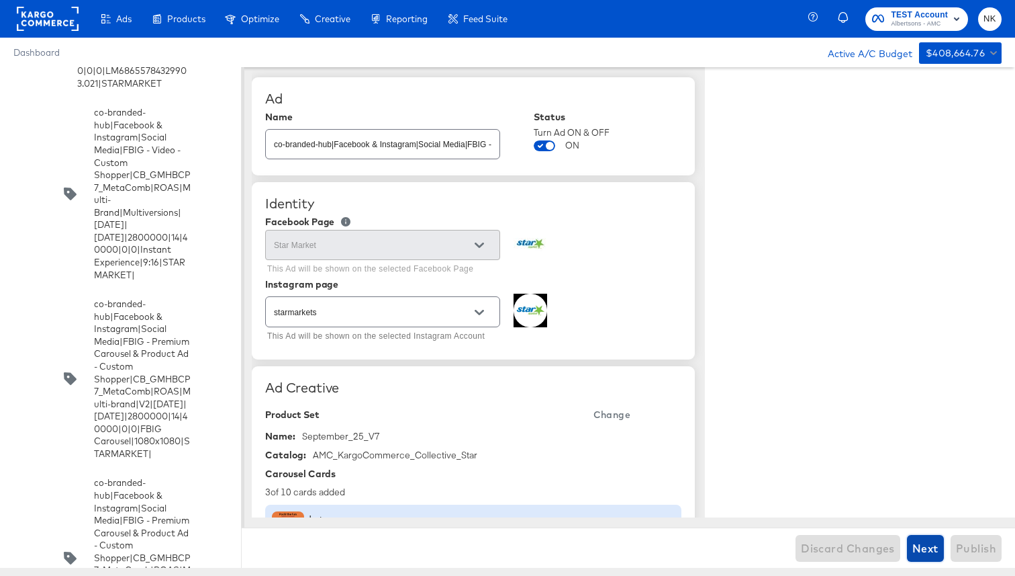
type textarea "x"
click at [918, 545] on span "Next" at bounding box center [926, 548] width 26 height 19
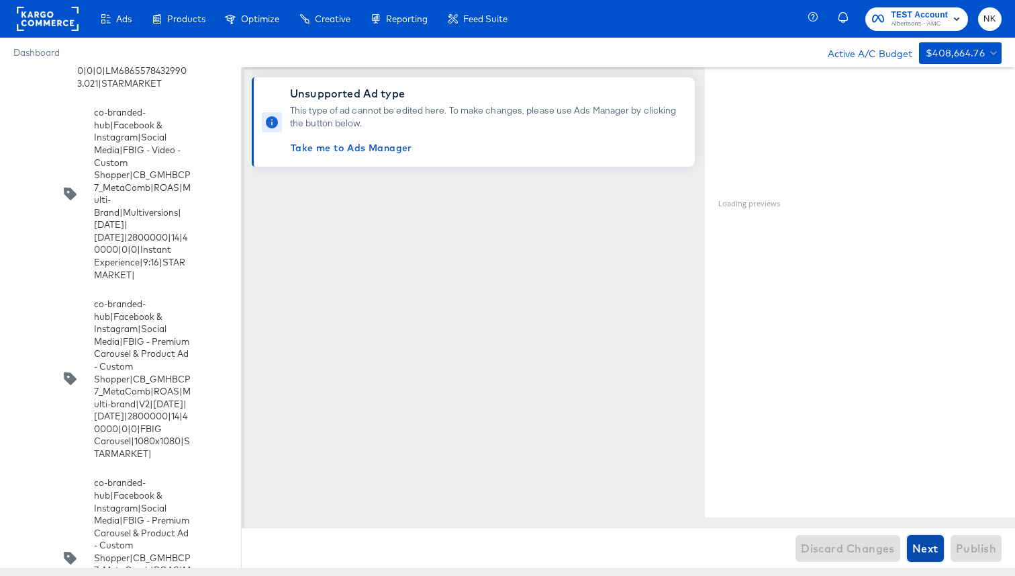
click at [929, 553] on span "Next" at bounding box center [926, 548] width 26 height 19
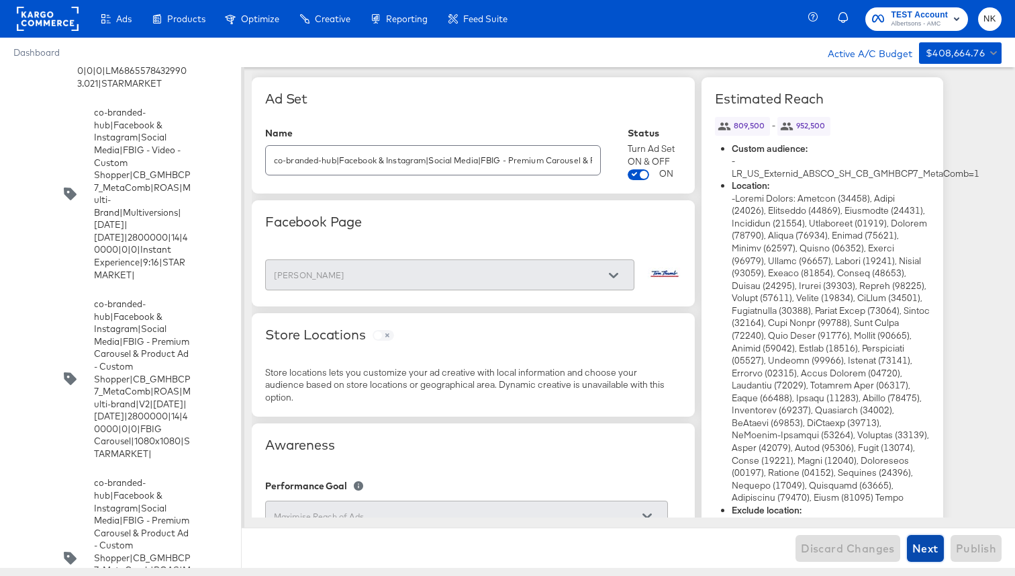
click at [929, 553] on span "Next" at bounding box center [926, 548] width 26 height 19
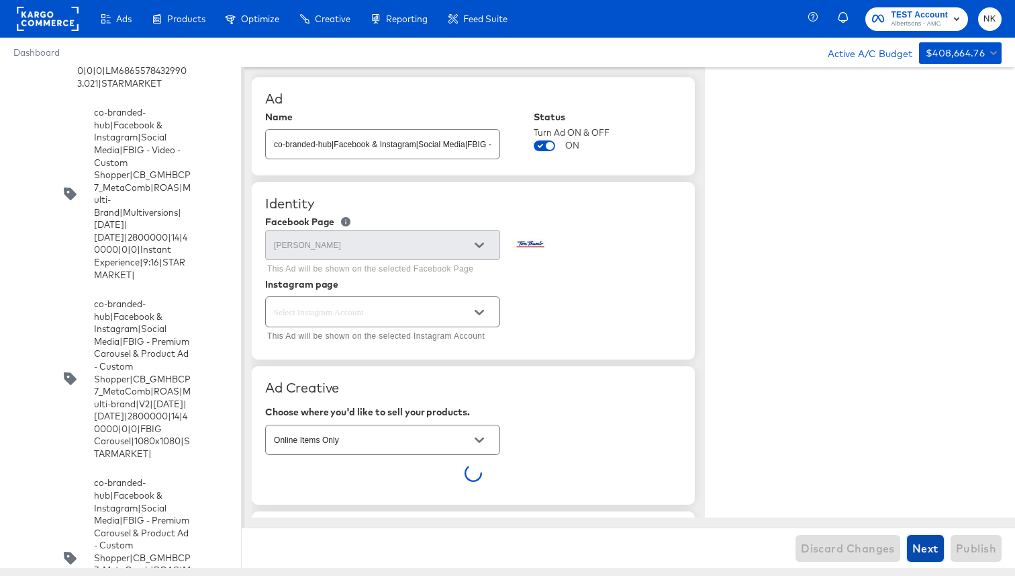
type textarea "x"
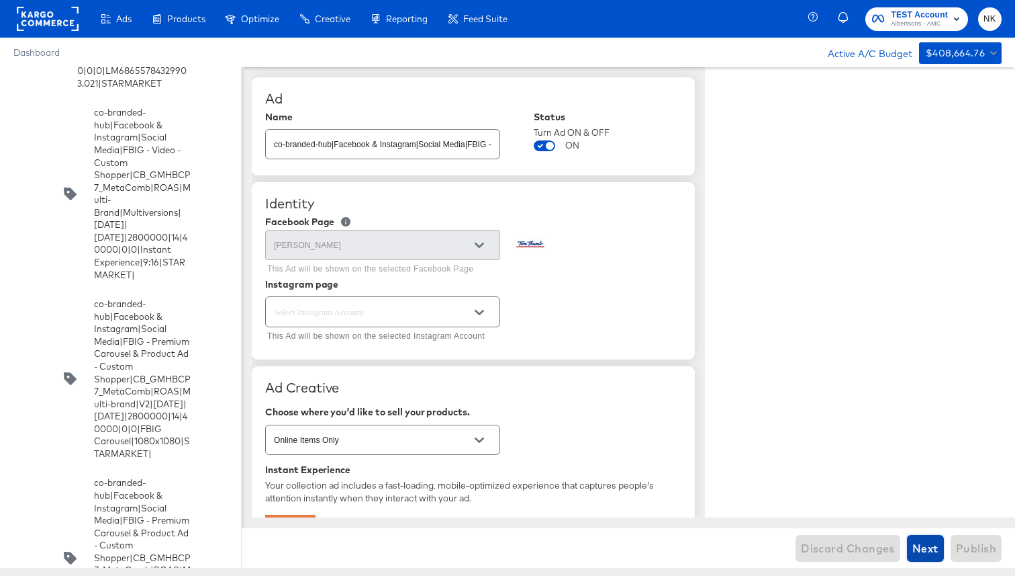
click at [929, 553] on span "Next" at bounding box center [926, 548] width 26 height 19
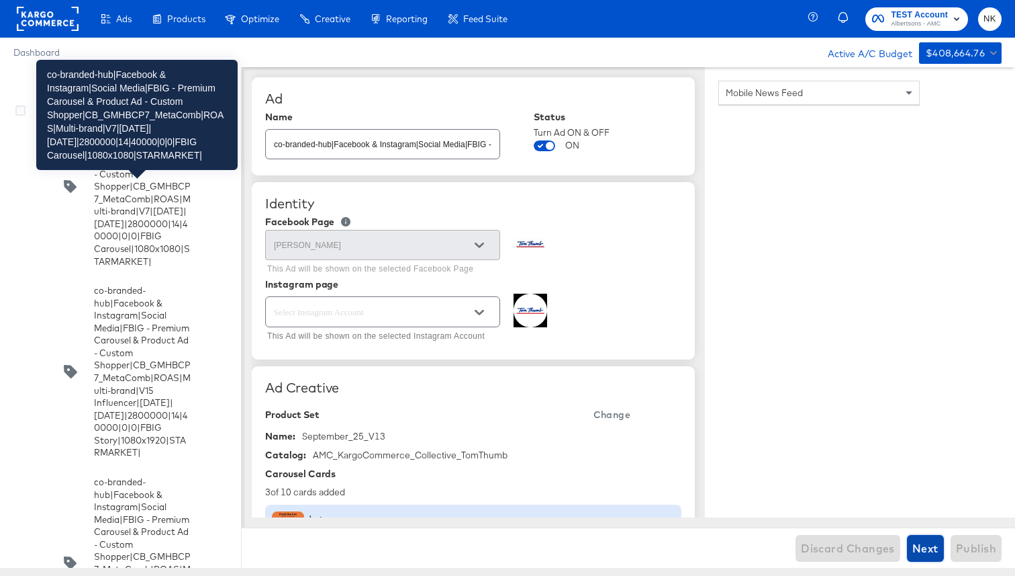
type textarea "x"
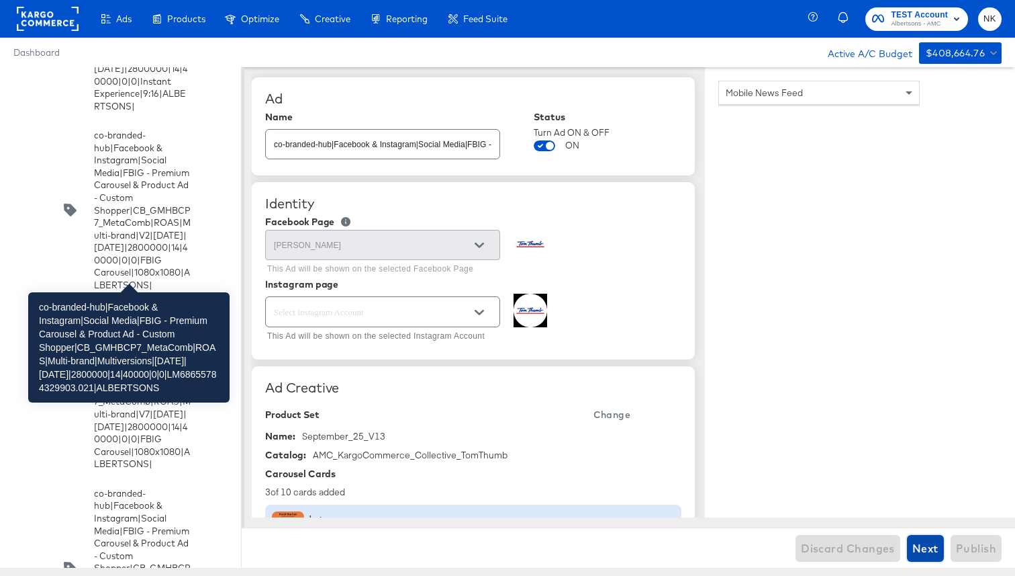
scroll to position [3852, 0]
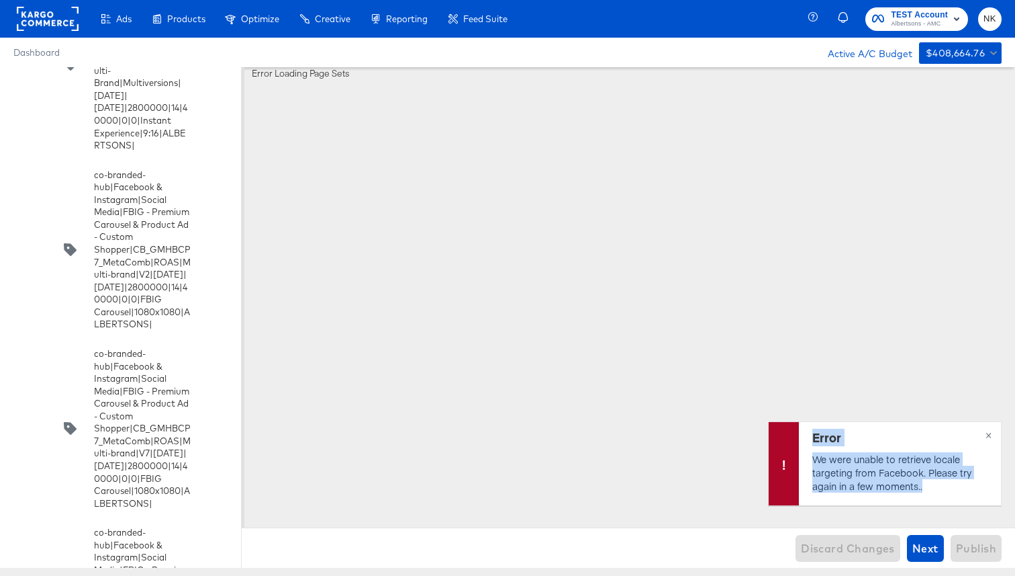
drag, startPoint x: 936, startPoint y: 488, endPoint x: 803, endPoint y: 439, distance: 141.7
click at [803, 439] on div "Error We were unable to retrieve locale targeting from Facebook. Please try aga…" at bounding box center [900, 463] width 202 height 83
copy div "Error We were unable to retrieve locale targeting from Facebook. Please try aga…"
click at [904, 484] on p "We were unable to retrieve locale targeting from Facebook. Please try again in …" at bounding box center [899, 472] width 172 height 40
drag, startPoint x: 932, startPoint y: 484, endPoint x: 810, endPoint y: 461, distance: 124.5
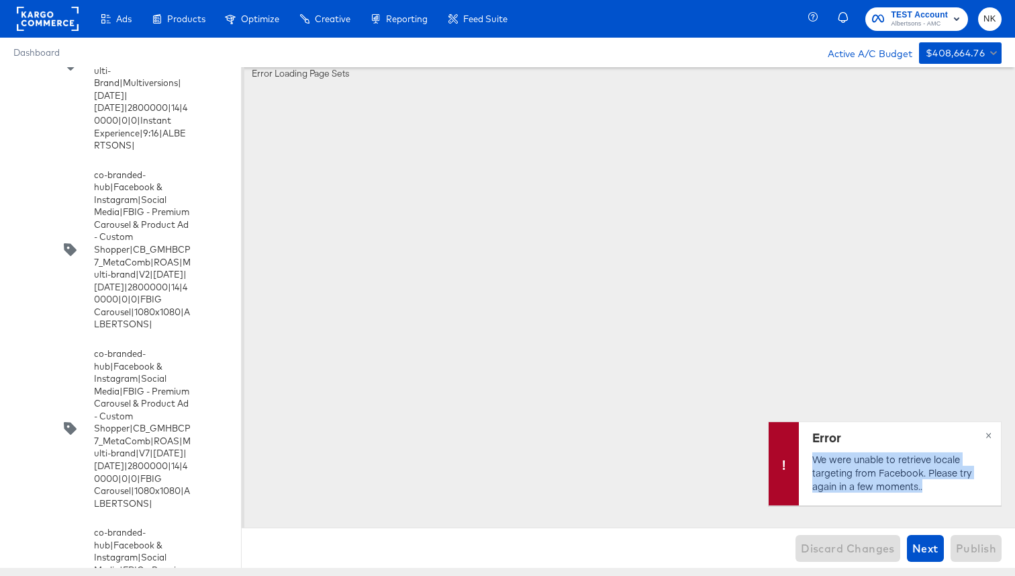
click at [810, 461] on div "Error We were unable to retrieve locale targeting from Facebook. Please try aga…" at bounding box center [900, 463] width 202 height 83
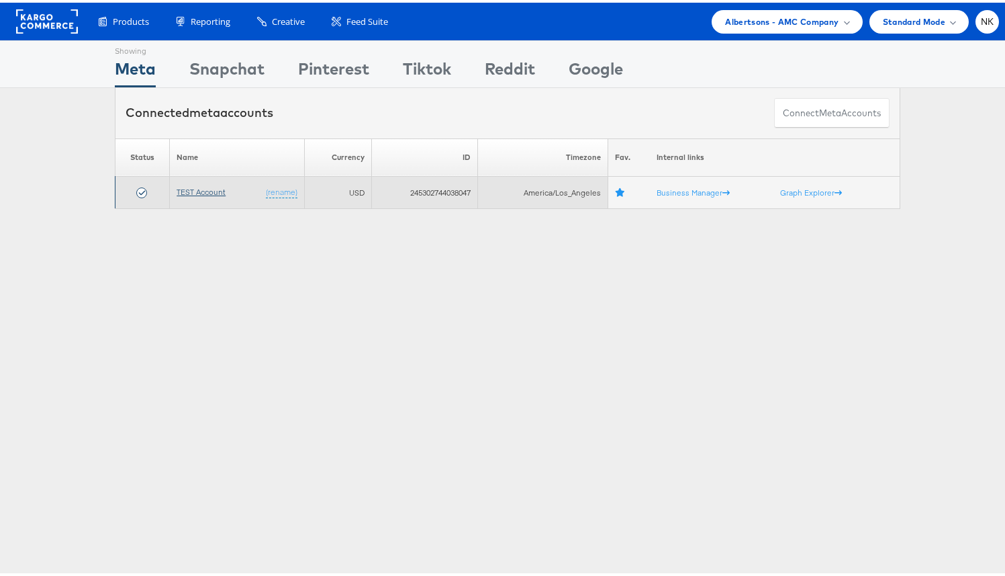
click at [195, 191] on link "TEST Account" at bounding box center [201, 189] width 49 height 10
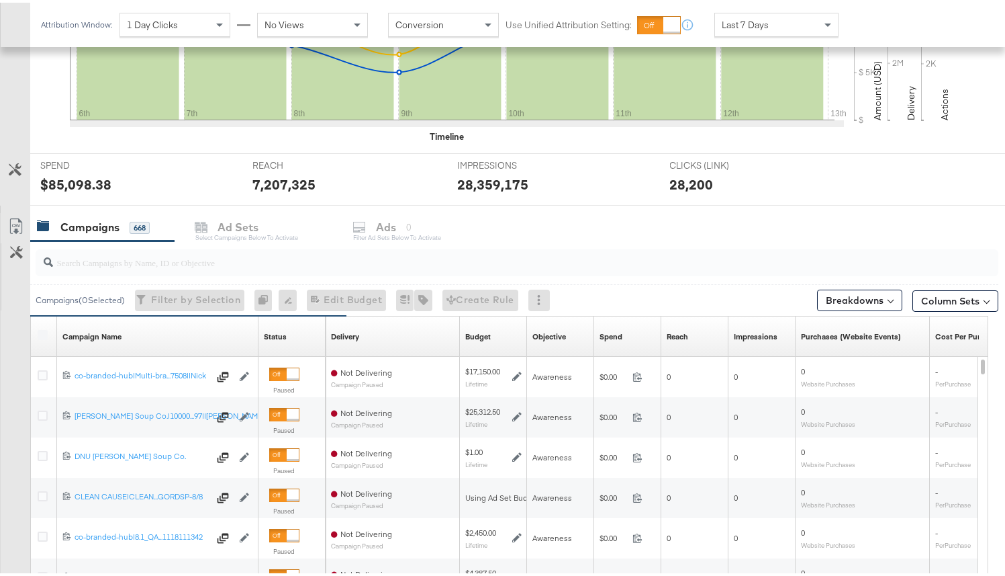
scroll to position [474, 0]
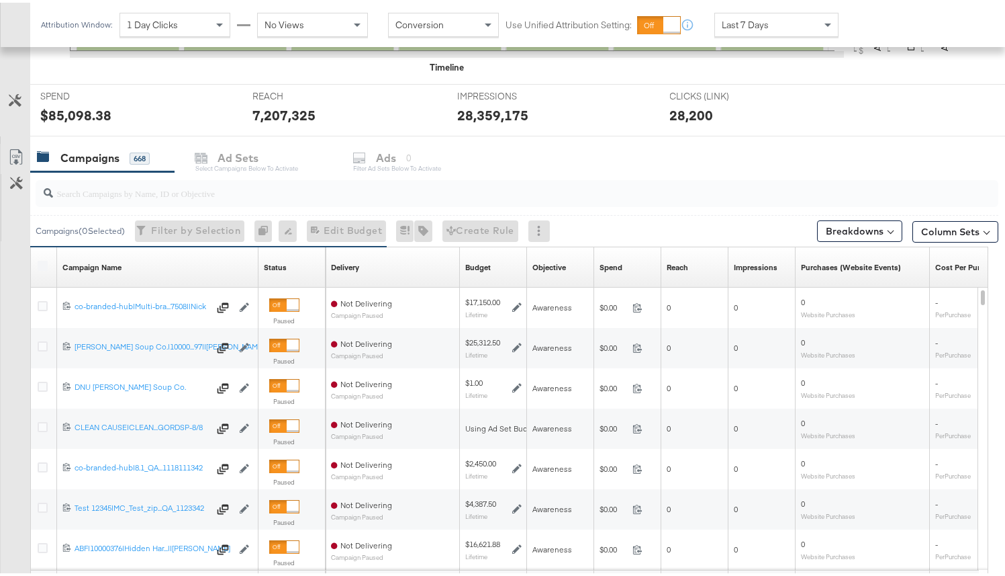
click at [46, 263] on label at bounding box center [43, 263] width 10 height 10
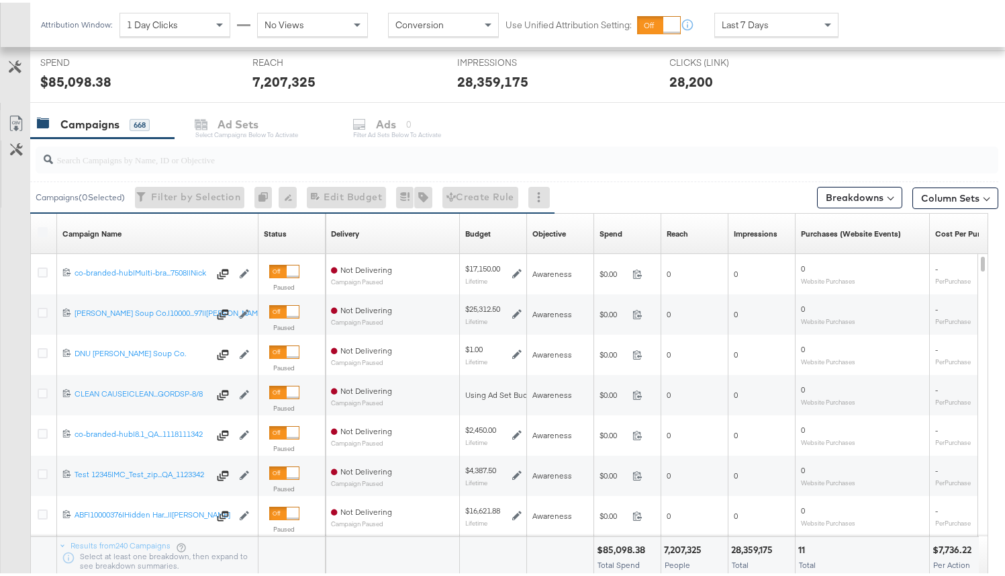
scroll to position [516, 0]
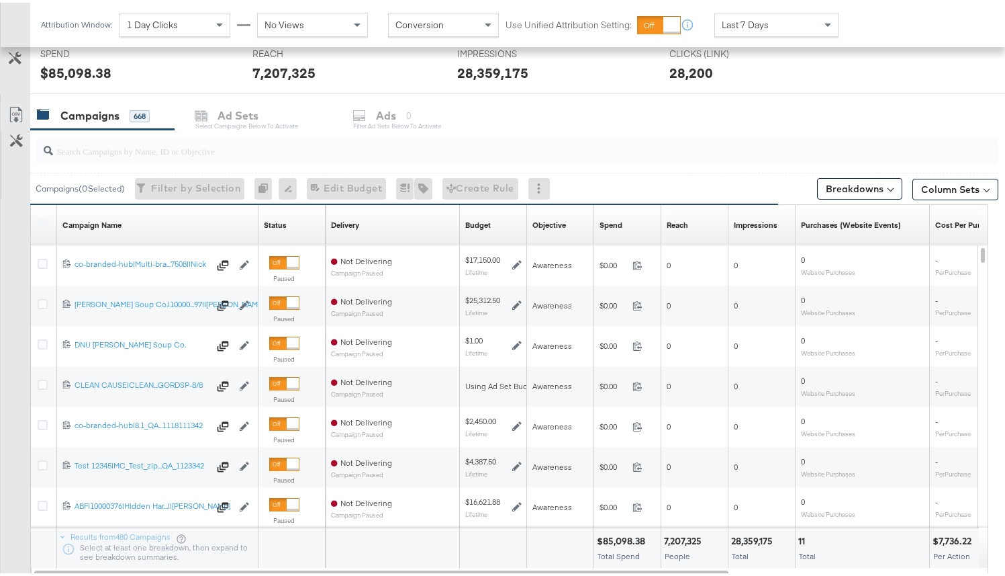
click at [40, 218] on label at bounding box center [43, 221] width 10 height 10
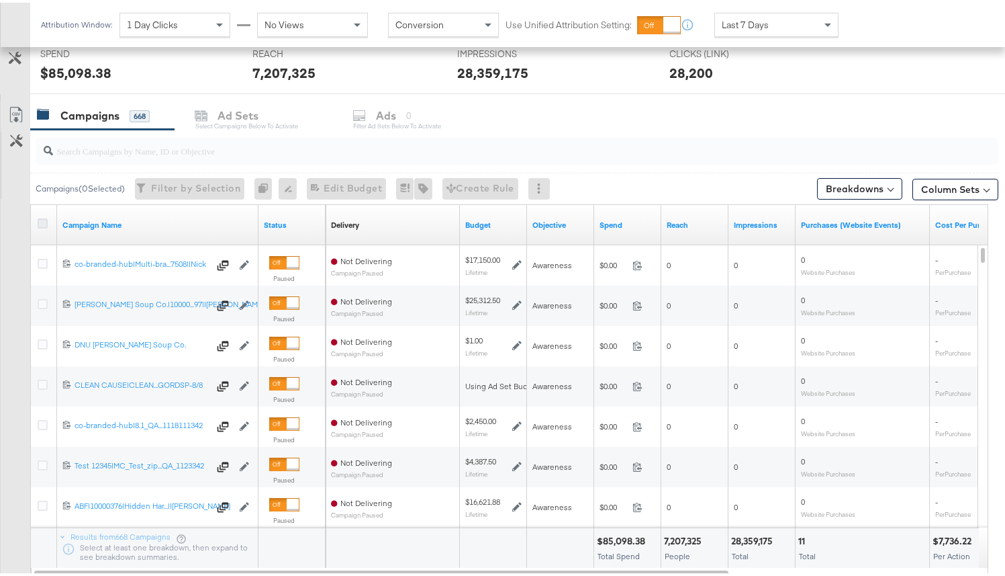
click at [46, 217] on icon at bounding box center [43, 221] width 10 height 10
click at [0, 0] on input "checkbox" at bounding box center [0, 0] width 0 height 0
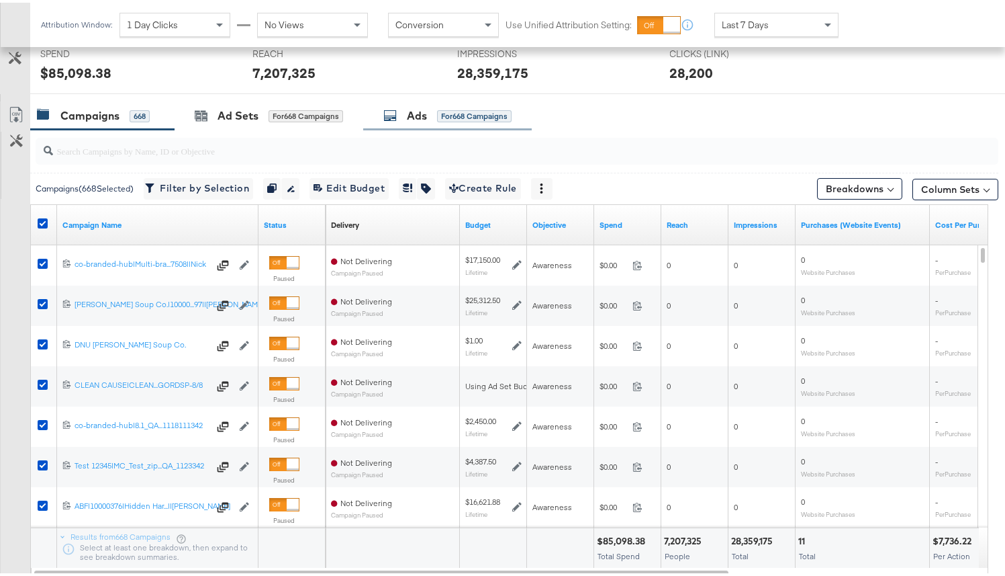
click at [381, 114] on div "Ads for 668 Campaigns" at bounding box center [447, 113] width 169 height 29
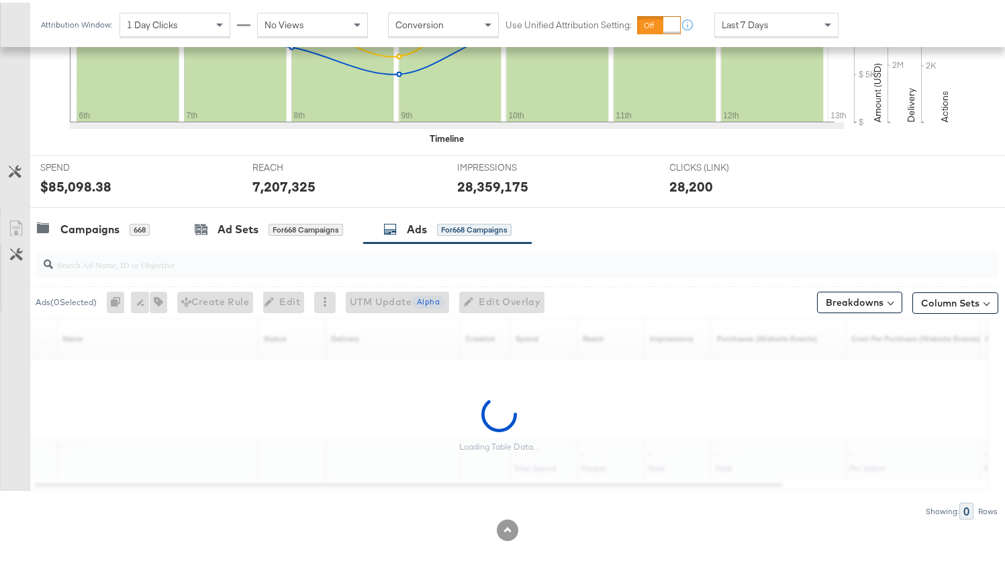
scroll to position [403, 0]
click at [258, 271] on div at bounding box center [517, 261] width 963 height 27
paste input "co-branded-hub|Facebook & Instagram|Social Media|FBIG - Premium Carousel & Prod…"
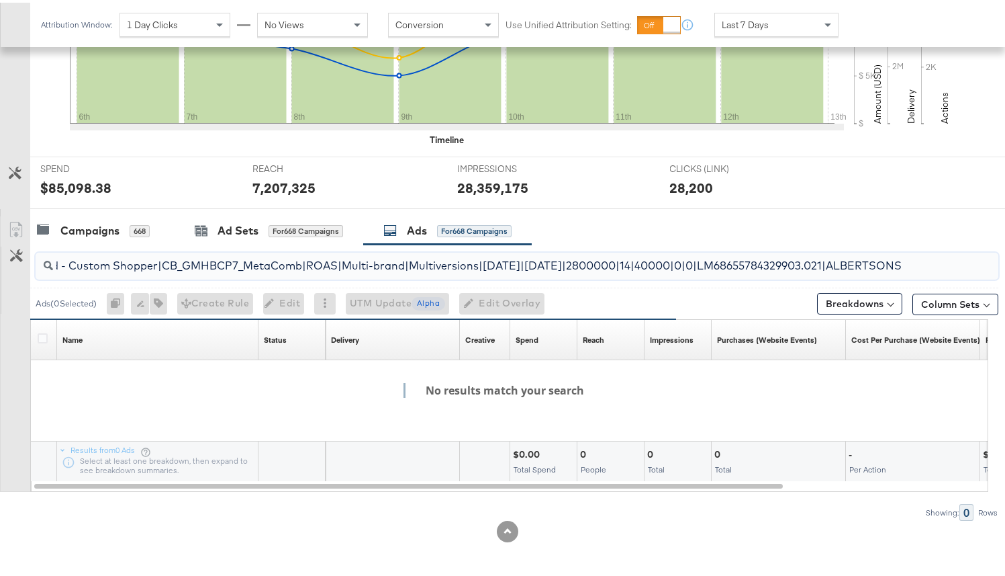
scroll to position [0, 520]
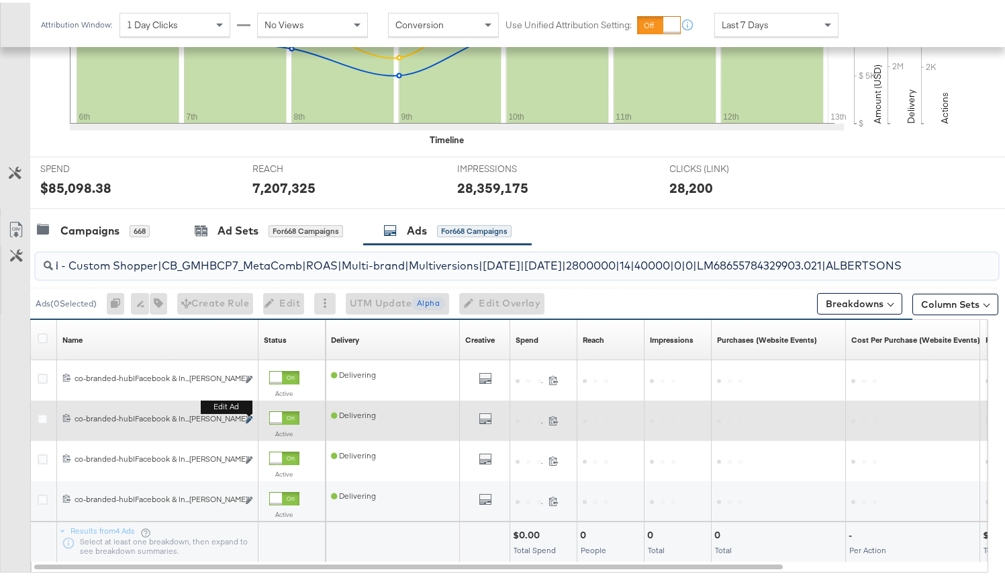
type input "co-branded-hub|Facebook & Instagram|Social Media|FBIG - Premium Carousel & Prod…"
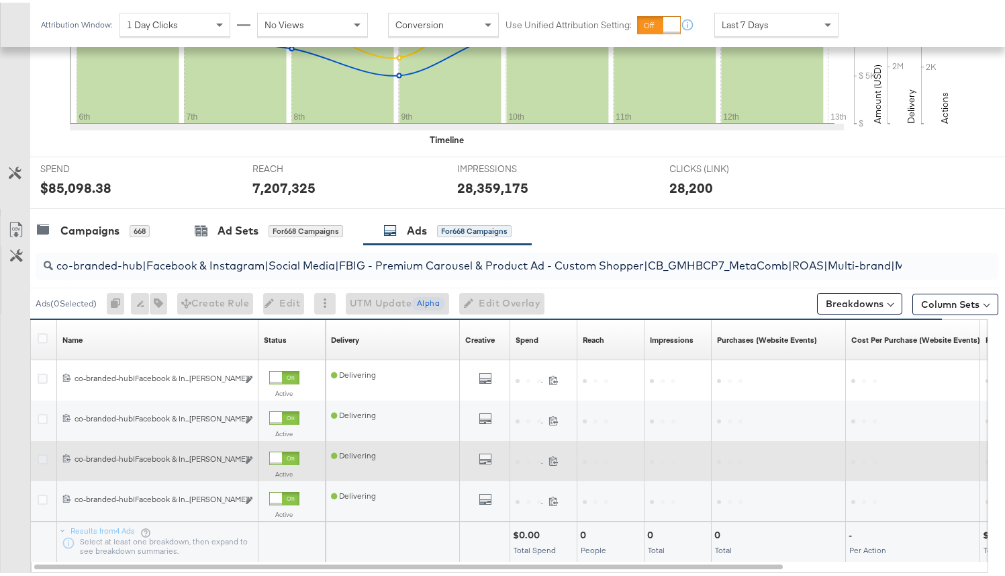
click at [44, 456] on icon at bounding box center [43, 456] width 10 height 10
click at [0, 0] on input "checkbox" at bounding box center [0, 0] width 0 height 0
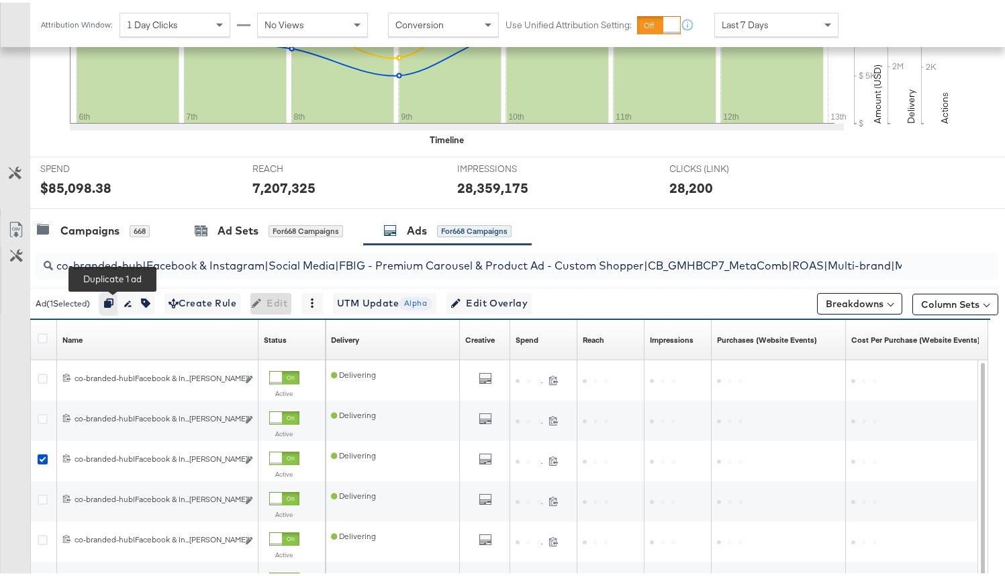
click at [111, 298] on icon "button" at bounding box center [108, 300] width 9 height 9
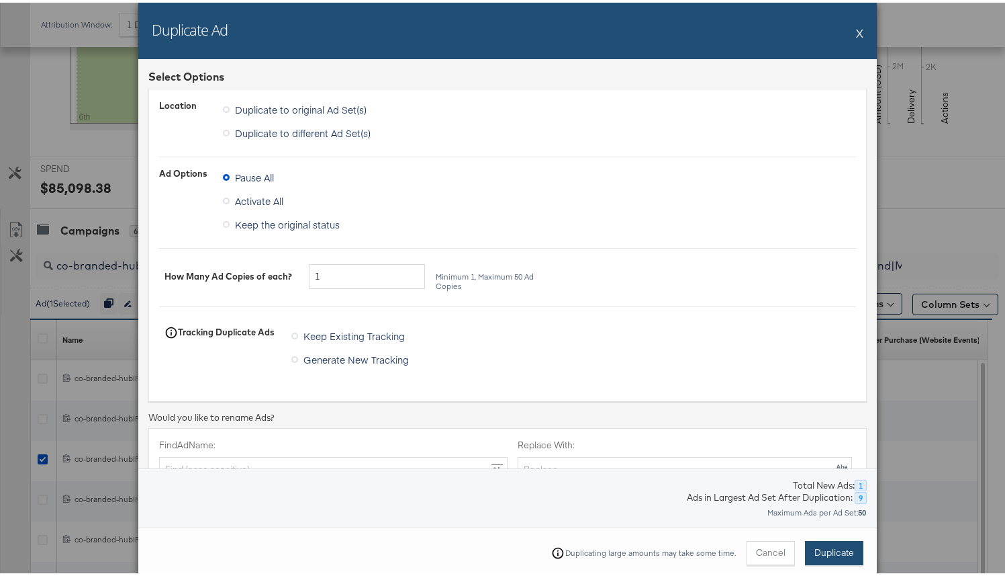
click at [815, 545] on span "Duplicate" at bounding box center [835, 549] width 40 height 13
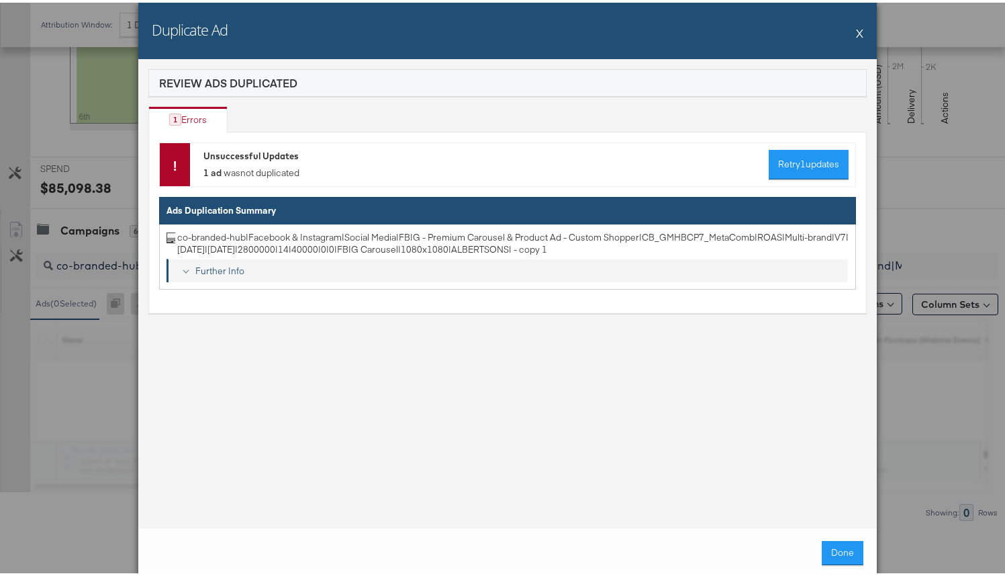
click at [236, 273] on div "Further Info" at bounding box center [516, 268] width 653 height 13
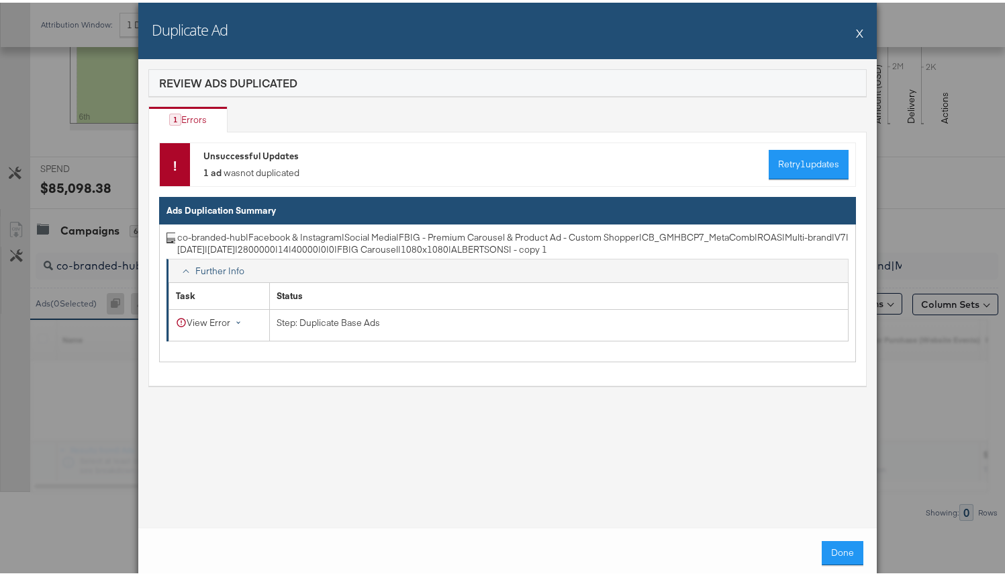
click at [218, 320] on div "View Error" at bounding box center [211, 320] width 71 height 13
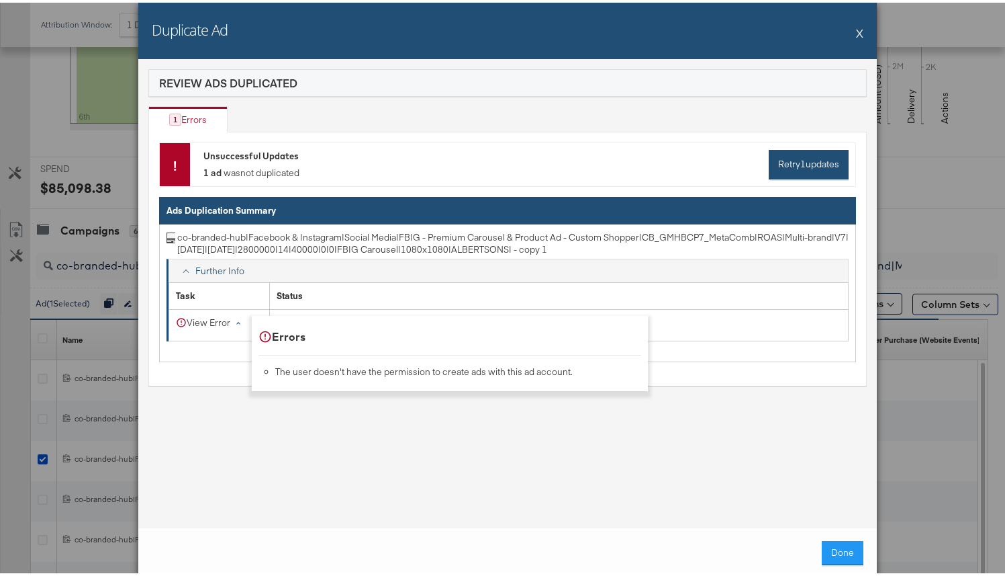
click at [783, 167] on button "Retry 1 updates" at bounding box center [809, 162] width 80 height 30
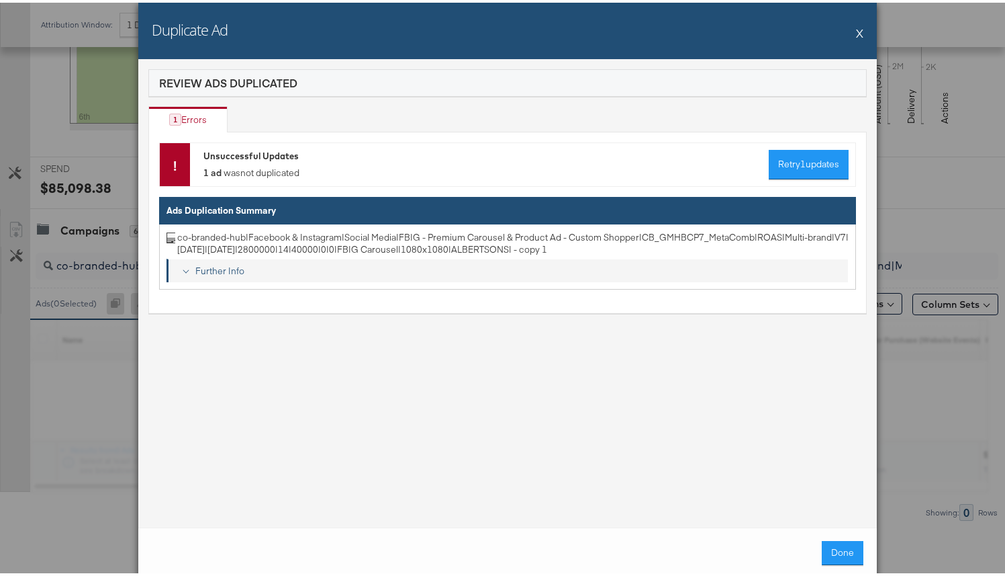
click at [225, 278] on link "Further Info" at bounding box center [508, 268] width 682 height 24
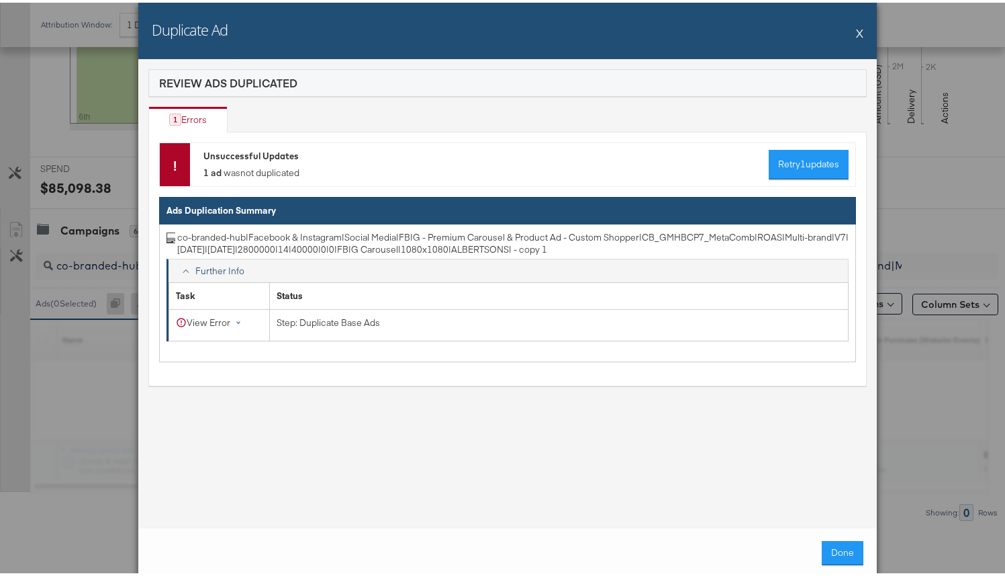
click at [230, 324] on div "View Error" at bounding box center [211, 320] width 71 height 13
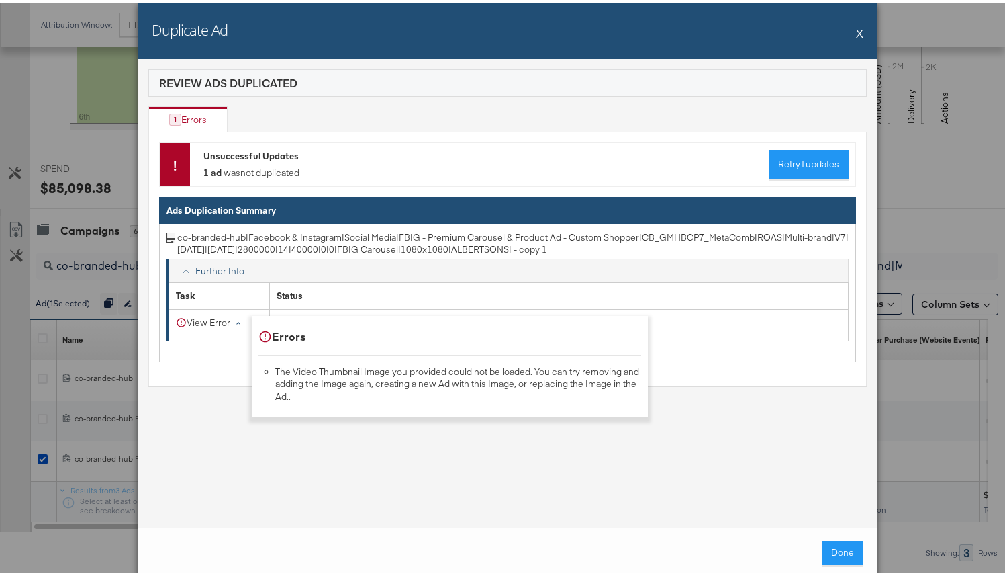
click at [359, 227] on td "co-branded-hub|Facebook & Instagram|Social Media|FBIG - Premium Carousel & Prod…" at bounding box center [508, 290] width 696 height 138
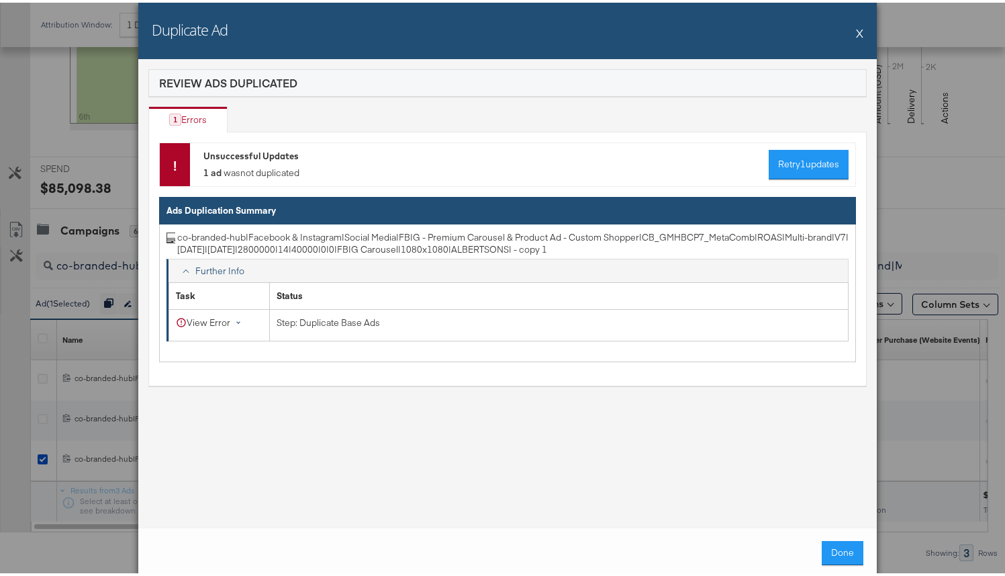
click at [219, 324] on div "View Error" at bounding box center [211, 320] width 71 height 13
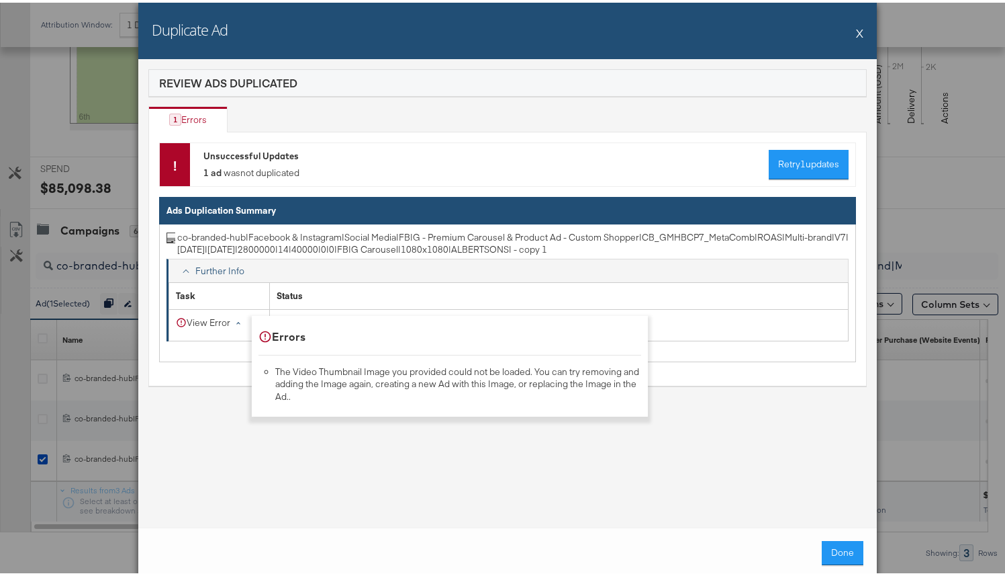
click at [565, 156] on div "Unsuccessful Updates 1 ad was not duplicated Retry 1 updates" at bounding box center [525, 162] width 645 height 30
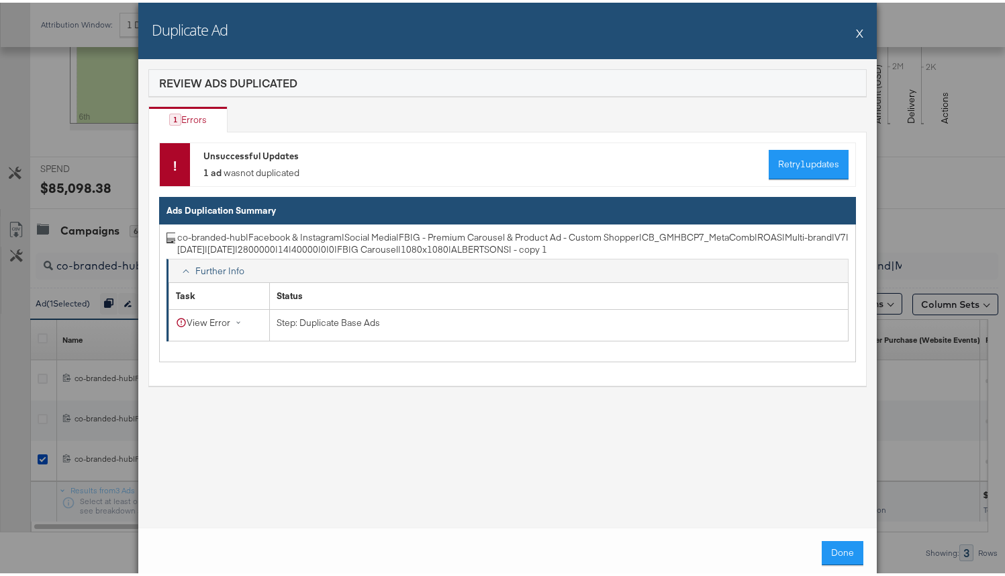
click at [850, 27] on div "Duplicate Ad X" at bounding box center [507, 28] width 739 height 56
click at [851, 28] on div "Duplicate Ad X" at bounding box center [507, 28] width 739 height 56
click at [856, 29] on button "X" at bounding box center [859, 30] width 7 height 27
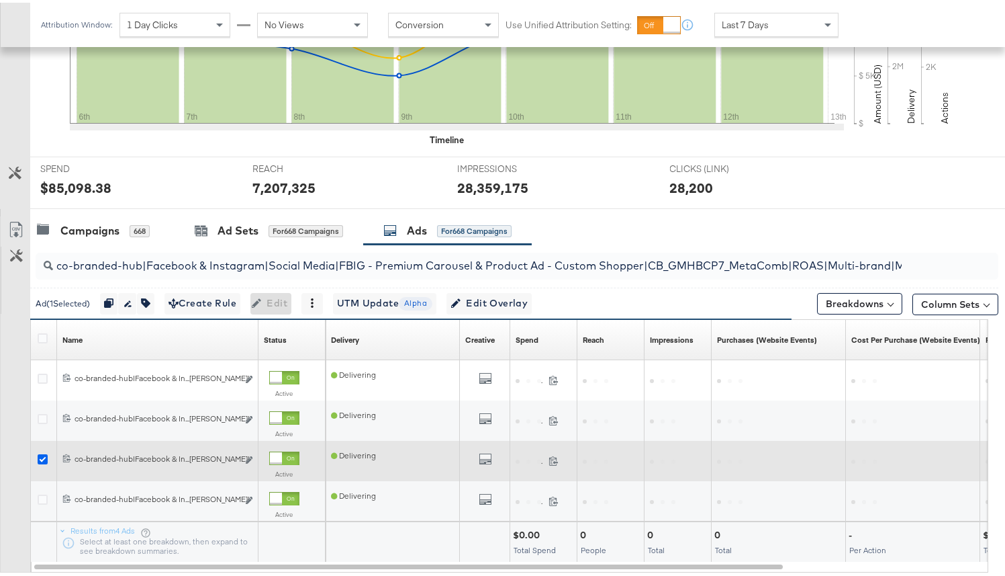
click at [40, 455] on icon at bounding box center [43, 456] width 10 height 10
click at [0, 0] on input "checkbox" at bounding box center [0, 0] width 0 height 0
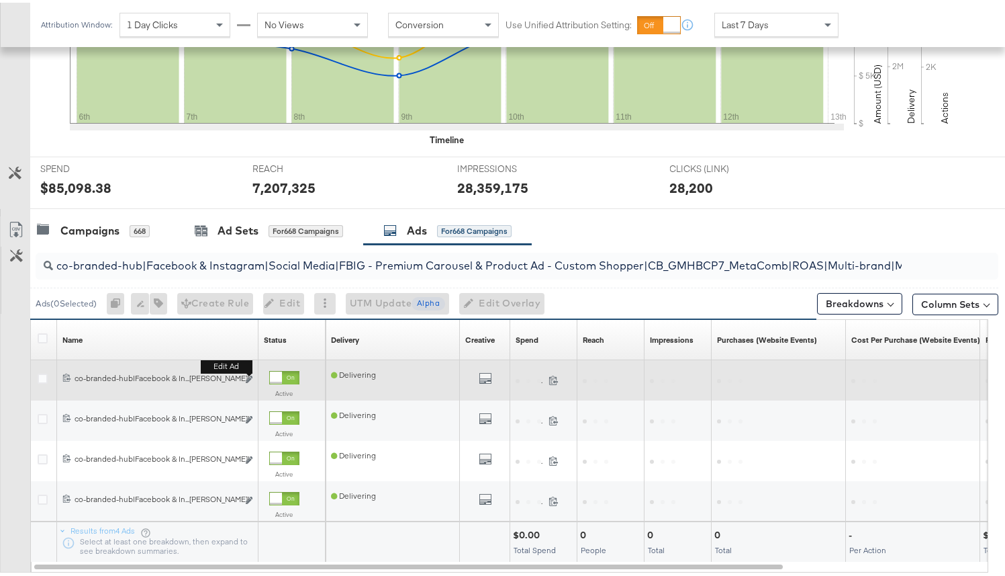
click at [248, 382] on button "Edit ad" at bounding box center [249, 377] width 8 height 14
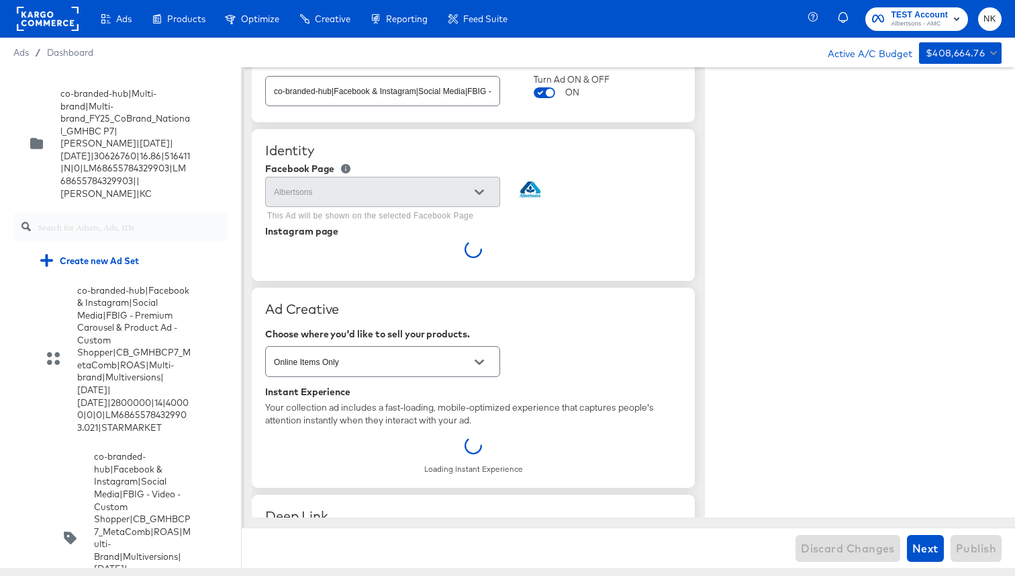
scroll to position [62, 0]
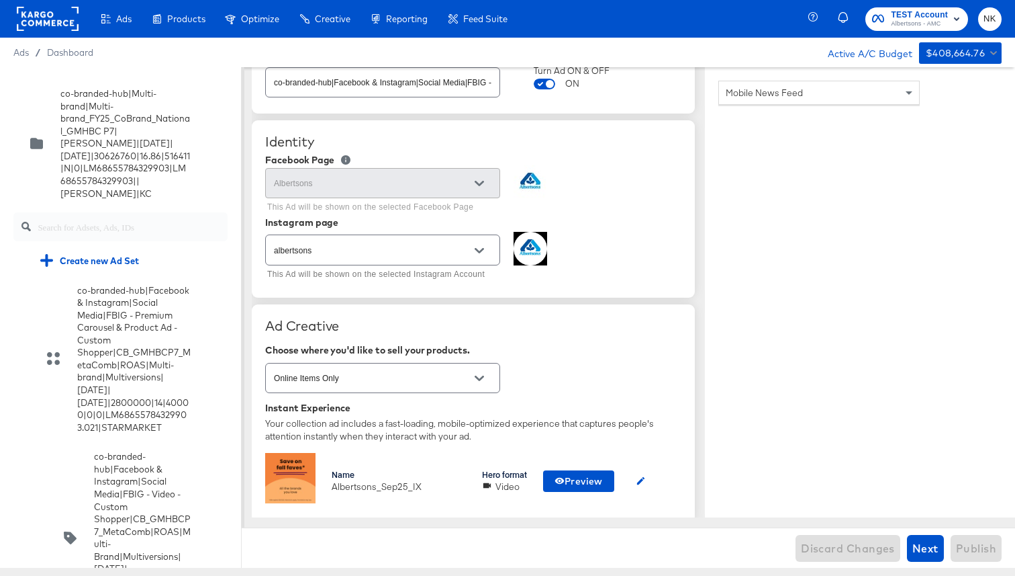
click at [300, 477] on img at bounding box center [290, 478] width 50 height 50
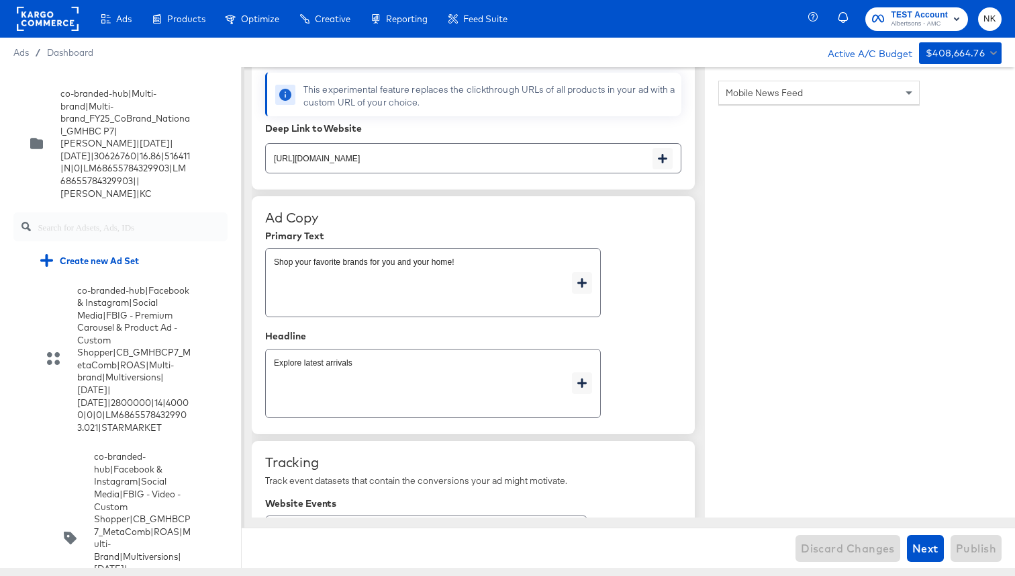
scroll to position [283, 0]
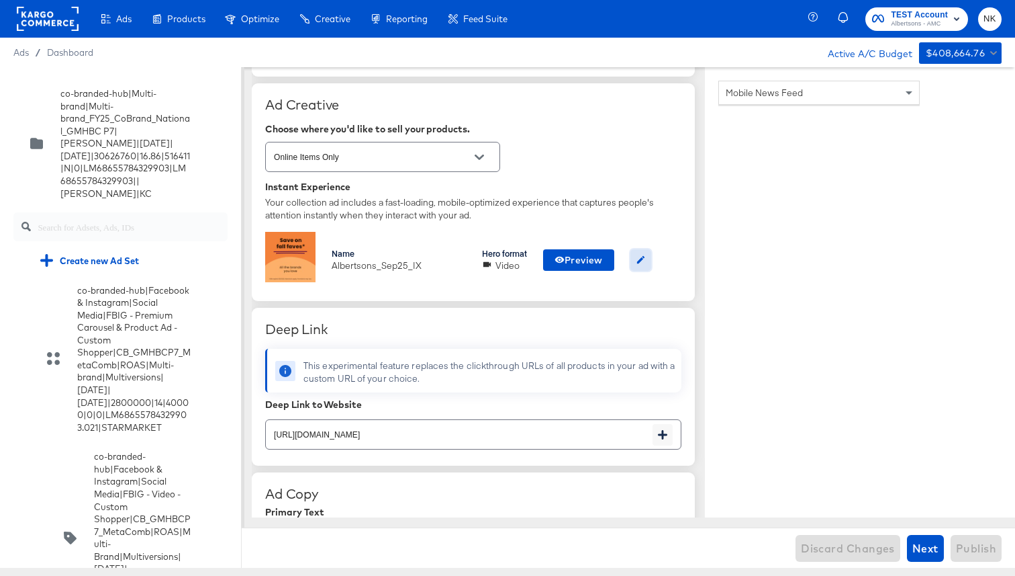
click at [641, 261] on icon "button" at bounding box center [641, 260] width 10 height 10
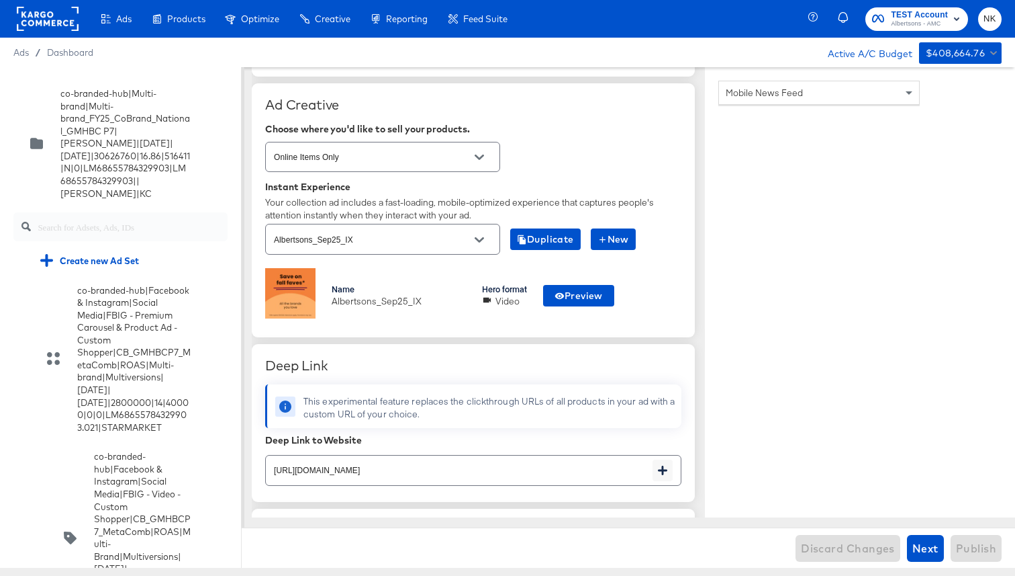
click at [472, 237] on button "Open" at bounding box center [479, 240] width 20 height 20
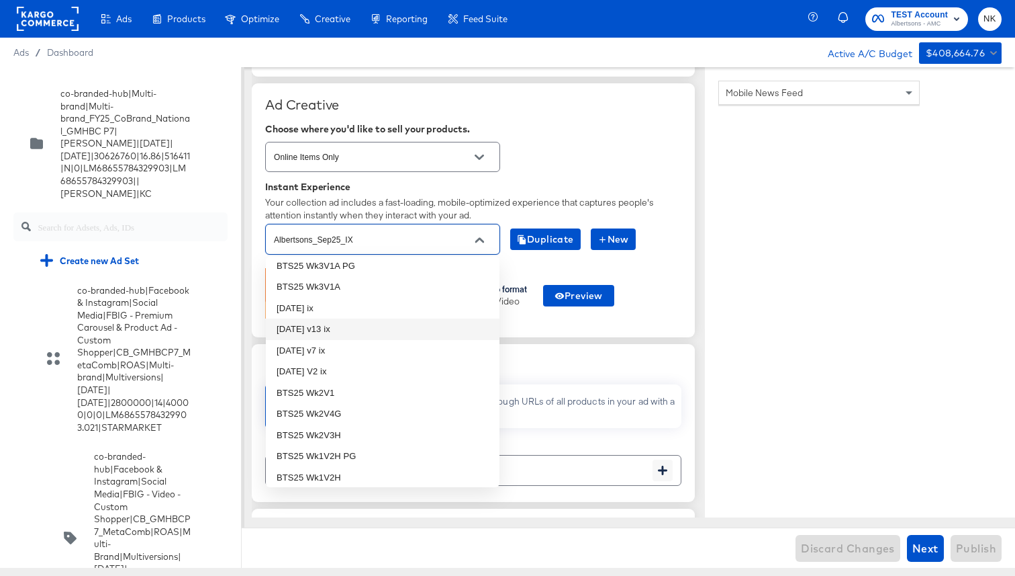
scroll to position [0, 0]
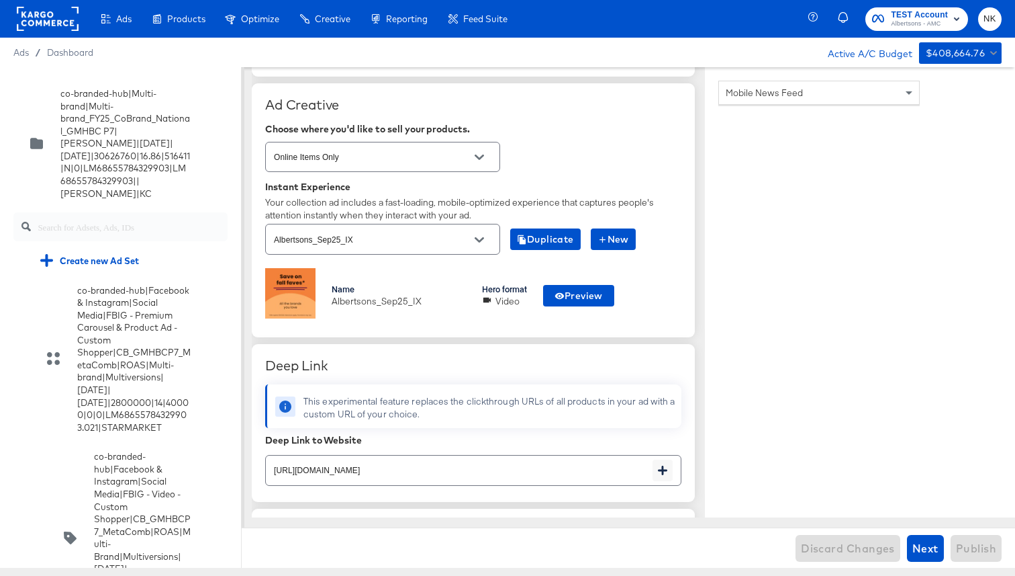
click at [398, 197] on div "Your collection ad includes a fast-loading, mobile-optimized experience that ca…" at bounding box center [473, 208] width 416 height 25
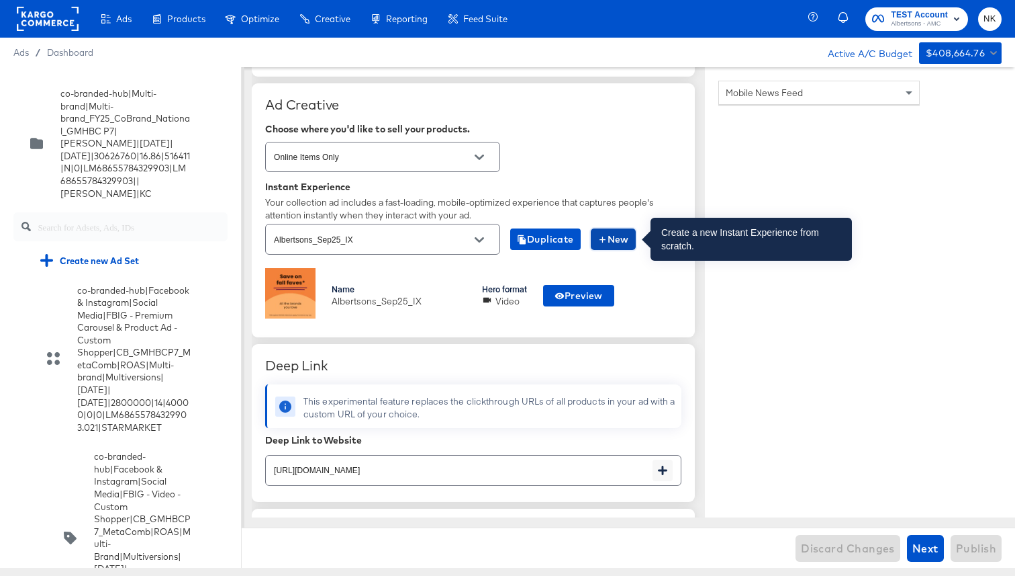
click at [600, 237] on icon "button" at bounding box center [603, 239] width 10 height 10
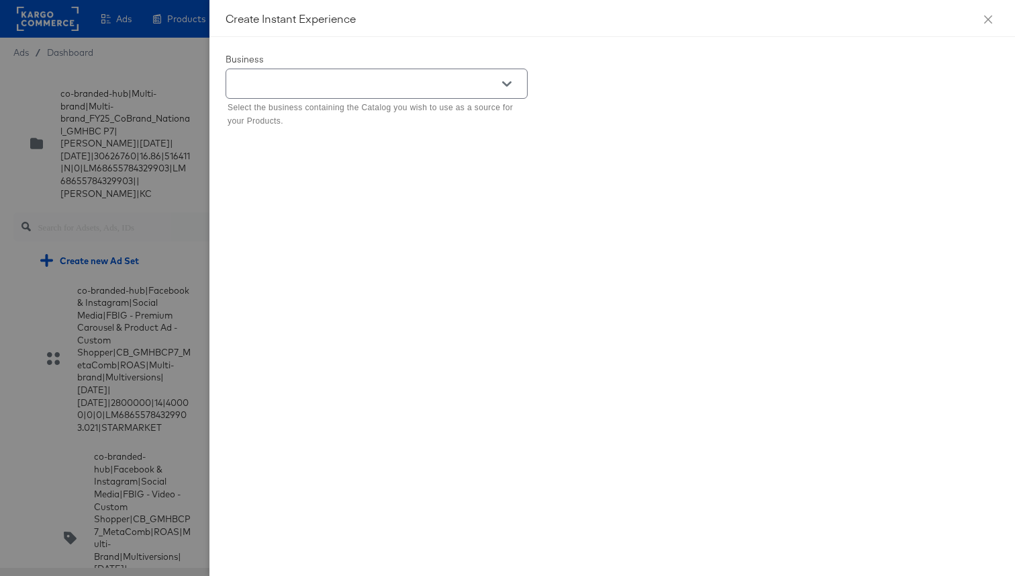
click at [187, 83] on div at bounding box center [507, 288] width 1015 height 576
click at [989, 17] on icon "close" at bounding box center [988, 19] width 11 height 11
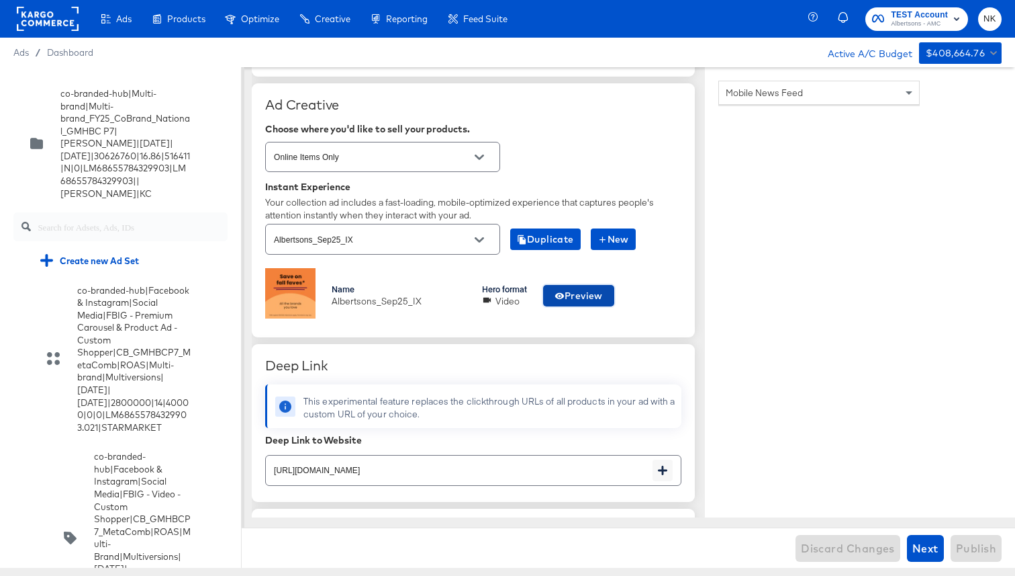
click at [552, 291] on button "Preview" at bounding box center [578, 295] width 71 height 21
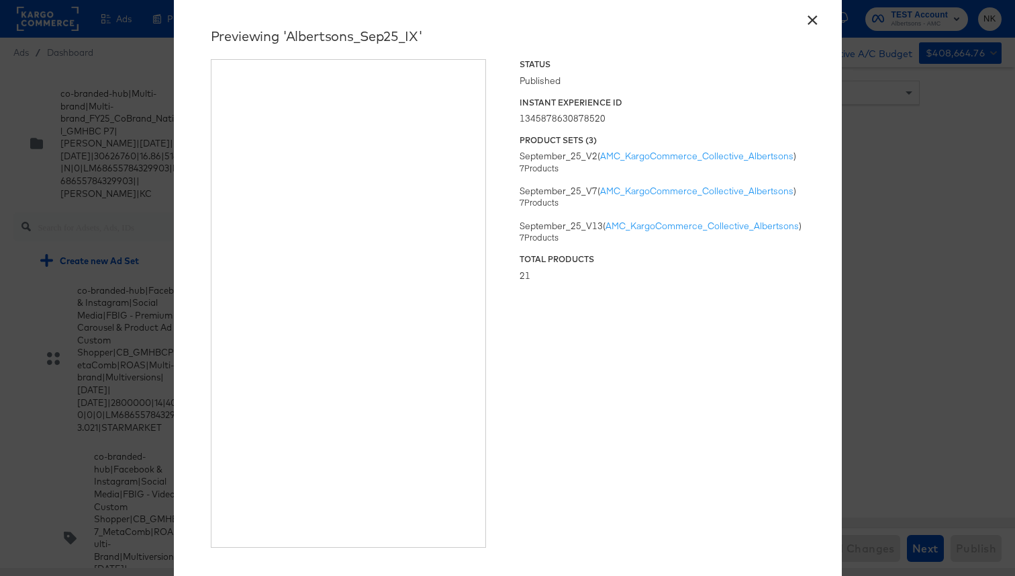
click at [811, 26] on button "×" at bounding box center [813, 17] width 24 height 24
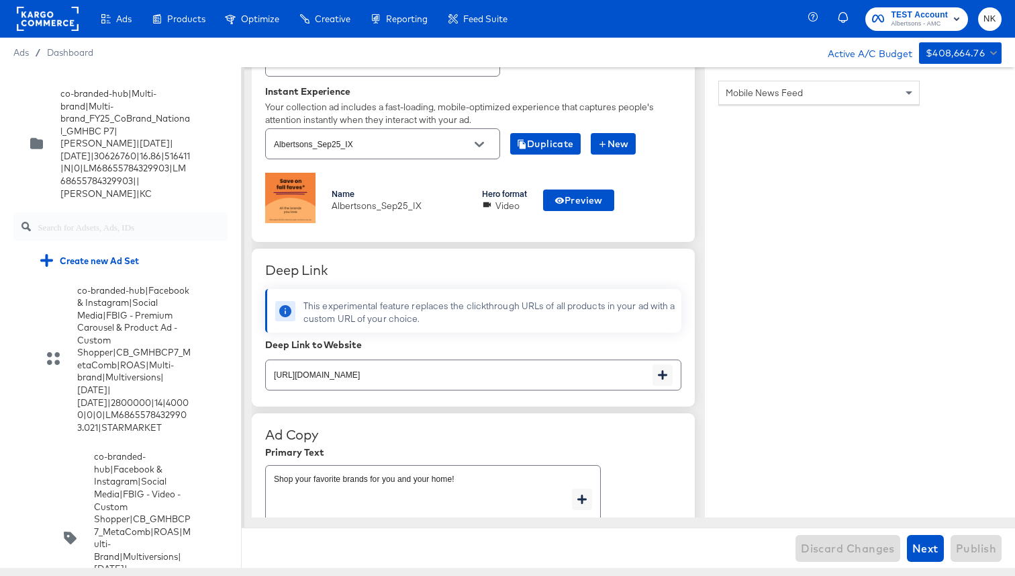
scroll to position [447, 0]
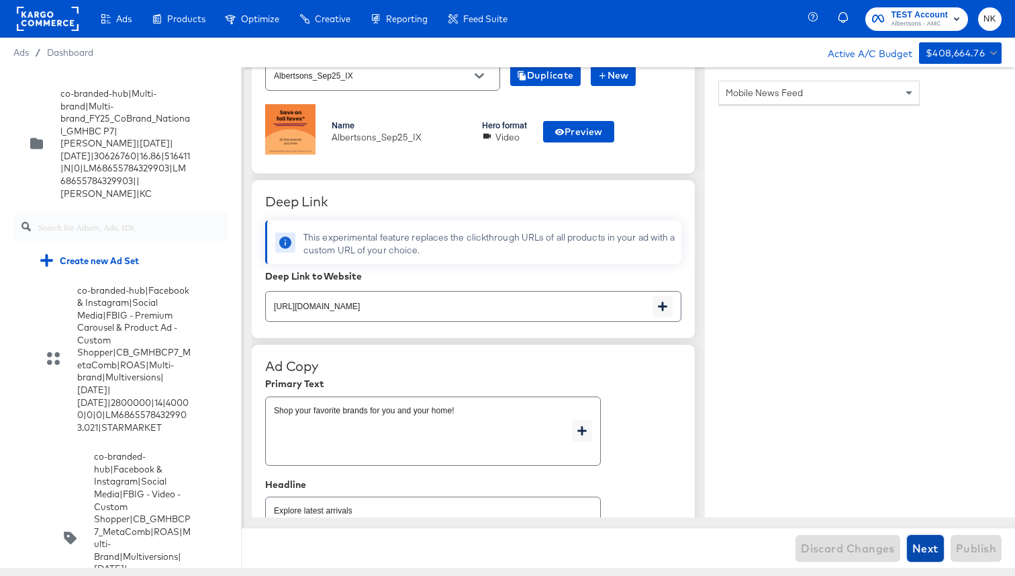
click at [915, 551] on span "Next" at bounding box center [926, 548] width 26 height 19
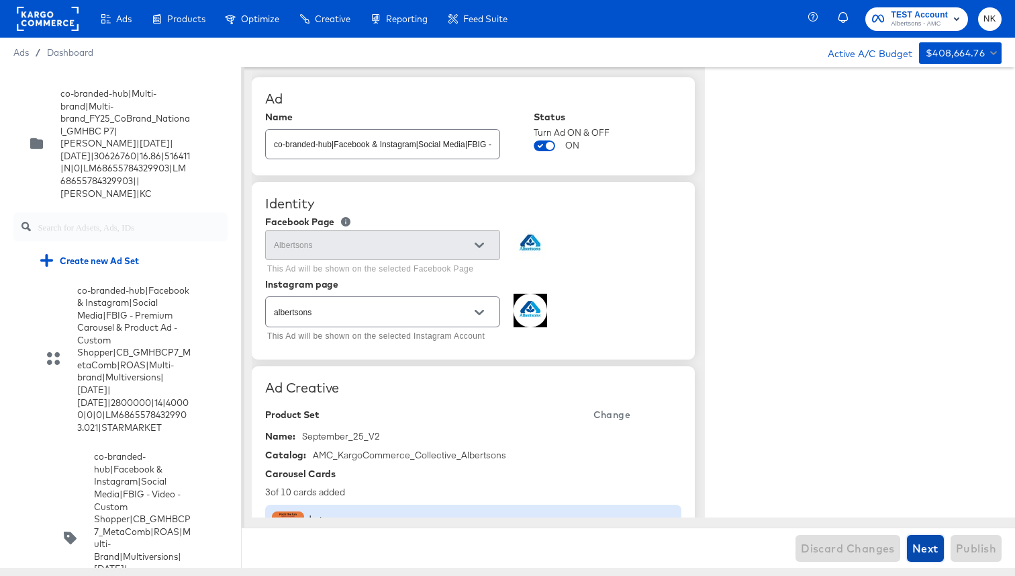
type textarea "x"
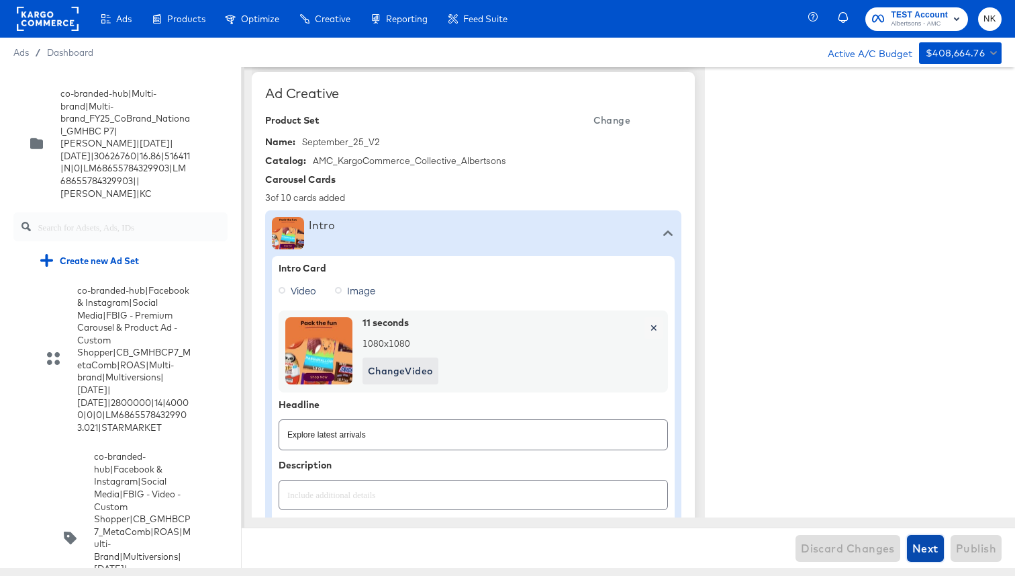
scroll to position [363, 0]
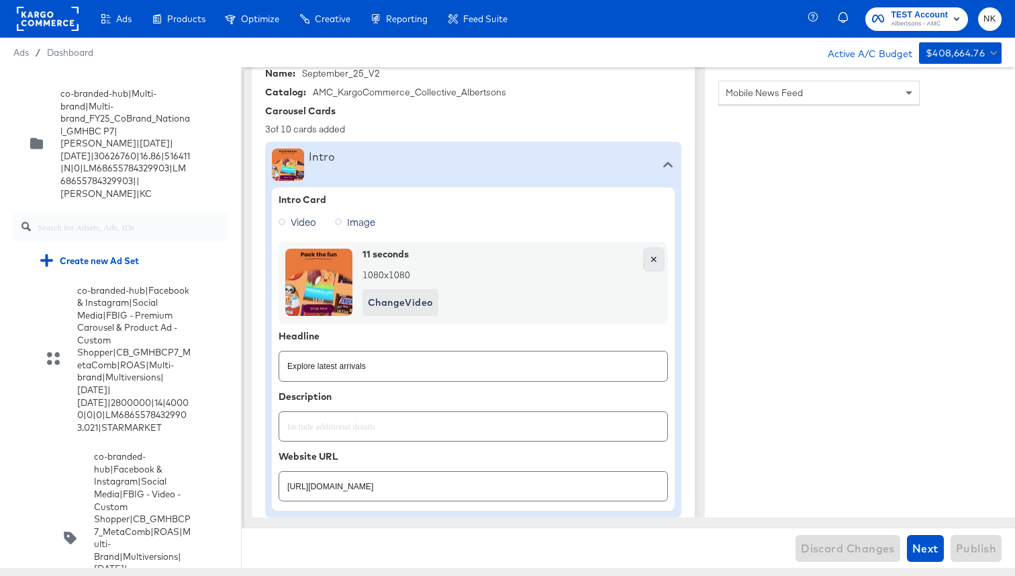
click at [650, 263] on span "✕" at bounding box center [654, 259] width 8 height 17
type textarea "x"
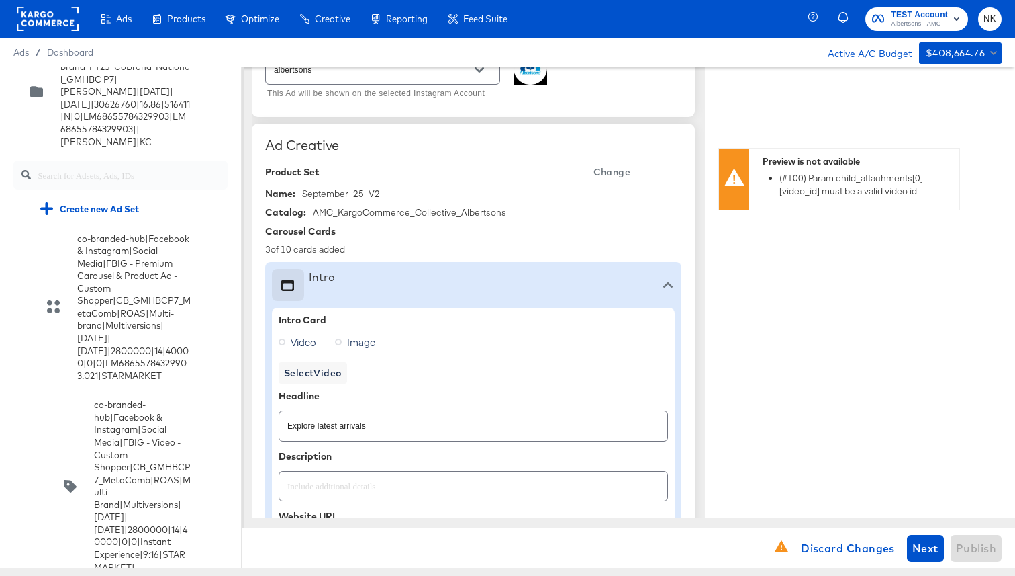
scroll to position [206, 0]
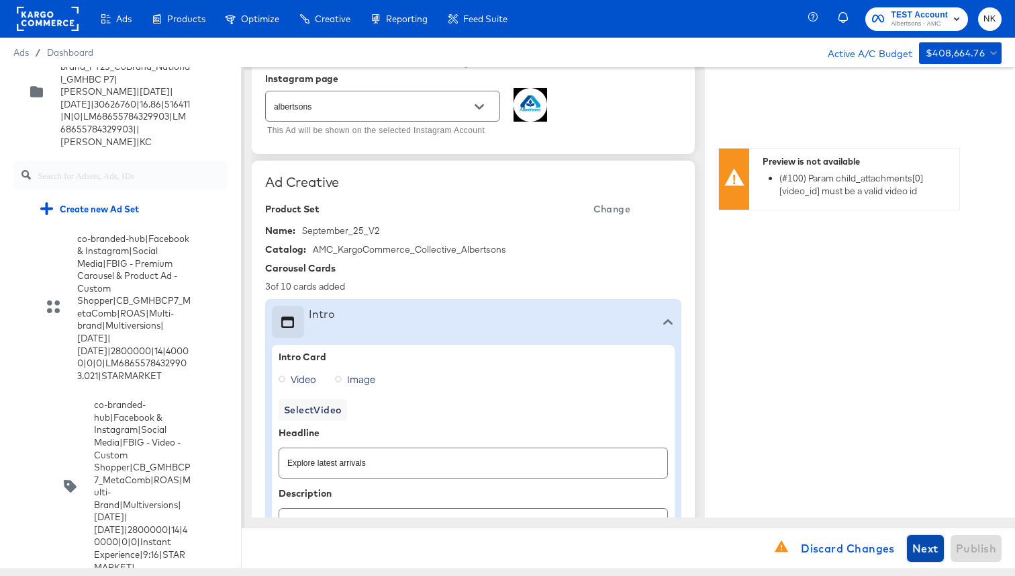
click at [927, 547] on span "Next" at bounding box center [926, 548] width 26 height 19
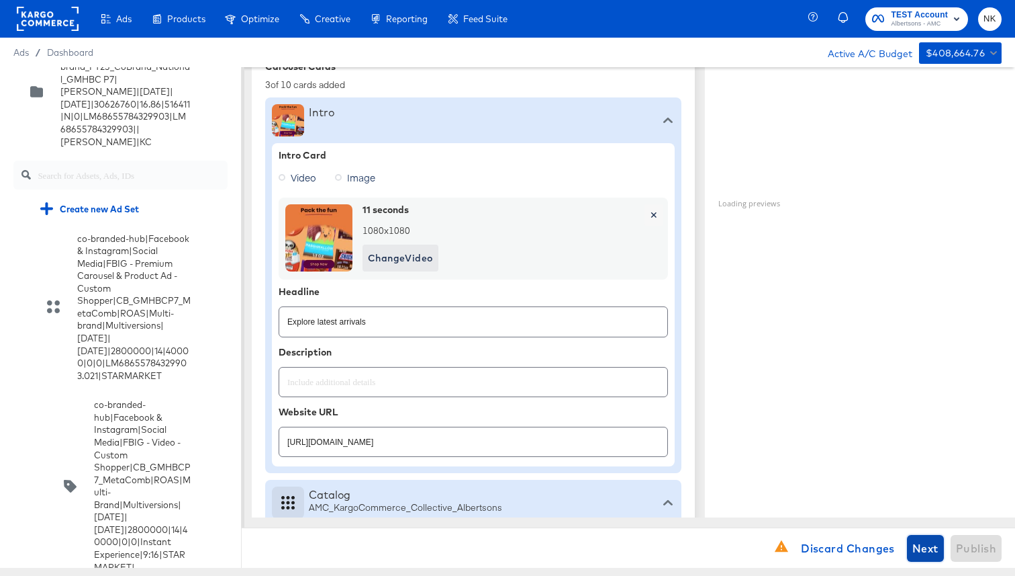
scroll to position [436, 0]
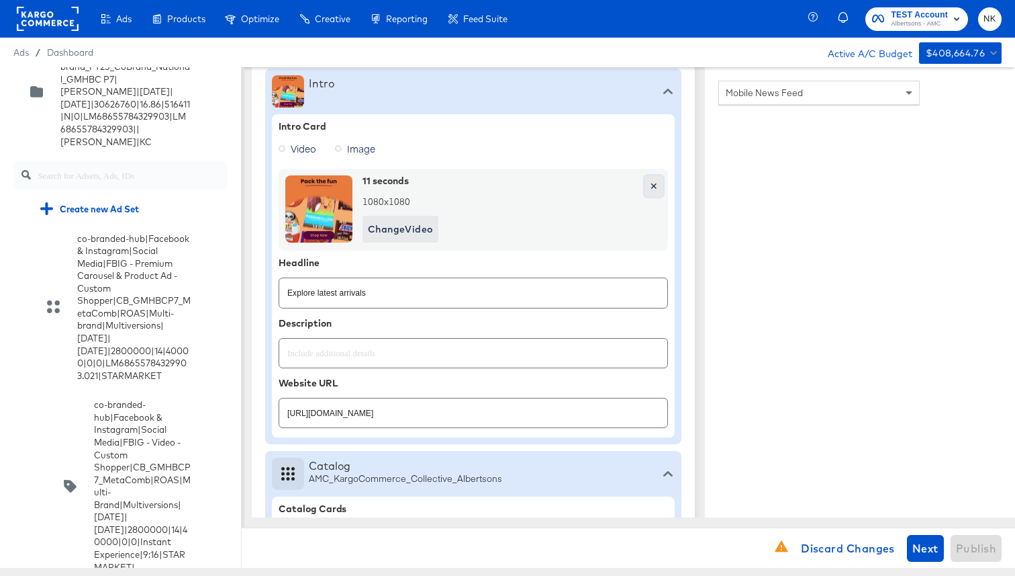
click at [654, 186] on span "✕" at bounding box center [654, 186] width 8 height 17
type textarea "x"
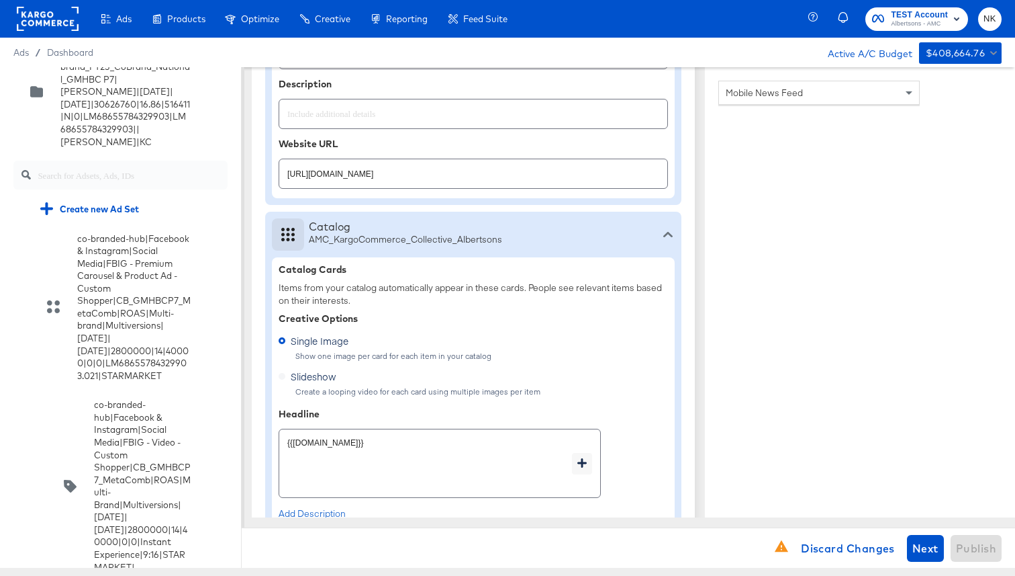
scroll to position [831, 0]
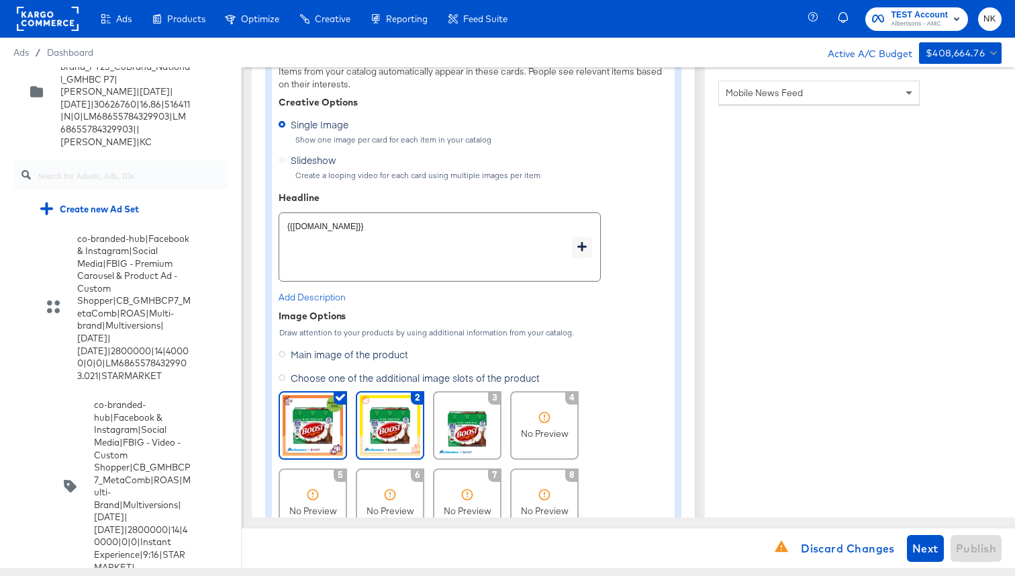
click at [398, 433] on img at bounding box center [390, 425] width 60 height 60
type textarea "x"
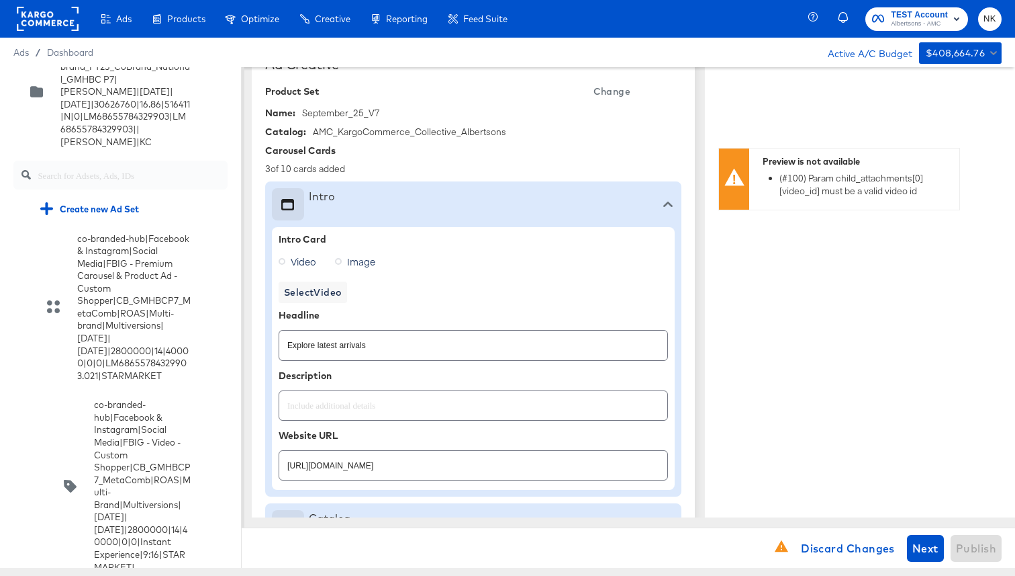
scroll to position [302, 0]
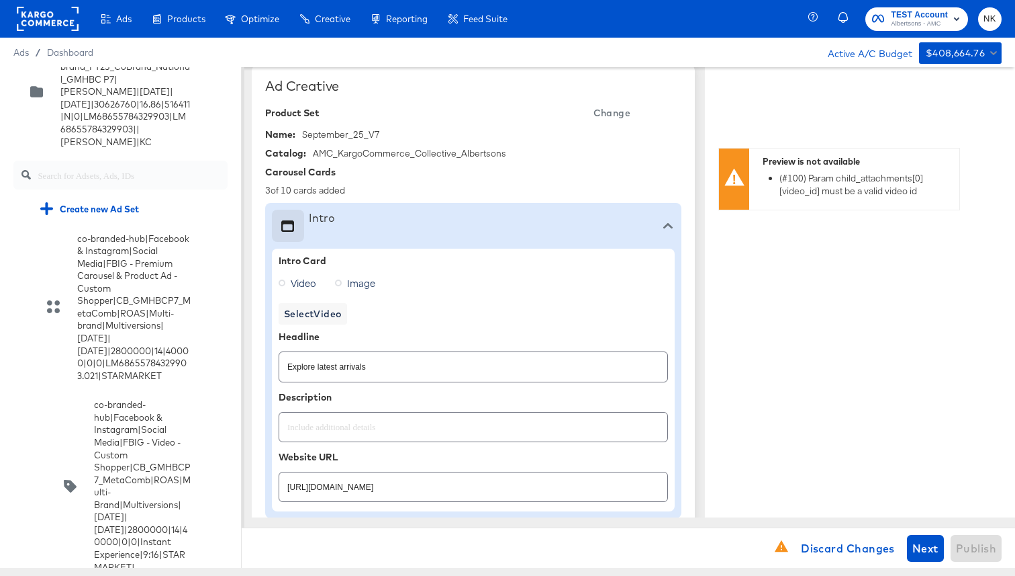
click at [664, 226] on icon at bounding box center [668, 225] width 9 height 9
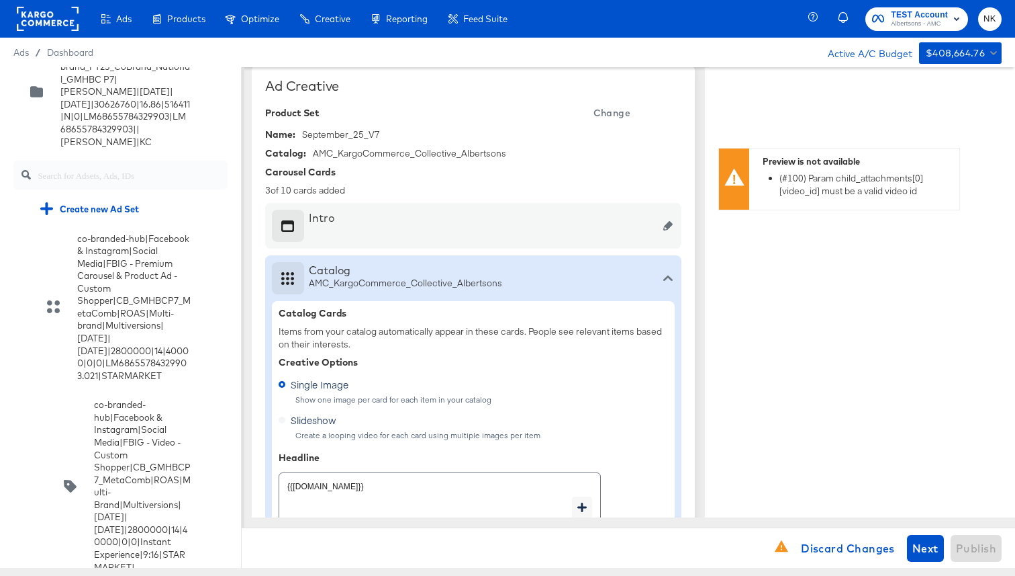
click at [645, 233] on div "Intro" at bounding box center [473, 226] width 403 height 32
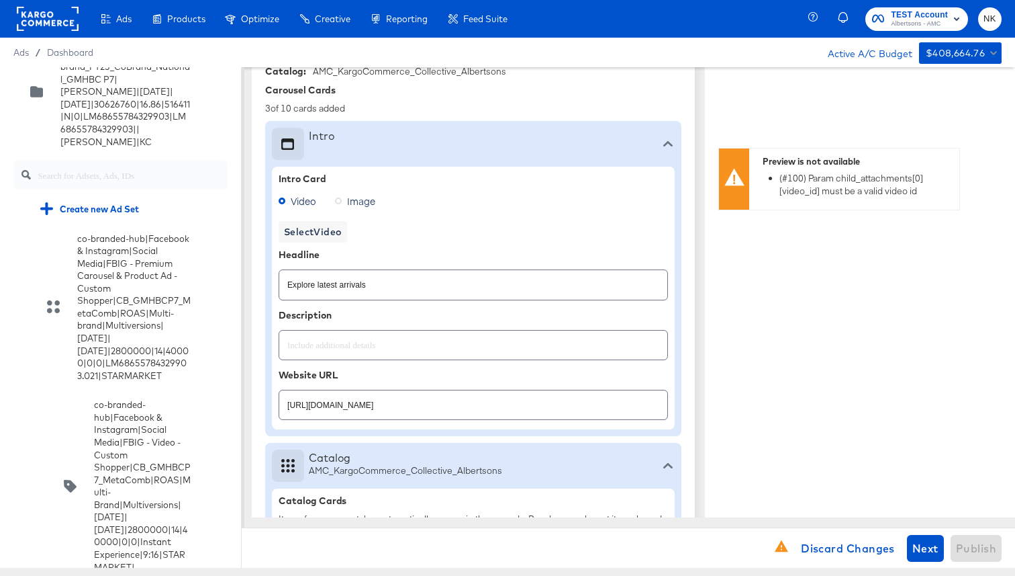
scroll to position [390, 0]
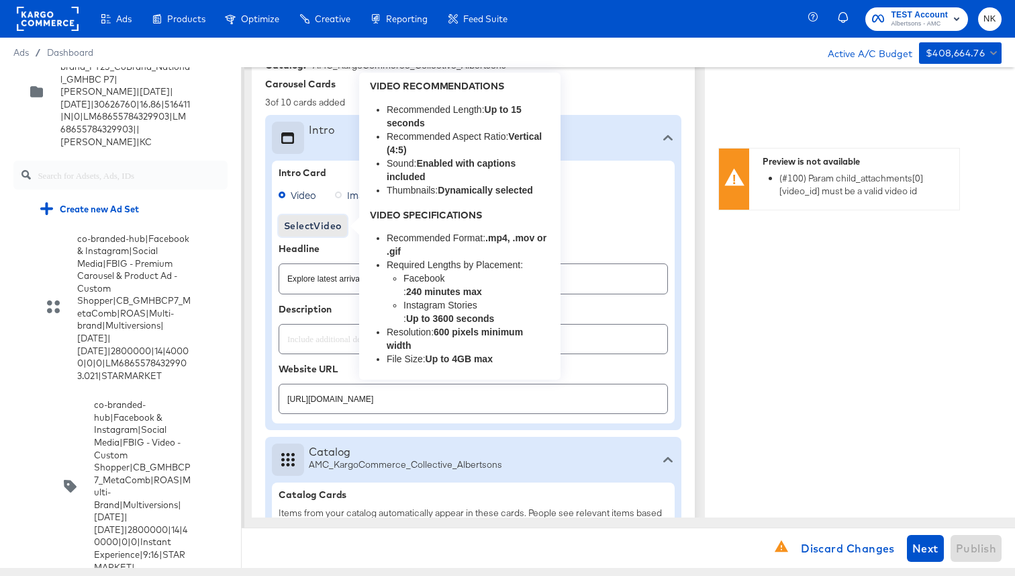
click at [319, 222] on span "Select Video" at bounding box center [313, 226] width 58 height 17
type textarea "x"
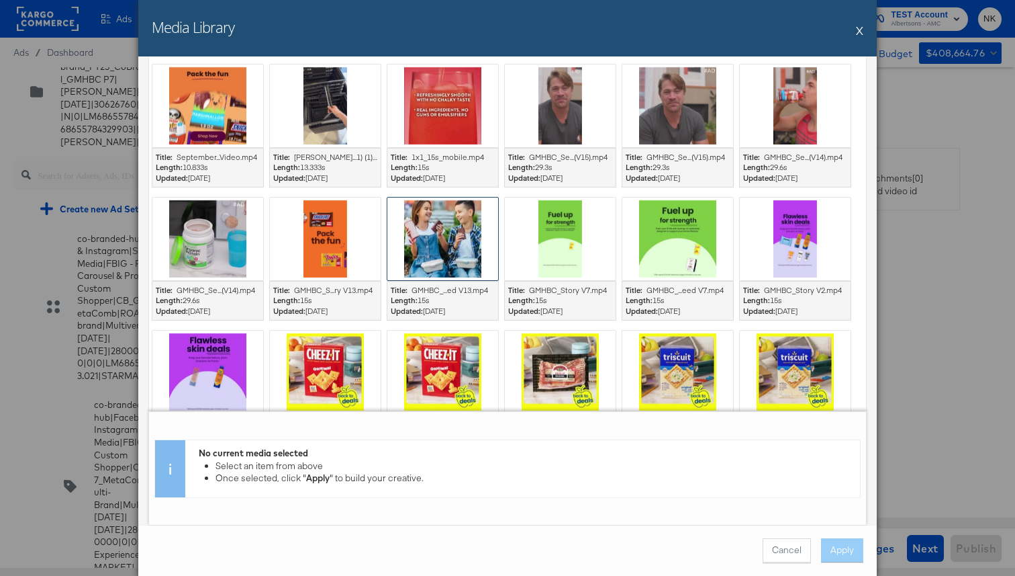
scroll to position [324, 0]
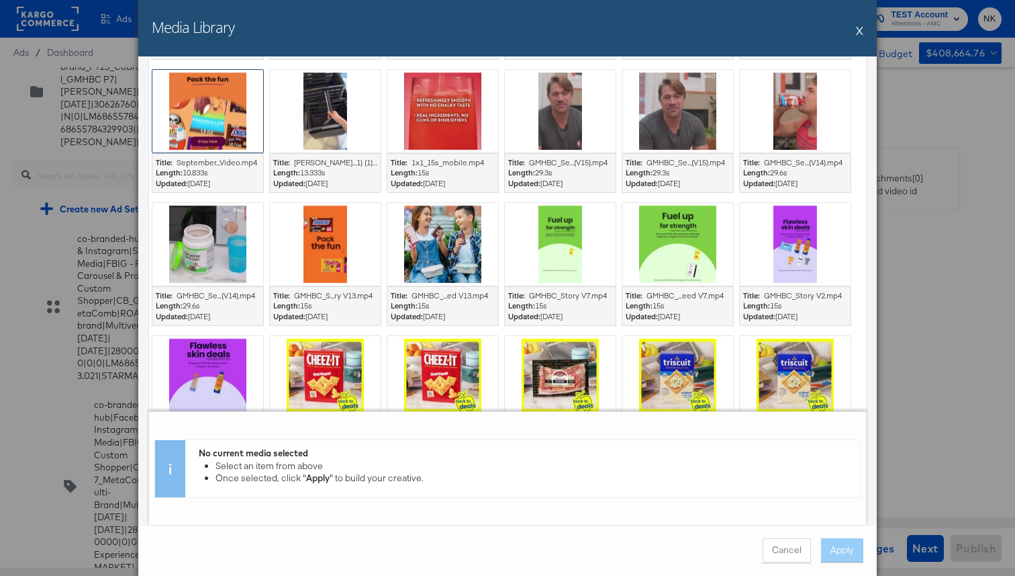
click at [237, 127] on div at bounding box center [207, 111] width 111 height 83
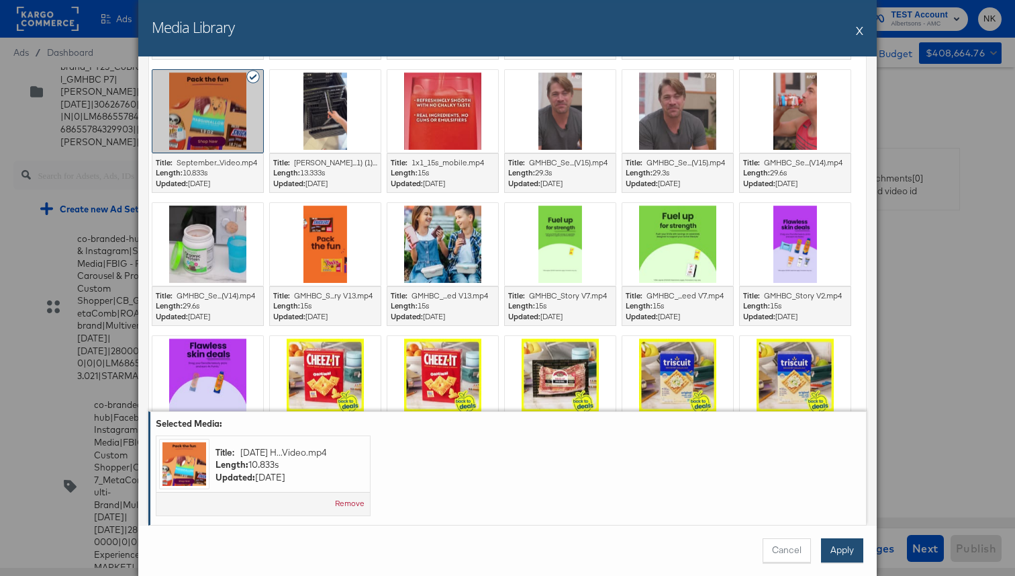
click at [829, 552] on button "Apply" at bounding box center [842, 550] width 42 height 24
type textarea "x"
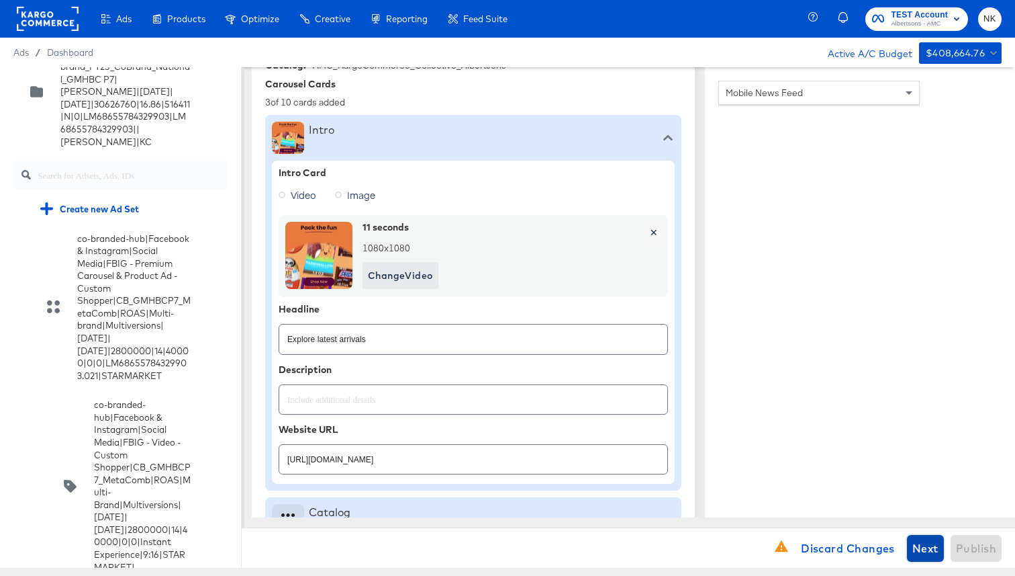
click at [923, 551] on span "Next" at bounding box center [926, 548] width 26 height 19
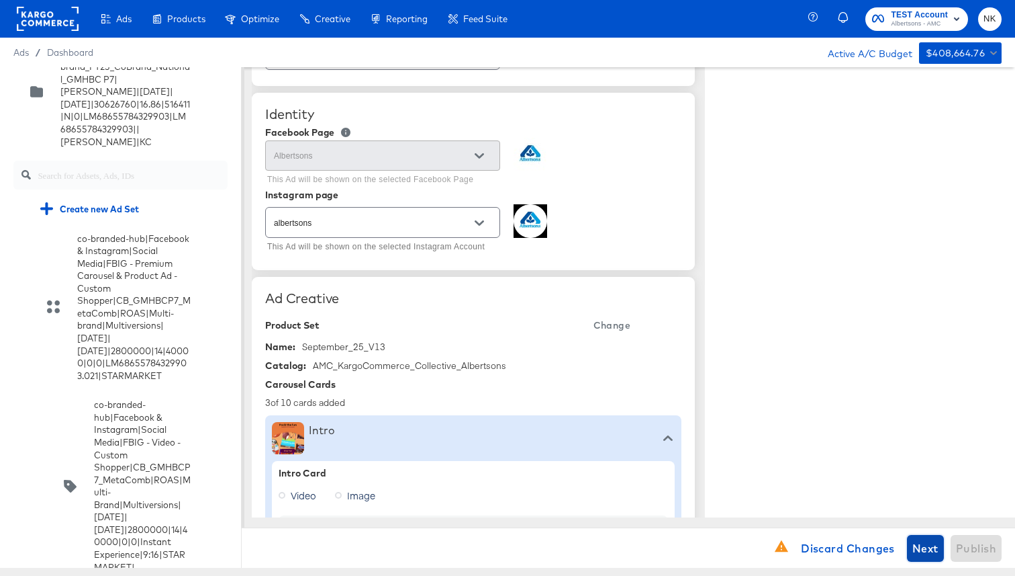
type textarea "x"
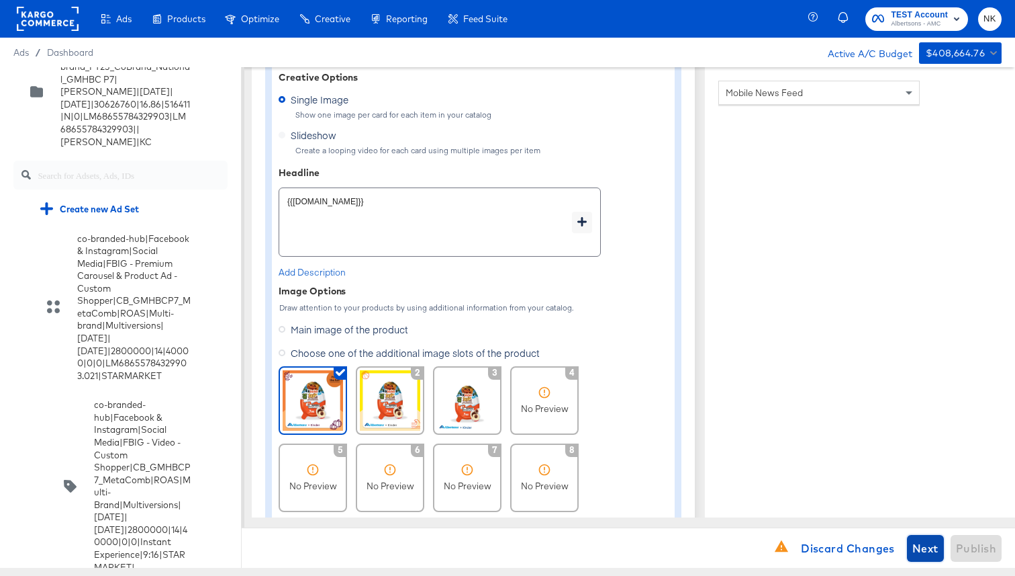
scroll to position [930, 0]
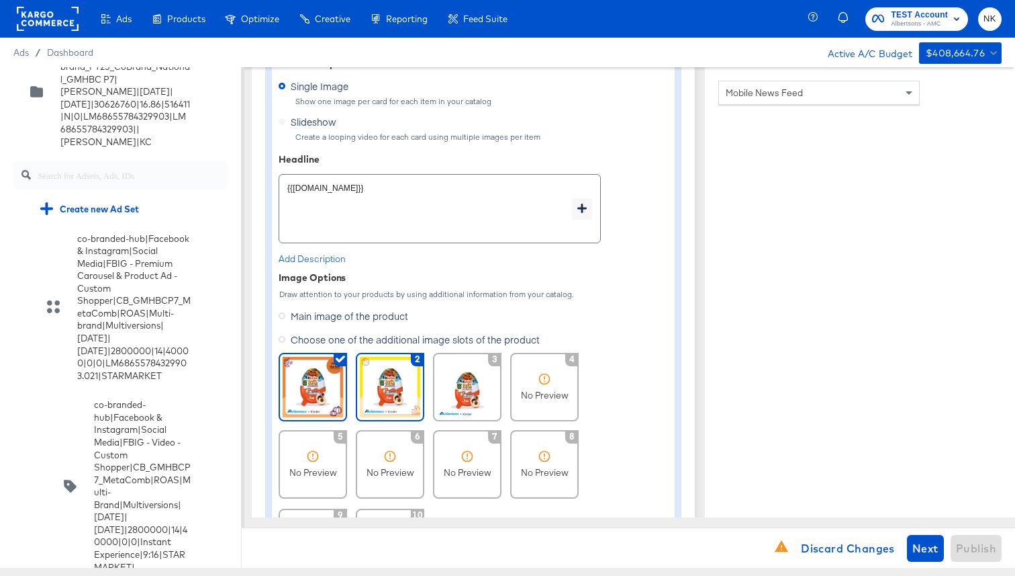
click at [398, 384] on img at bounding box center [390, 387] width 60 height 60
type textarea "x"
click at [324, 387] on img at bounding box center [313, 387] width 60 height 60
type textarea "x"
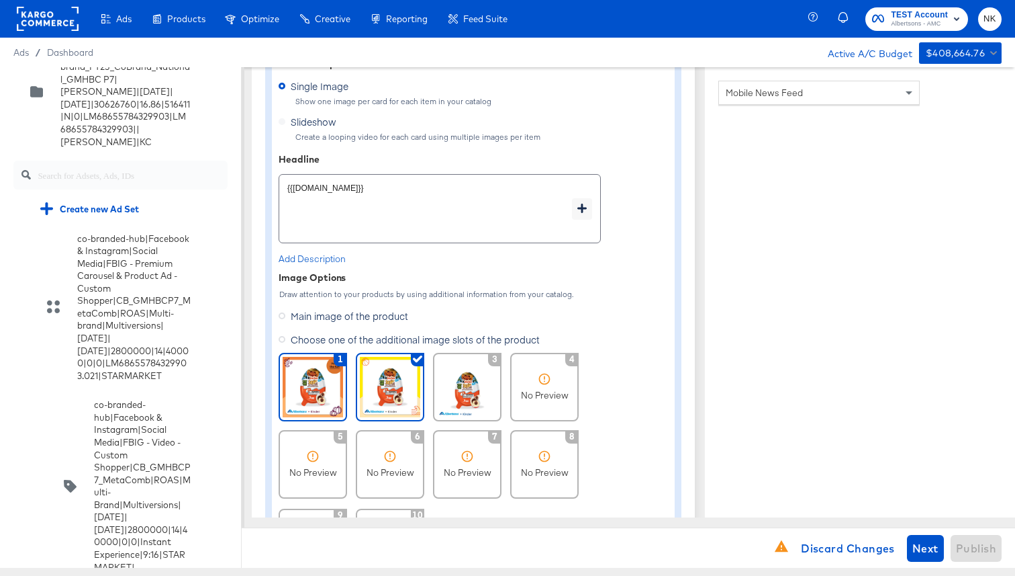
type textarea "x"
click at [375, 399] on img at bounding box center [390, 387] width 60 height 60
type textarea "x"
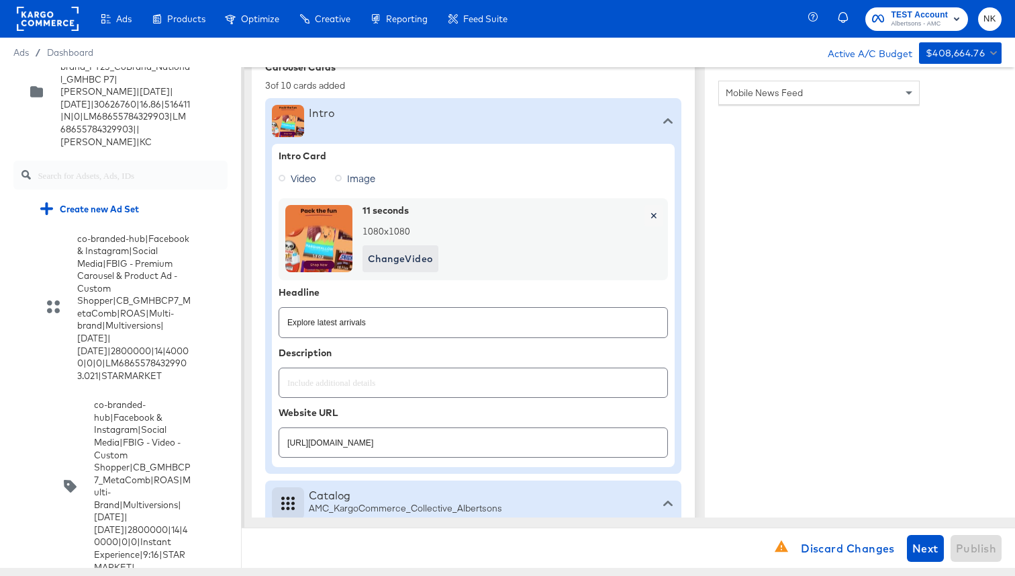
scroll to position [369, 0]
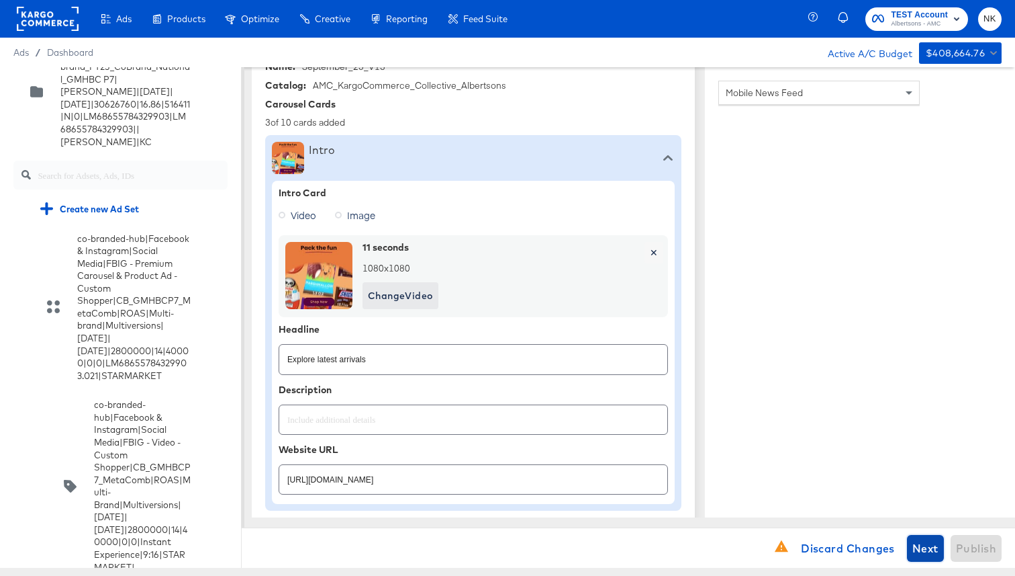
click at [923, 543] on span "Next" at bounding box center [926, 548] width 26 height 19
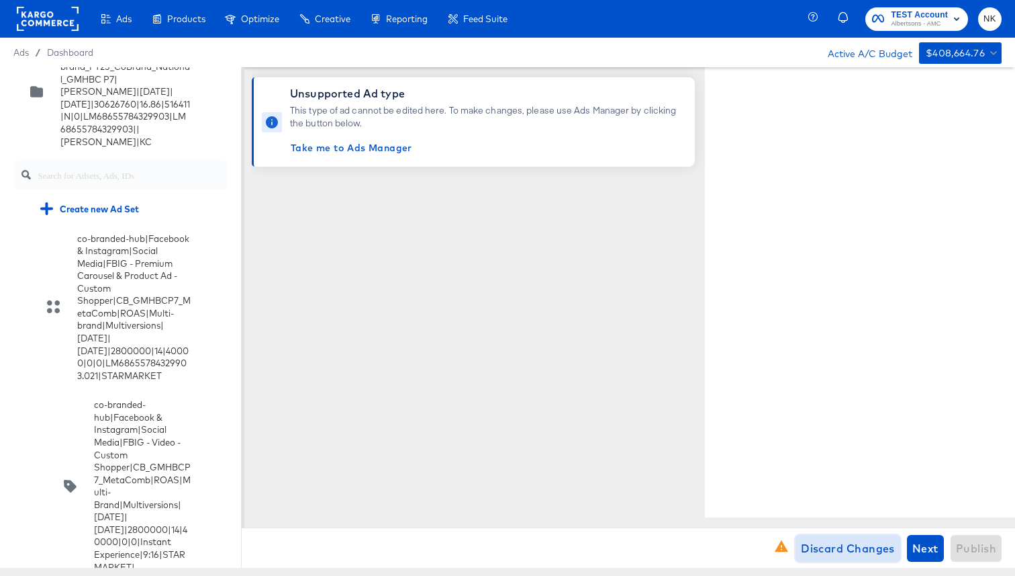
click at [833, 549] on span "Discard Changes" at bounding box center [848, 548] width 94 height 19
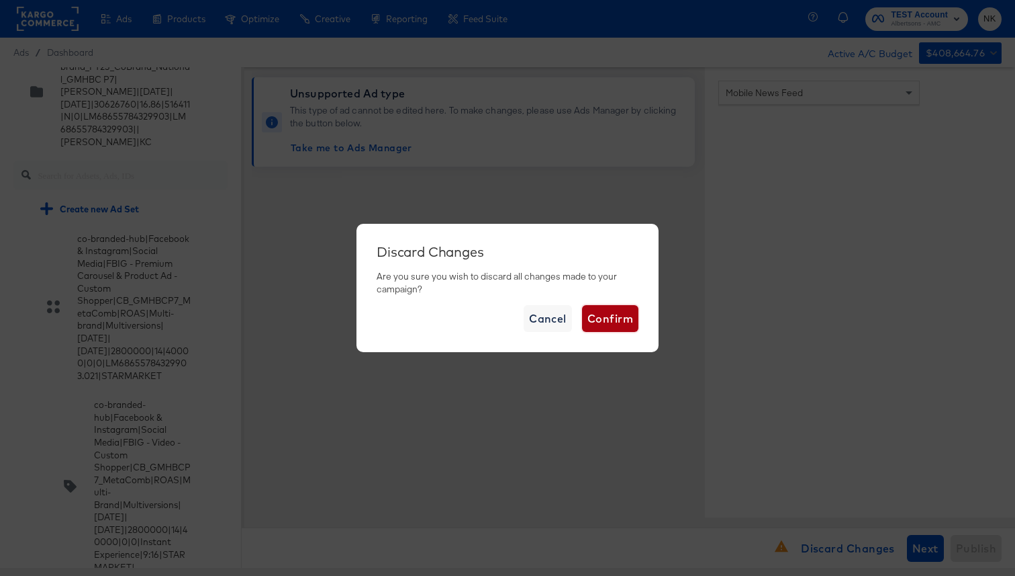
click at [621, 314] on span "Confirm" at bounding box center [611, 318] width 46 height 19
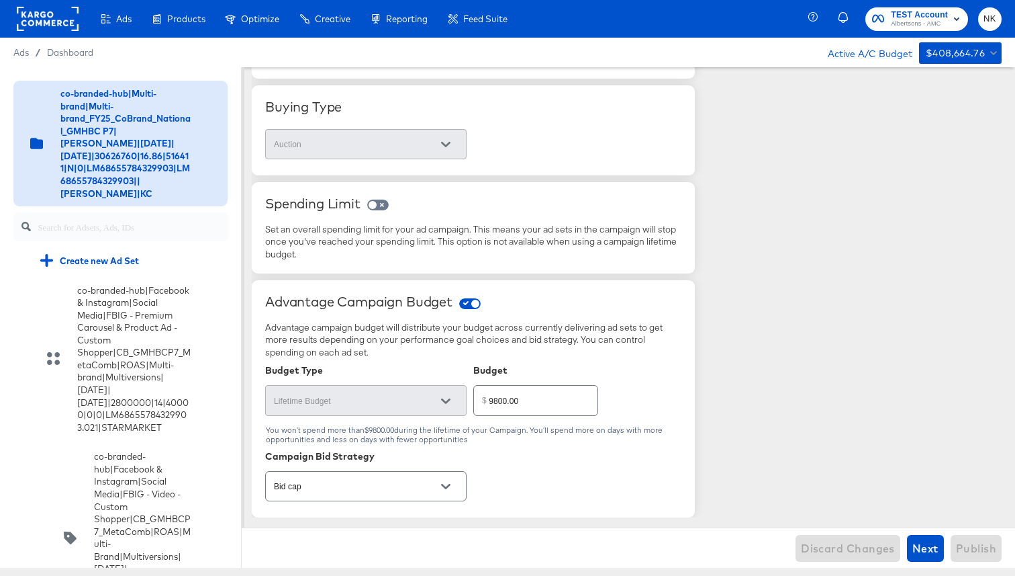
click at [53, 18] on rect at bounding box center [48, 19] width 62 height 24
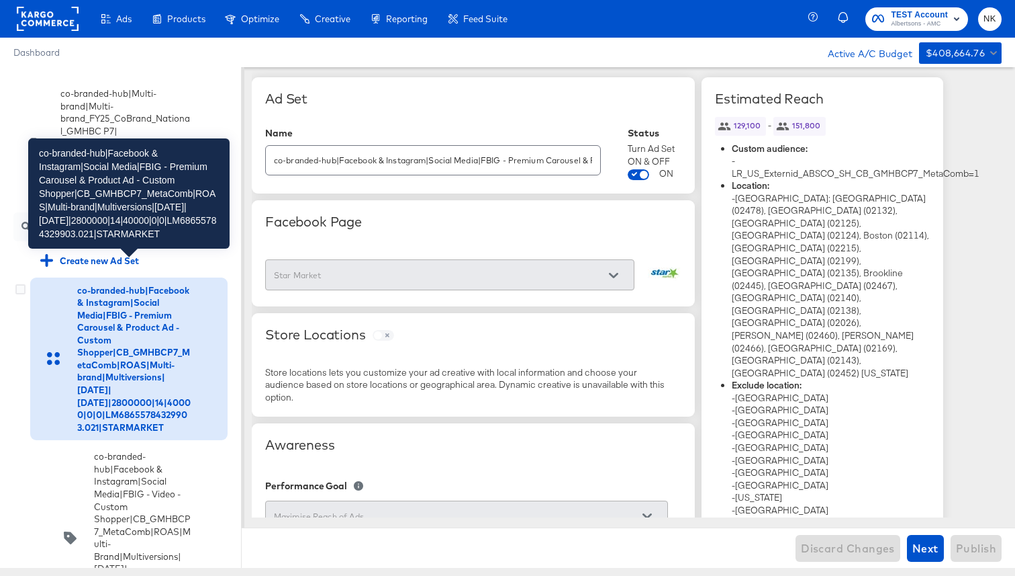
click at [93, 293] on div "co-branded-hub|Facebook & Instagram|Social Media|FBIG - Premium Carousel & Prod…" at bounding box center [134, 359] width 114 height 150
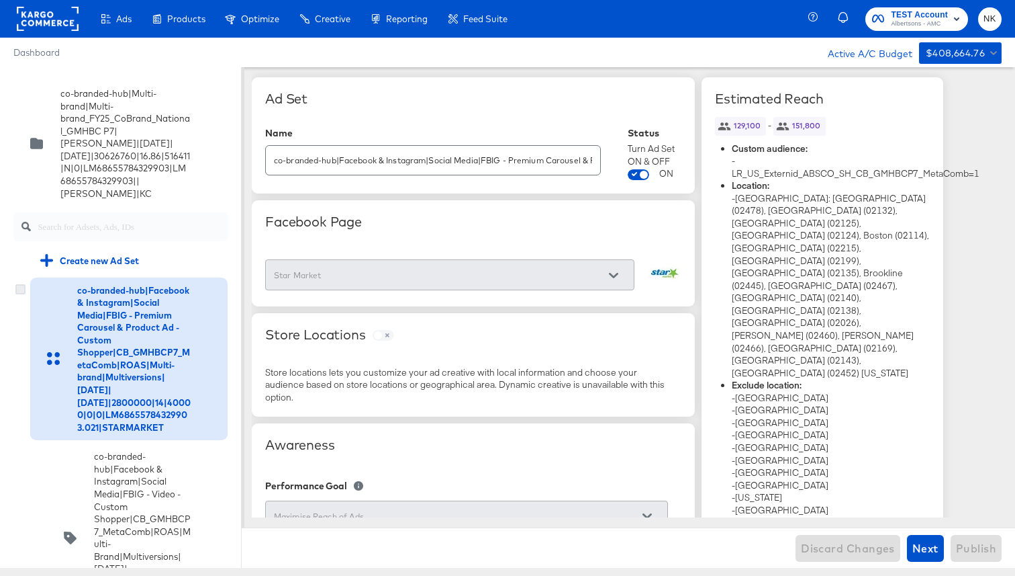
click at [24, 284] on icon at bounding box center [20, 289] width 10 height 10
click at [0, 0] on input "checkbox" at bounding box center [0, 0] width 0 height 0
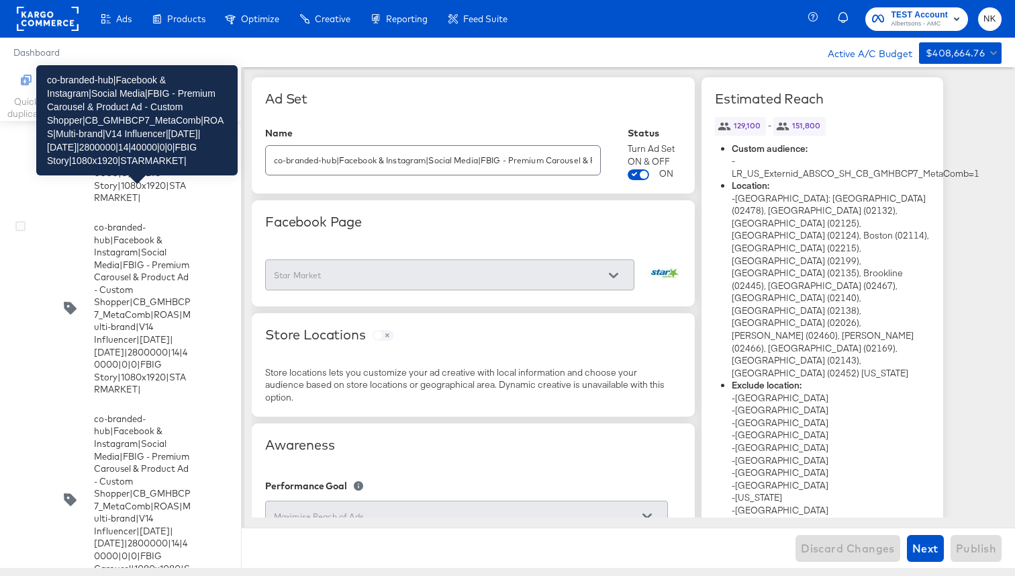
scroll to position [1449, 0]
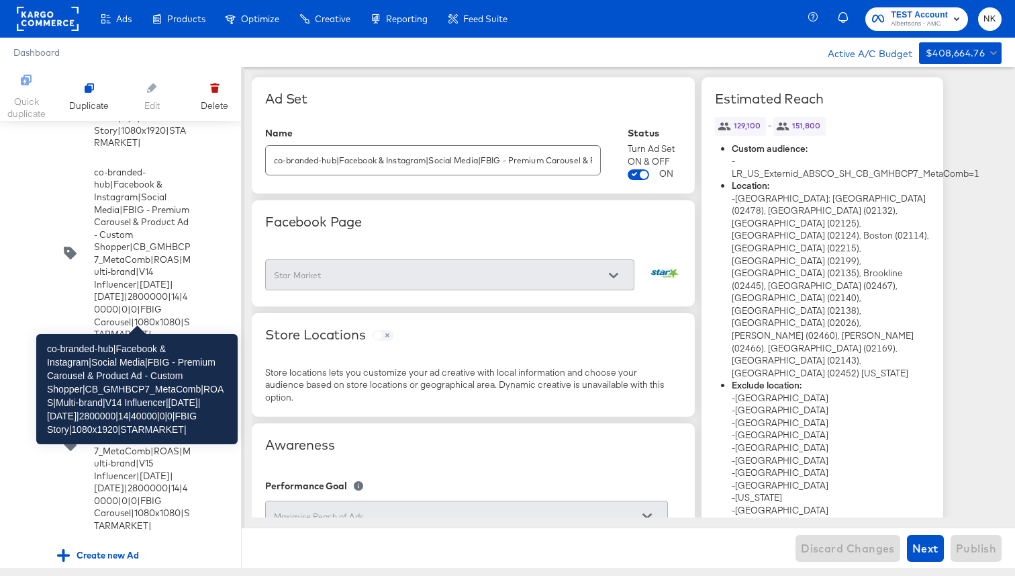
click at [113, 149] on div "co-branded-hub|Facebook & Instagram|Social Media|FBIG - Premium Carousel & Prod…" at bounding box center [142, 61] width 97 height 175
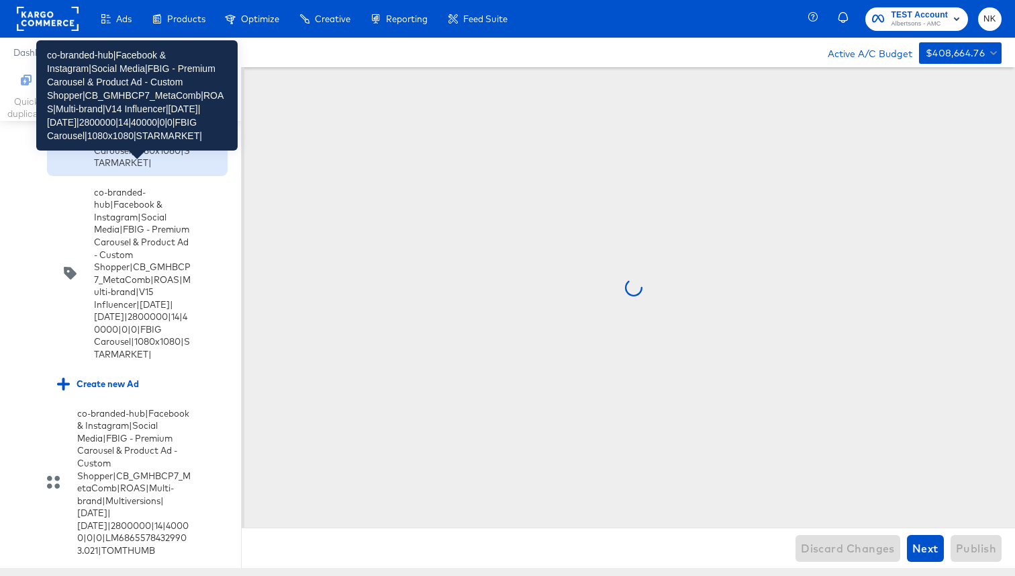
scroll to position [1625, 0]
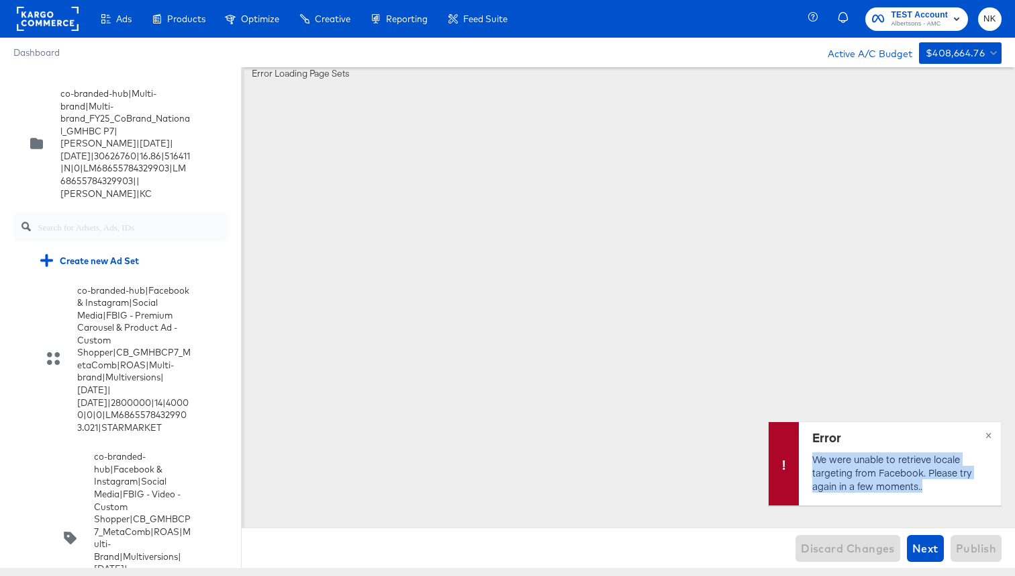
scroll to position [3852, 0]
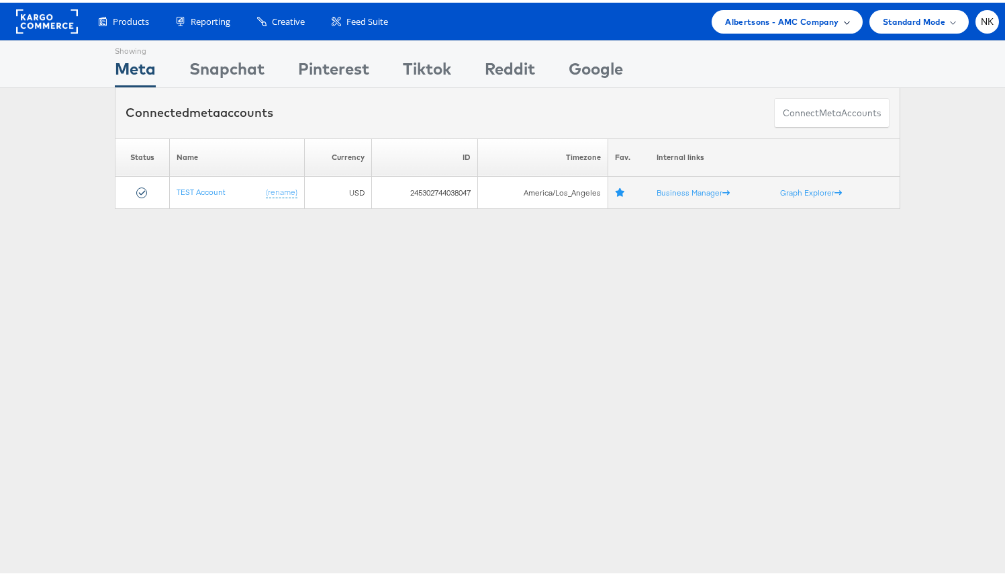
click at [729, 19] on span "Albertsons - AMC Company" at bounding box center [782, 19] width 114 height 14
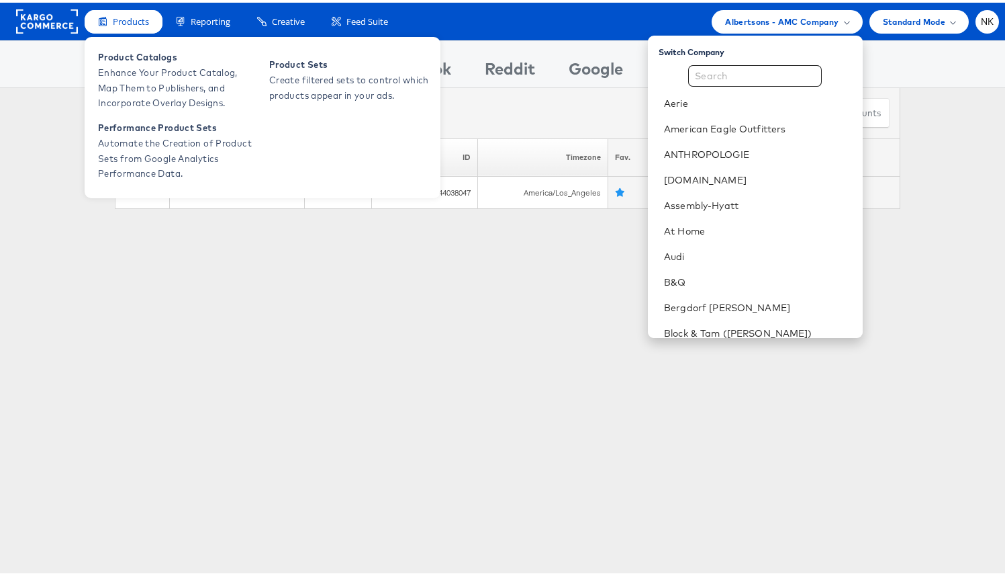
click at [133, 18] on span "Products" at bounding box center [131, 19] width 36 height 13
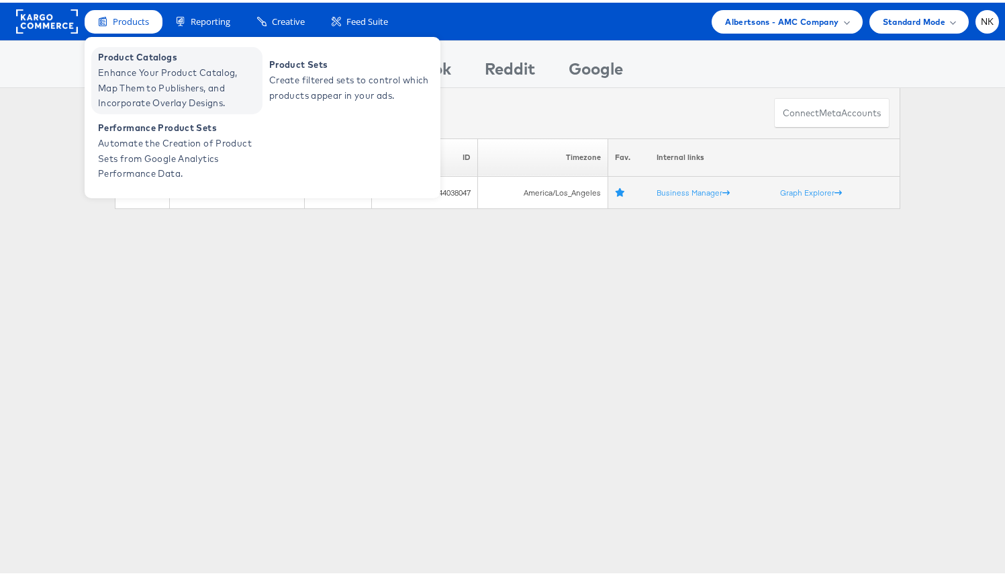
click at [140, 68] on span "Enhance Your Product Catalog, Map Them to Publishers, and Incorporate Overlay D…" at bounding box center [178, 85] width 161 height 46
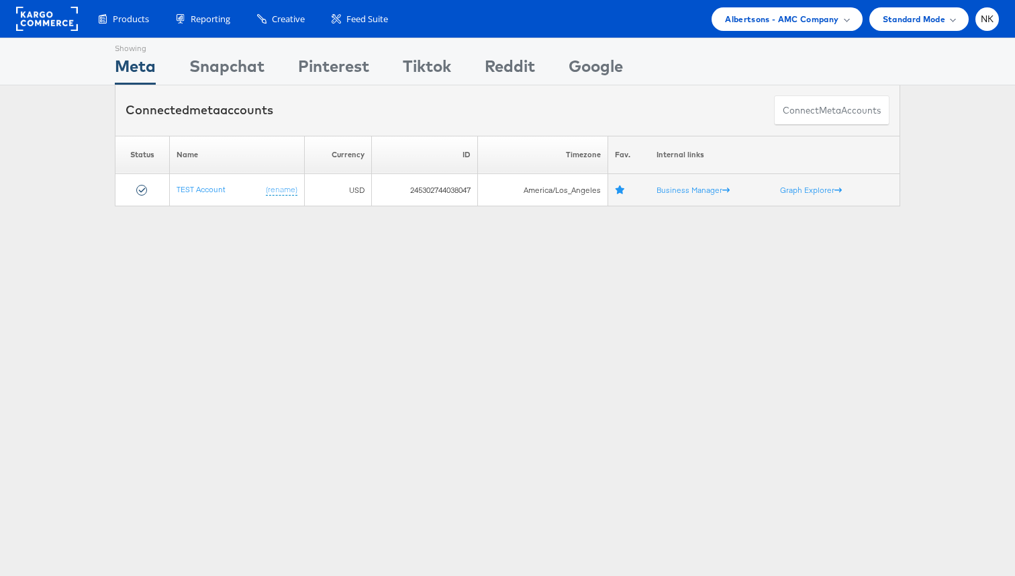
click at [58, 24] on rect at bounding box center [47, 19] width 62 height 24
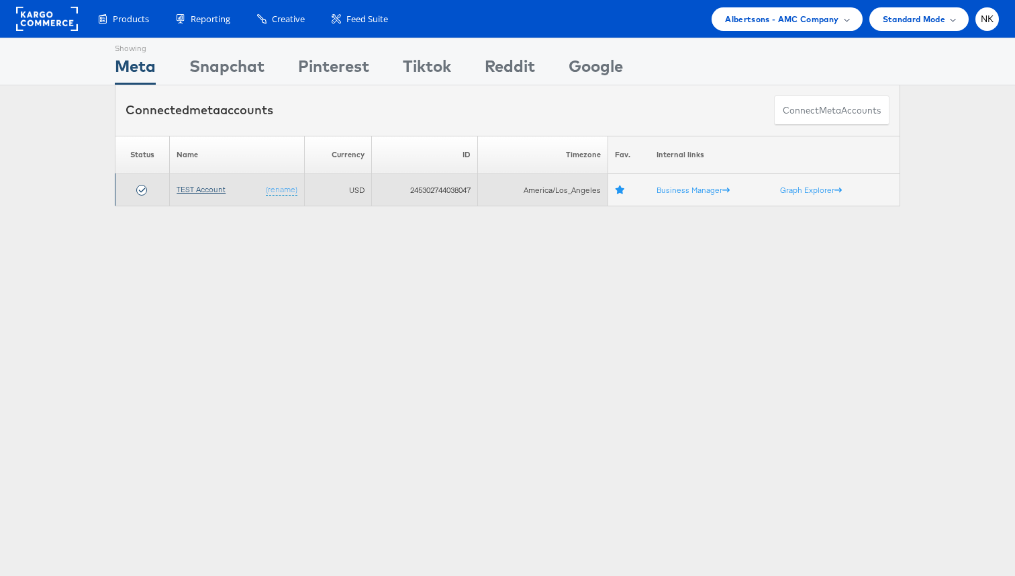
click at [181, 189] on link "TEST Account" at bounding box center [201, 189] width 49 height 10
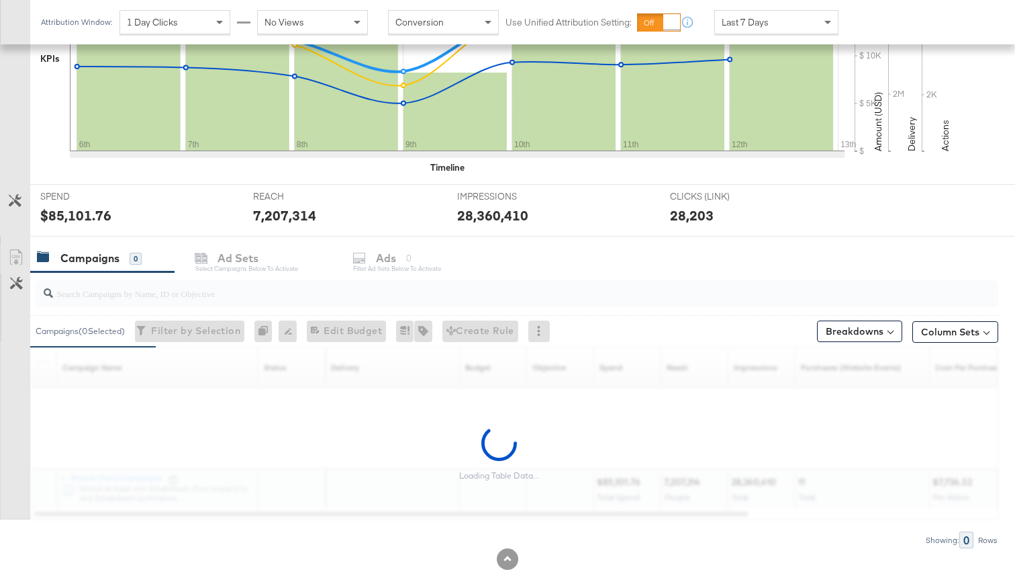
scroll to position [403, 0]
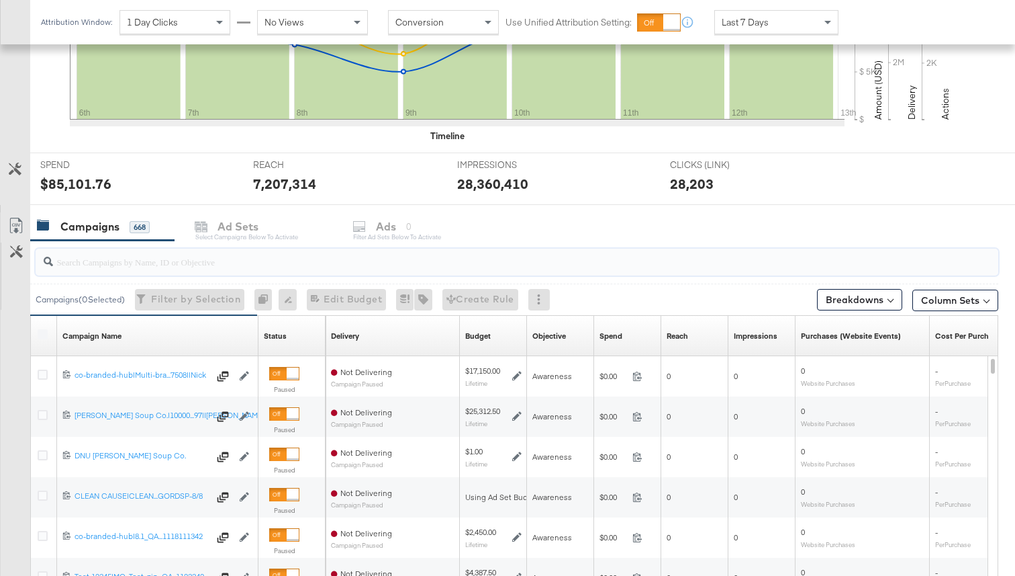
click at [182, 263] on input "search" at bounding box center [483, 256] width 860 height 26
paste input "776986"
type input "776986"
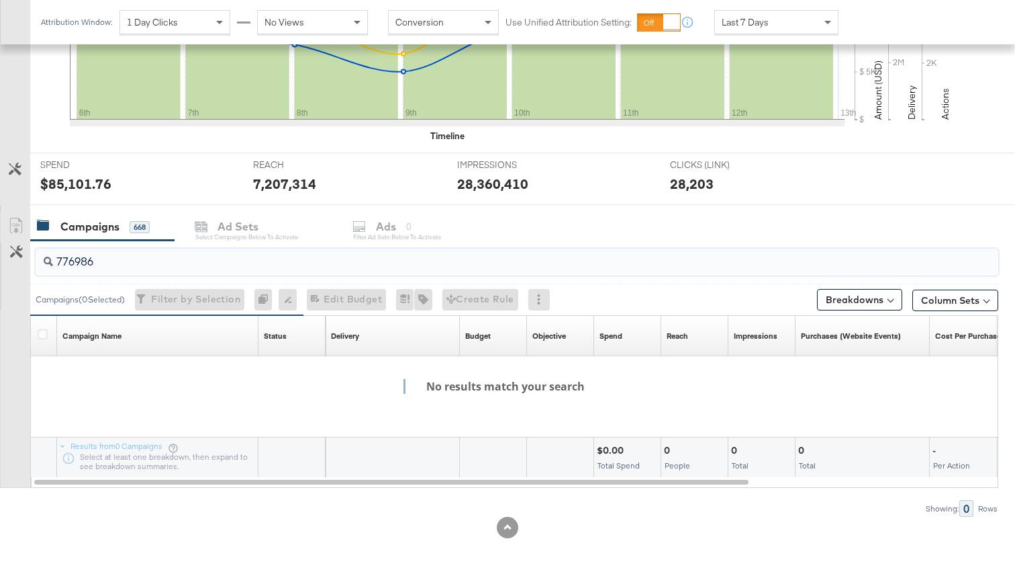
click at [182, 263] on input "776986" at bounding box center [483, 256] width 860 height 26
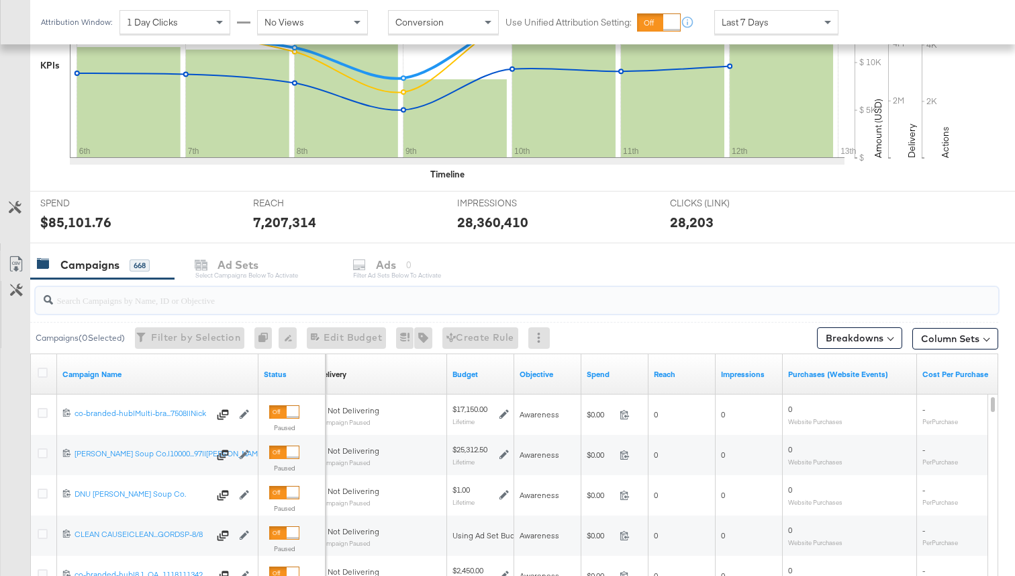
scroll to position [363, 0]
click at [182, 312] on div at bounding box center [517, 301] width 963 height 27
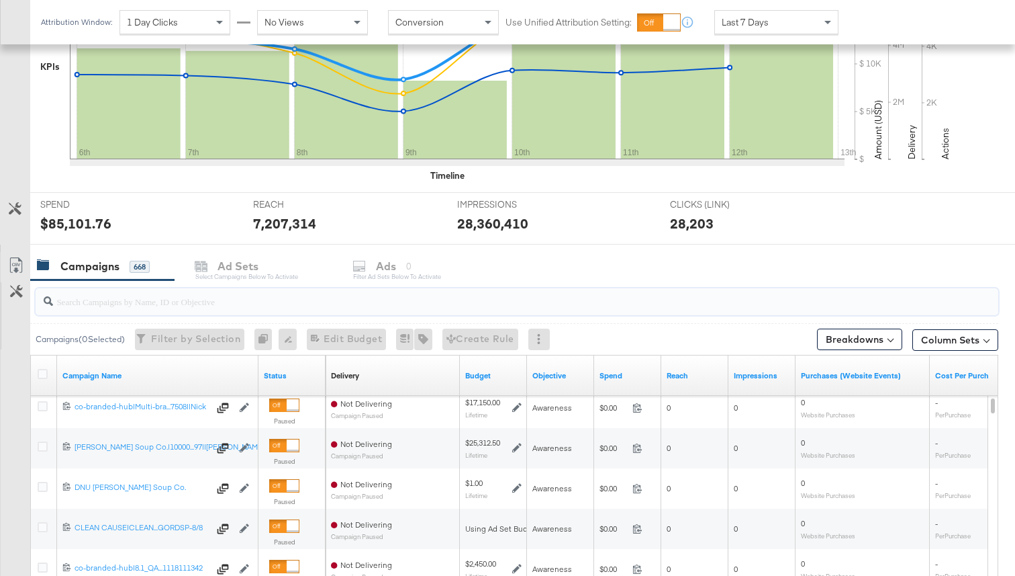
click at [176, 302] on input "search" at bounding box center [483, 296] width 860 height 26
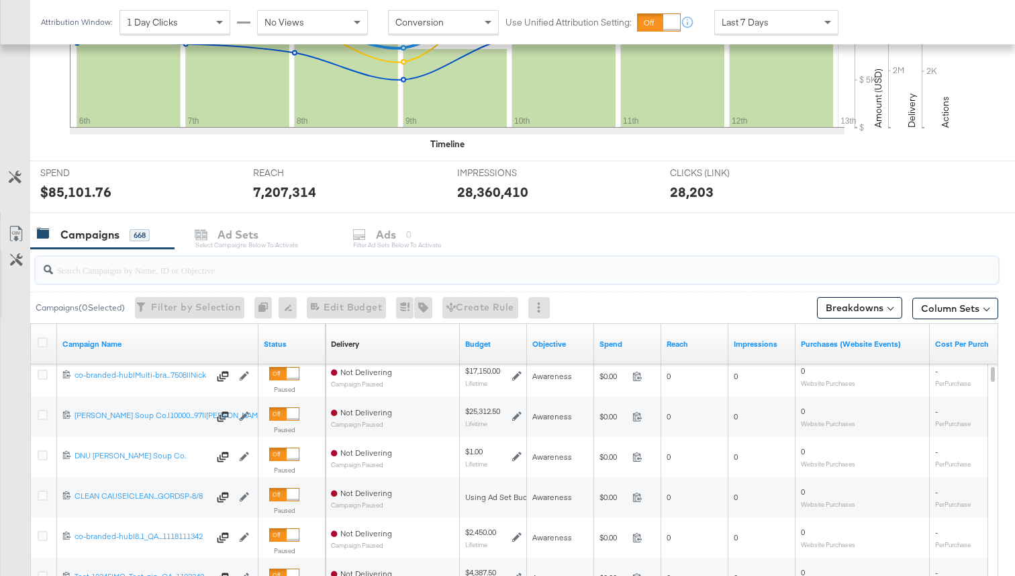
scroll to position [419, 0]
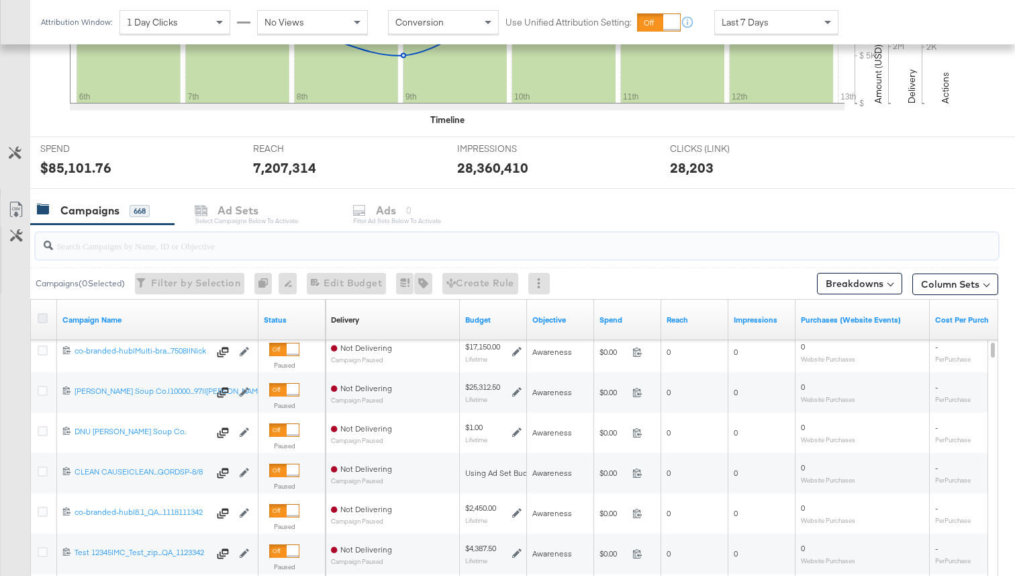
click at [41, 314] on icon at bounding box center [43, 318] width 10 height 10
click at [0, 0] on input "checkbox" at bounding box center [0, 0] width 0 height 0
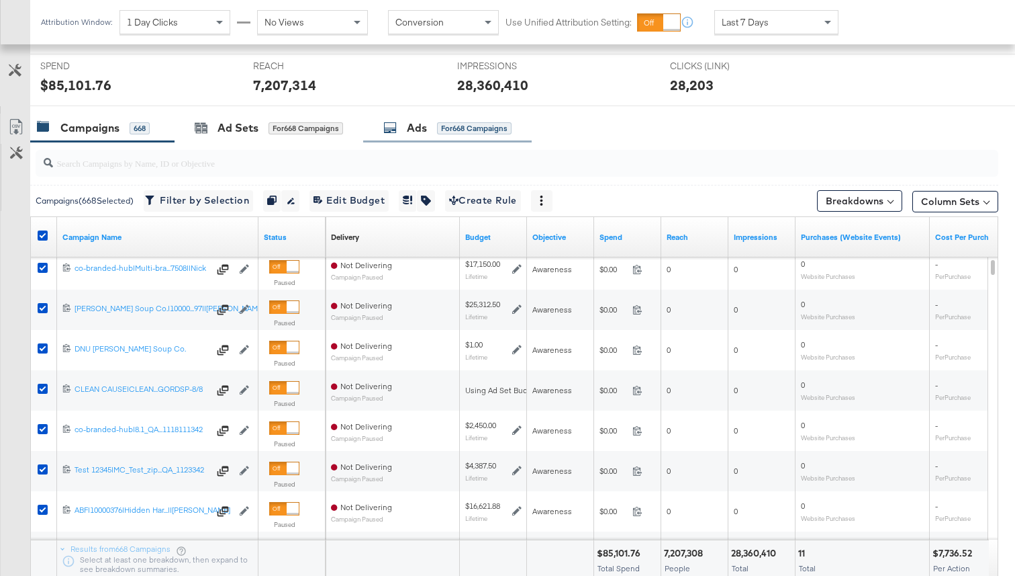
click at [416, 138] on div "Ads for 668 Campaigns" at bounding box center [447, 128] width 169 height 29
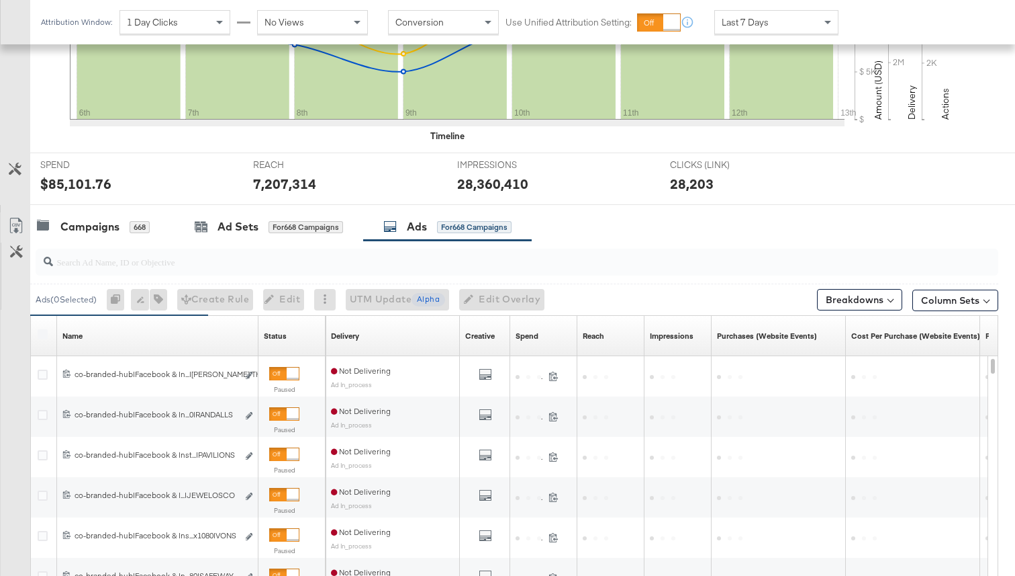
scroll to position [502, 0]
